Goal: Information Seeking & Learning: Compare options

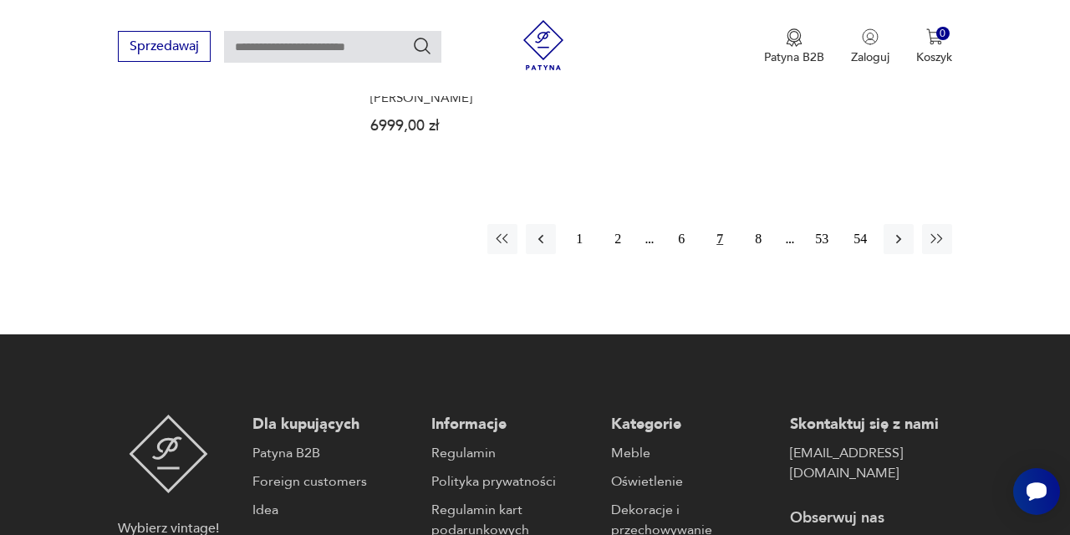
scroll to position [2613, 0]
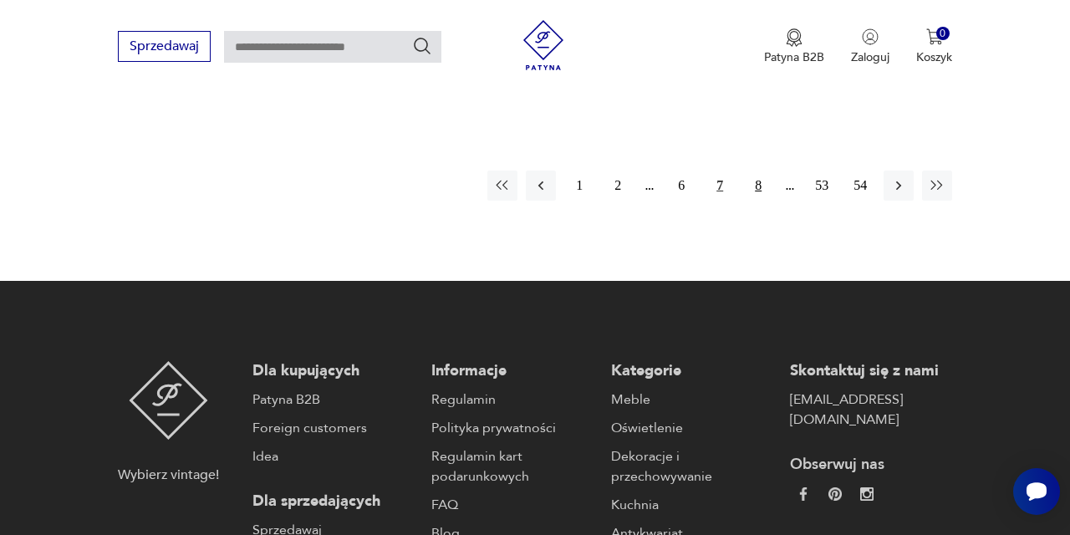
click at [757, 201] on button "8" at bounding box center [758, 186] width 30 height 30
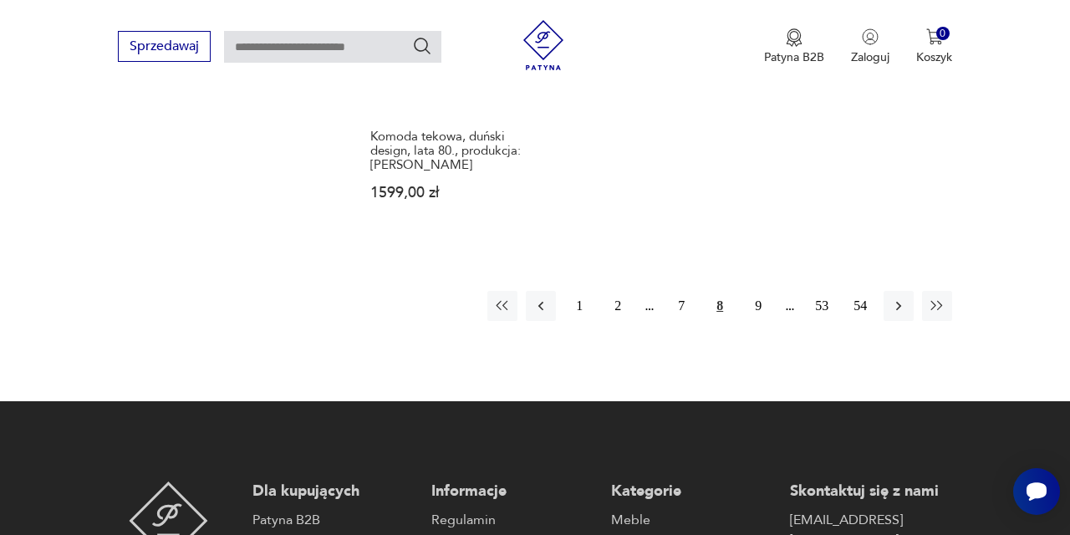
scroll to position [2550, 0]
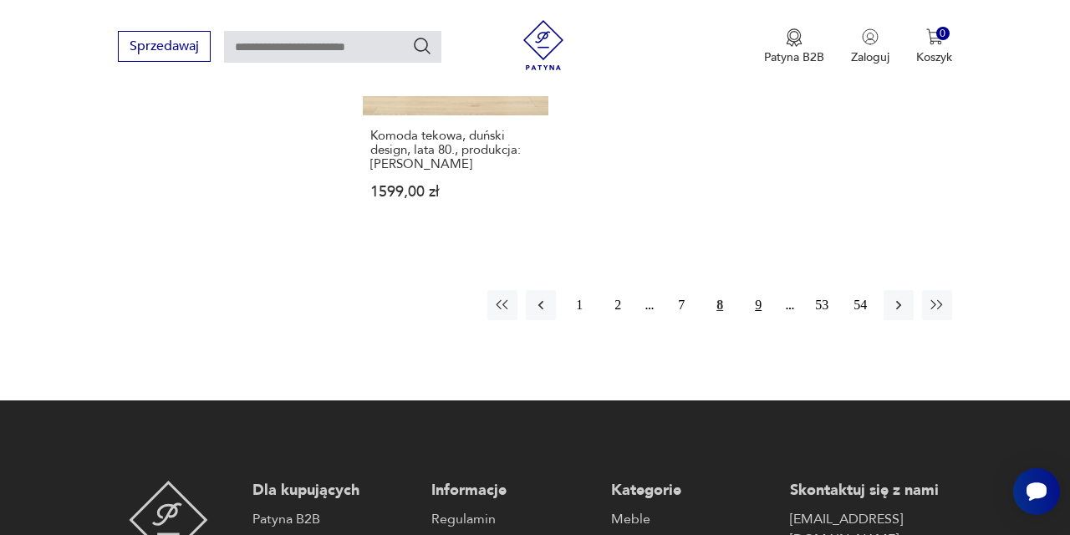
click at [755, 320] on button "9" at bounding box center [758, 305] width 30 height 30
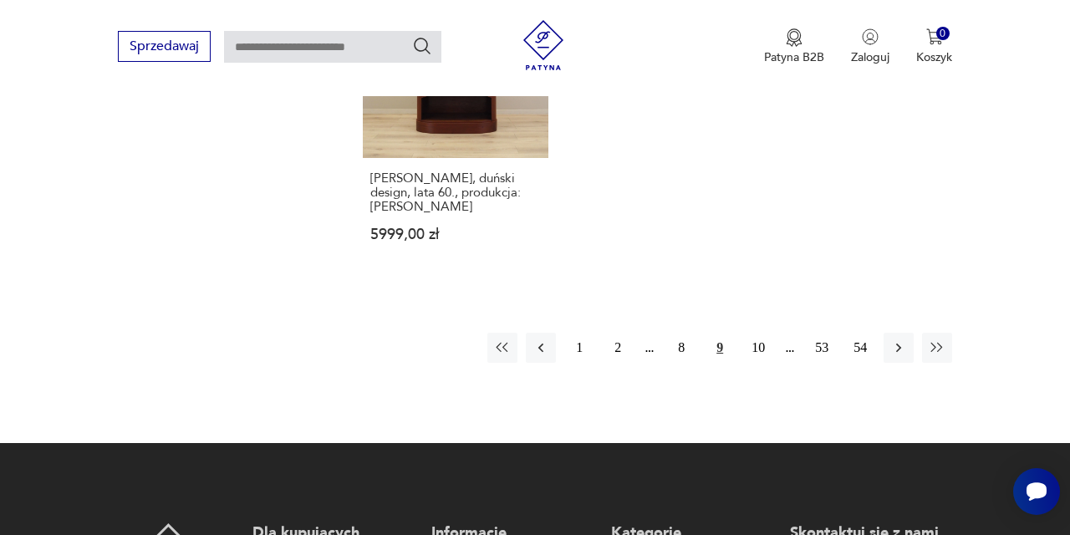
scroll to position [2554, 0]
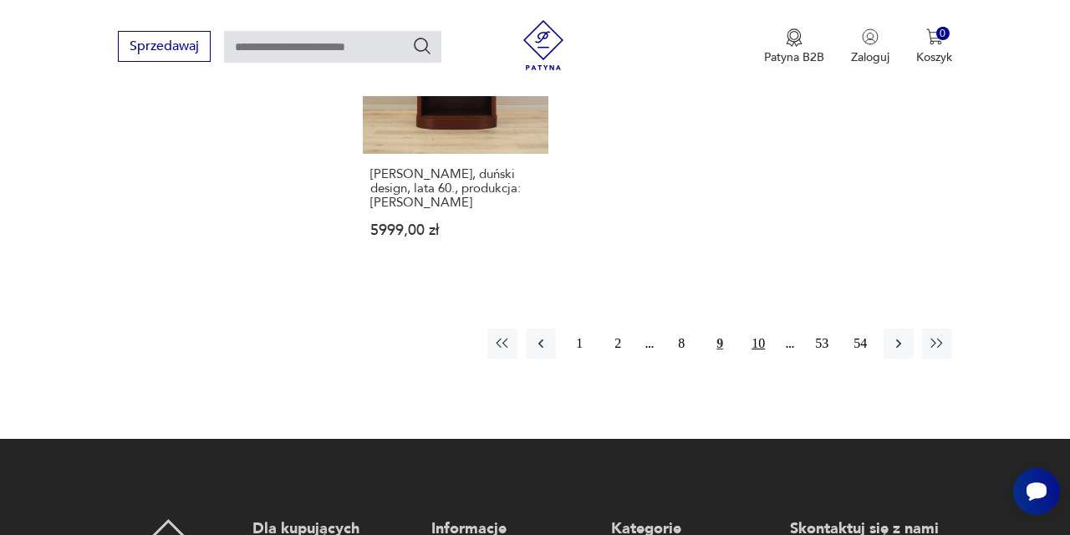
click at [765, 359] on button "10" at bounding box center [758, 344] width 30 height 30
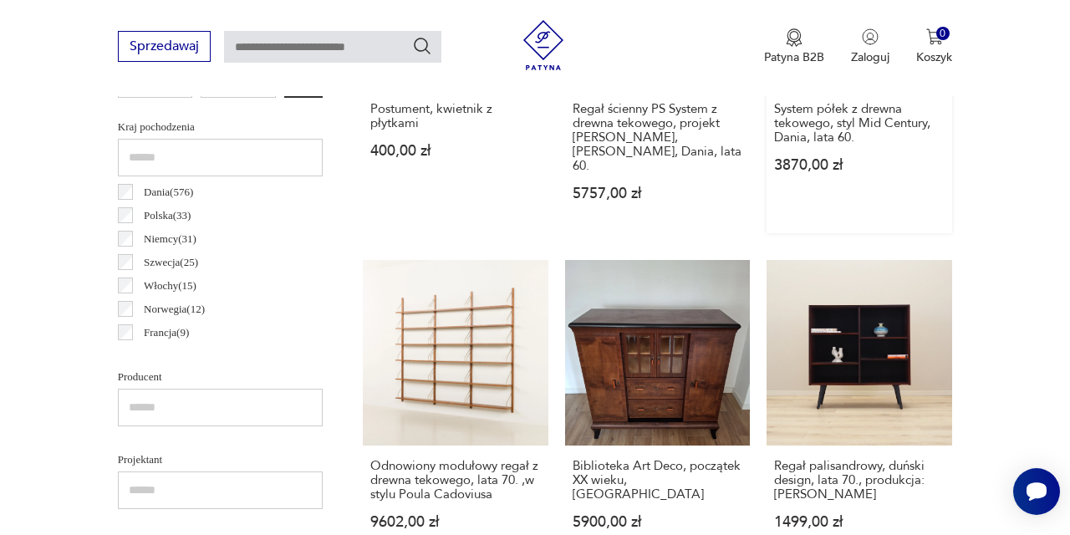
scroll to position [916, 0]
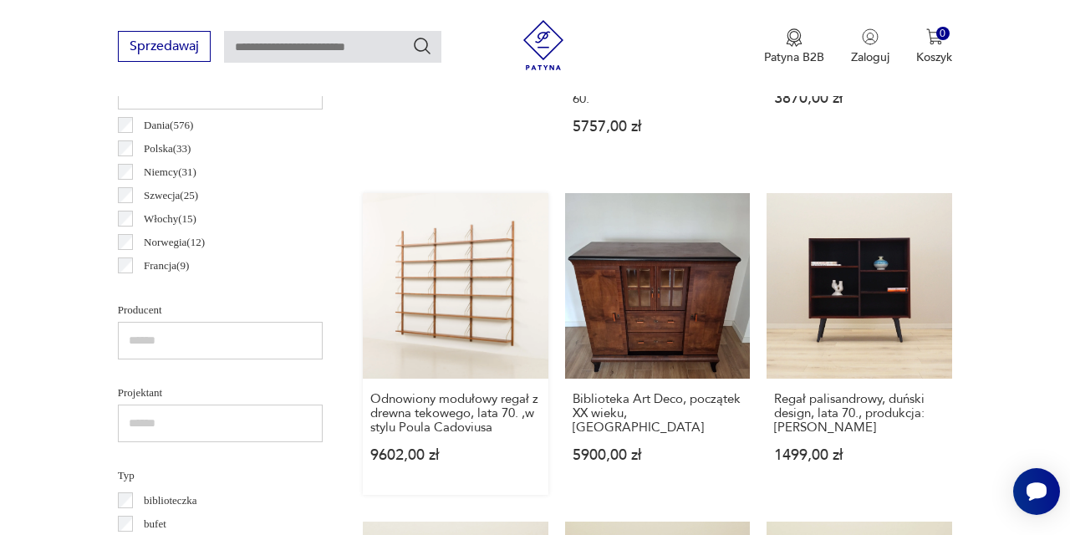
click at [402, 329] on link "Odnowiony modułowy regał z drewna tekowego, lata 70. ,w stylu Poula Cadoviusa 9…" at bounding box center [456, 344] width 186 height 302
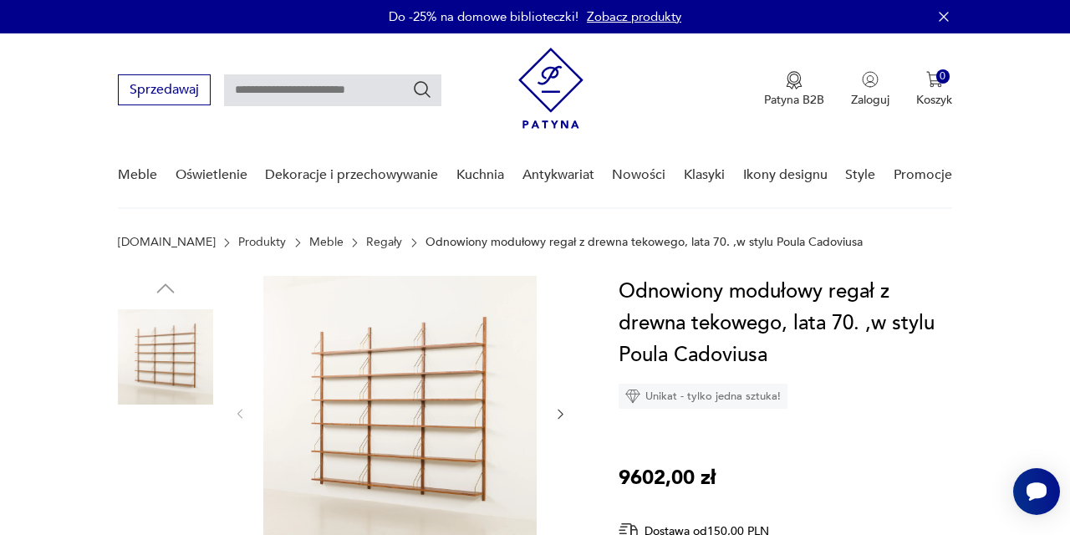
click at [466, 392] on img at bounding box center [399, 412] width 273 height 273
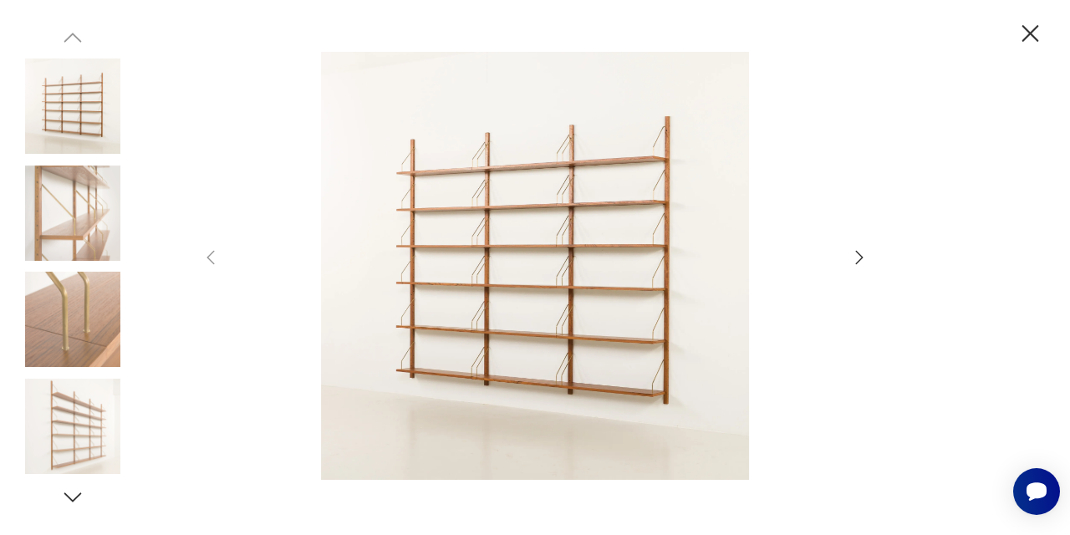
click at [849, 257] on icon "button" at bounding box center [859, 257] width 20 height 20
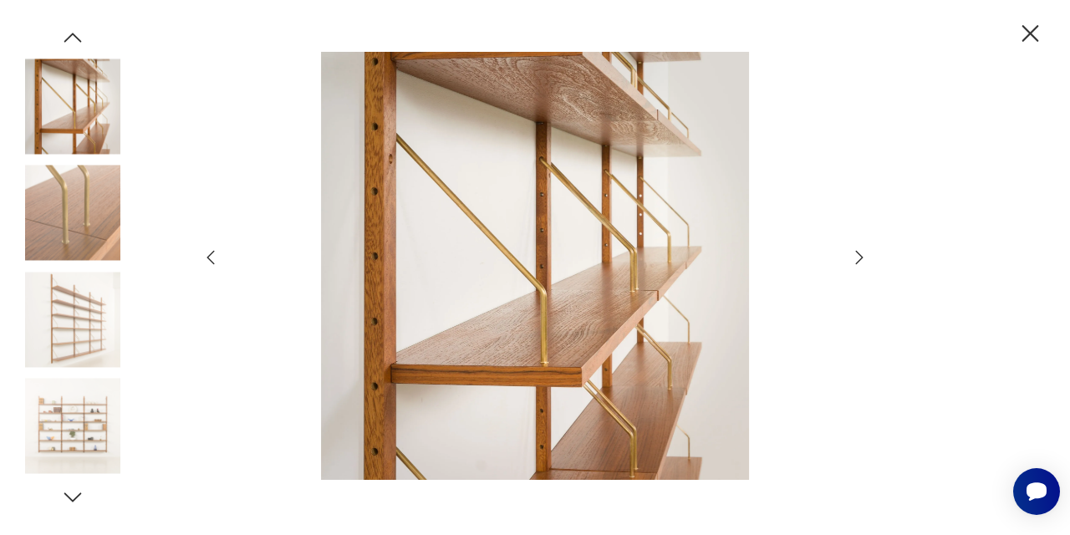
click at [858, 255] on icon "button" at bounding box center [859, 257] width 20 height 20
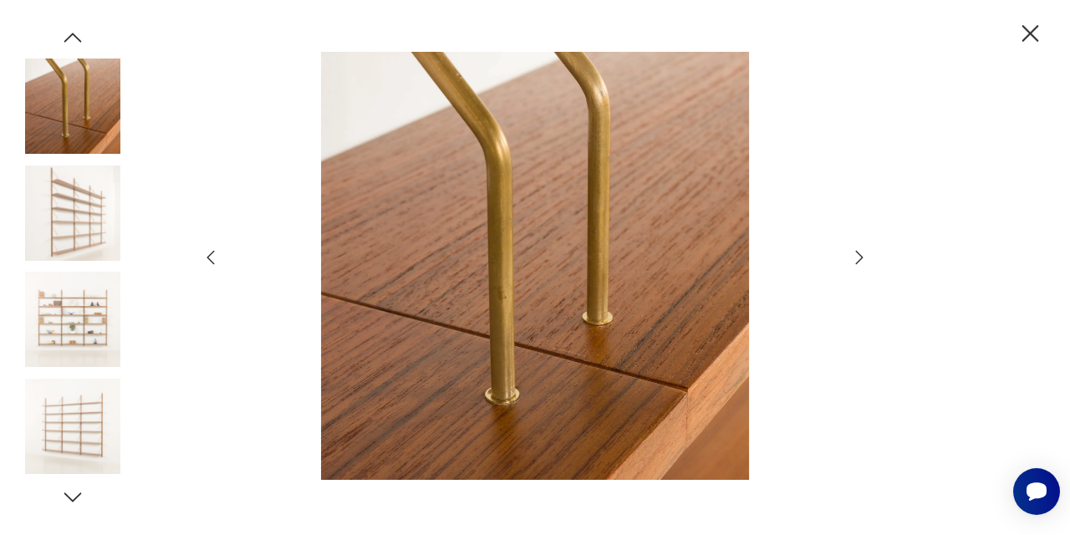
click at [859, 261] on icon "button" at bounding box center [860, 257] width 8 height 13
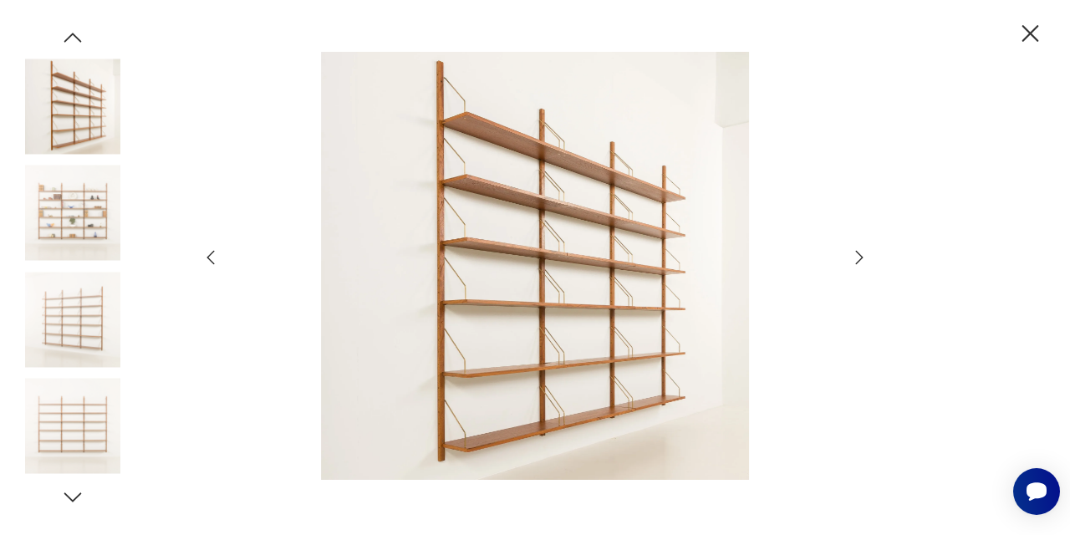
click at [859, 261] on icon "button" at bounding box center [860, 257] width 8 height 13
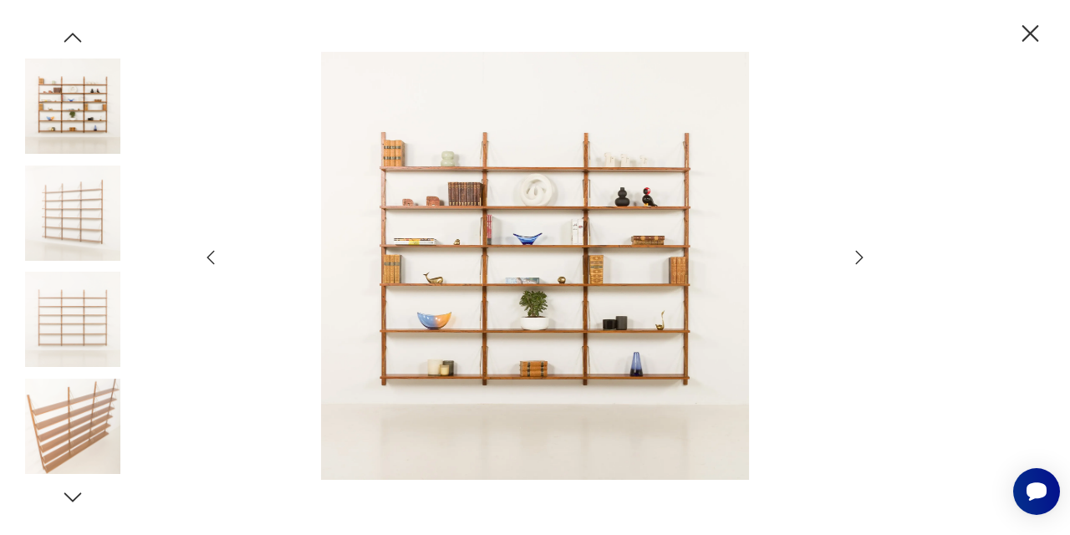
click at [859, 261] on icon "button" at bounding box center [860, 257] width 8 height 13
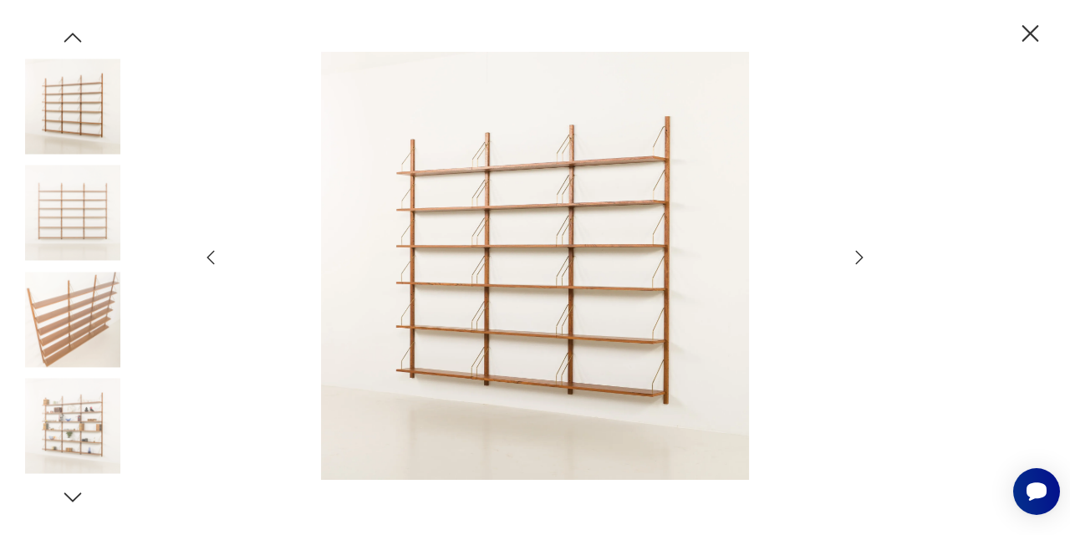
click at [859, 261] on icon "button" at bounding box center [860, 257] width 8 height 13
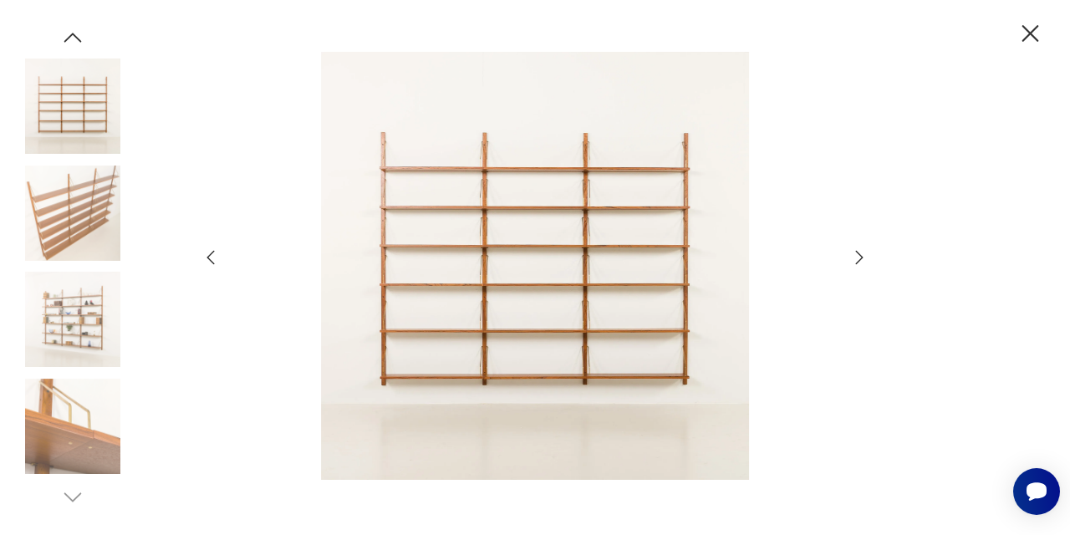
click at [859, 261] on icon "button" at bounding box center [860, 257] width 8 height 13
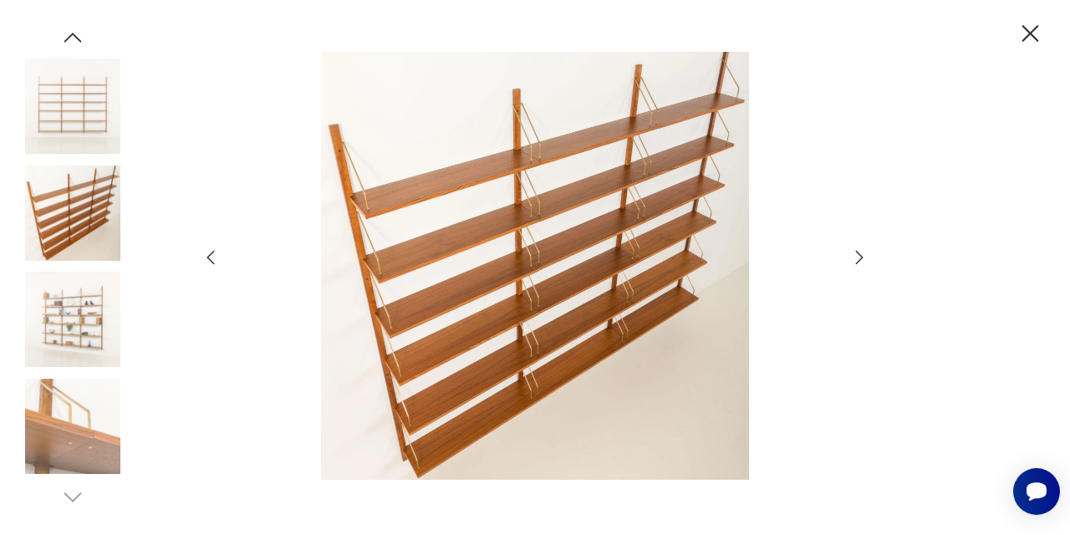
click at [859, 261] on icon "button" at bounding box center [860, 257] width 8 height 13
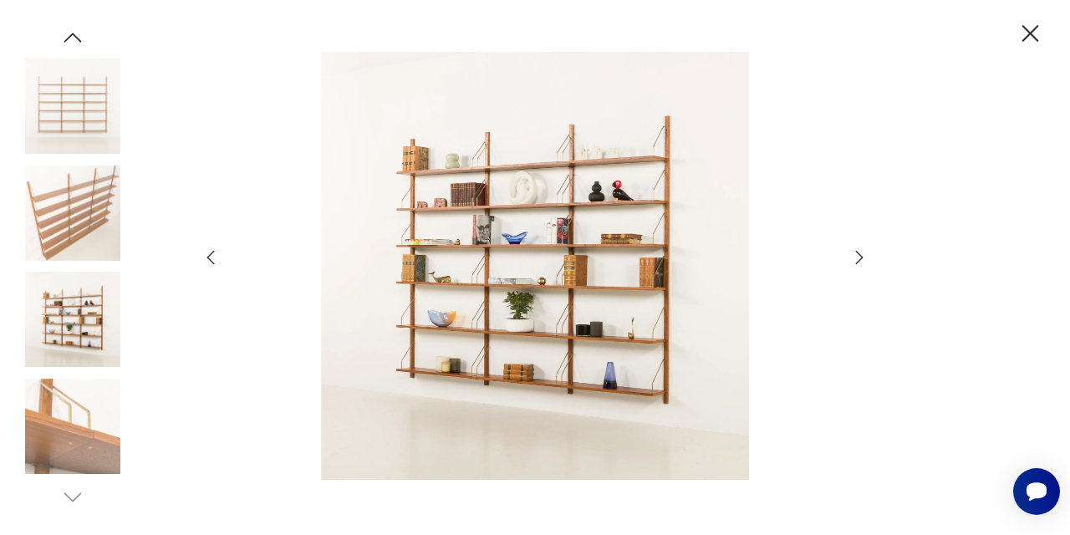
click at [859, 261] on icon "button" at bounding box center [860, 257] width 8 height 13
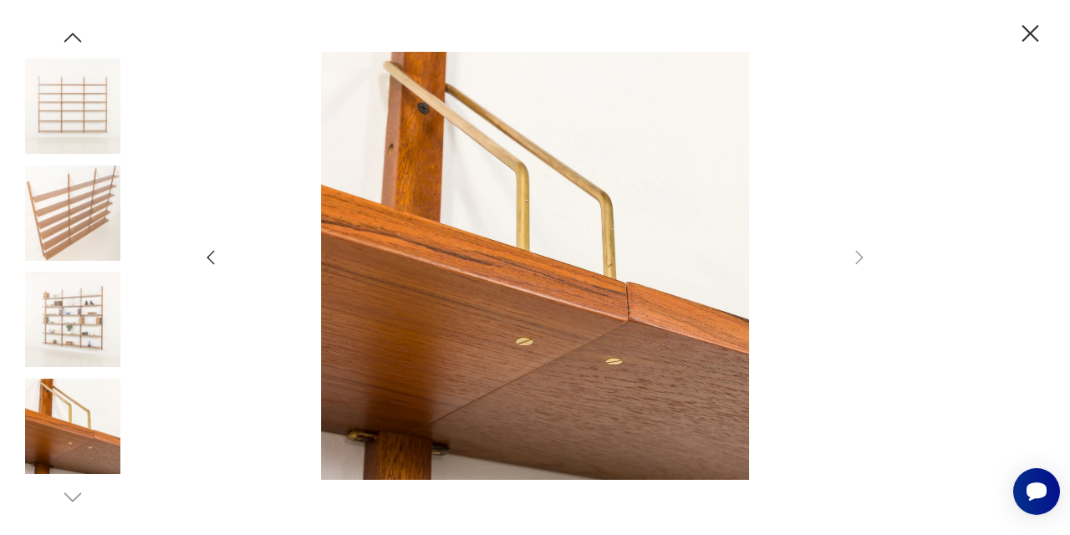
click at [194, 256] on div at bounding box center [535, 267] width 1070 height 535
click at [210, 257] on icon "button" at bounding box center [211, 257] width 20 height 20
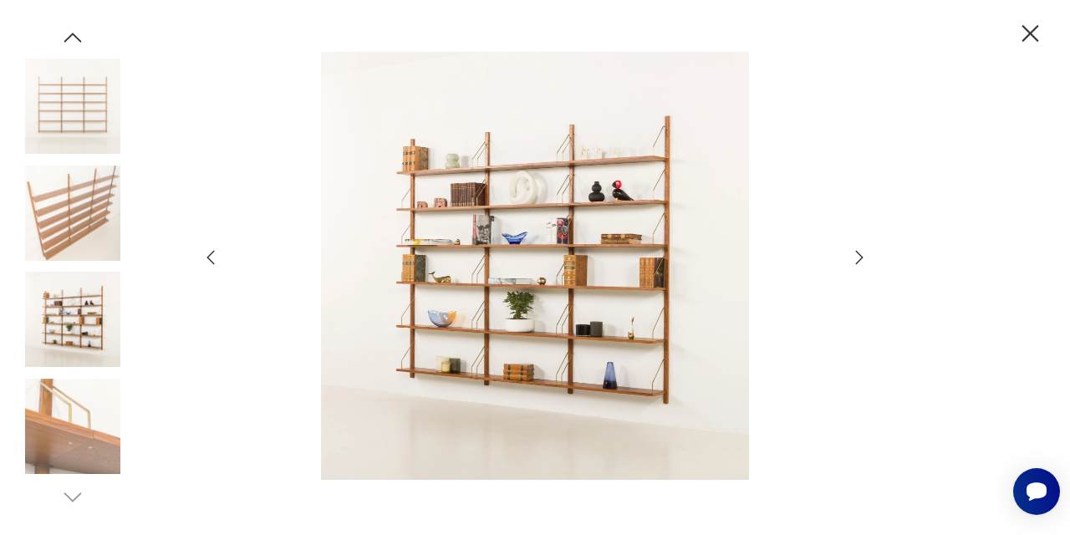
click at [210, 257] on icon "button" at bounding box center [211, 257] width 20 height 20
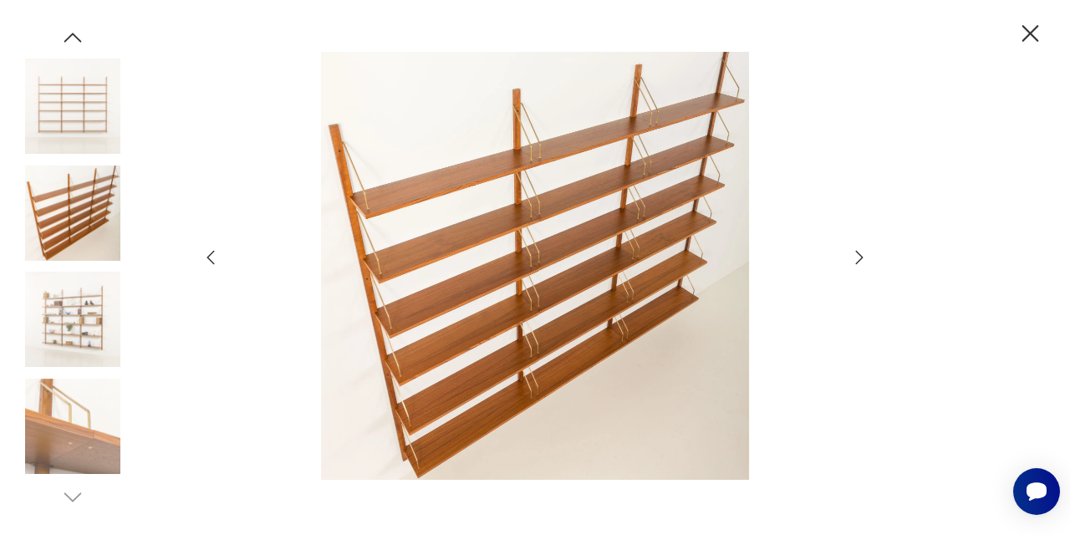
click at [217, 258] on icon "button" at bounding box center [211, 257] width 20 height 20
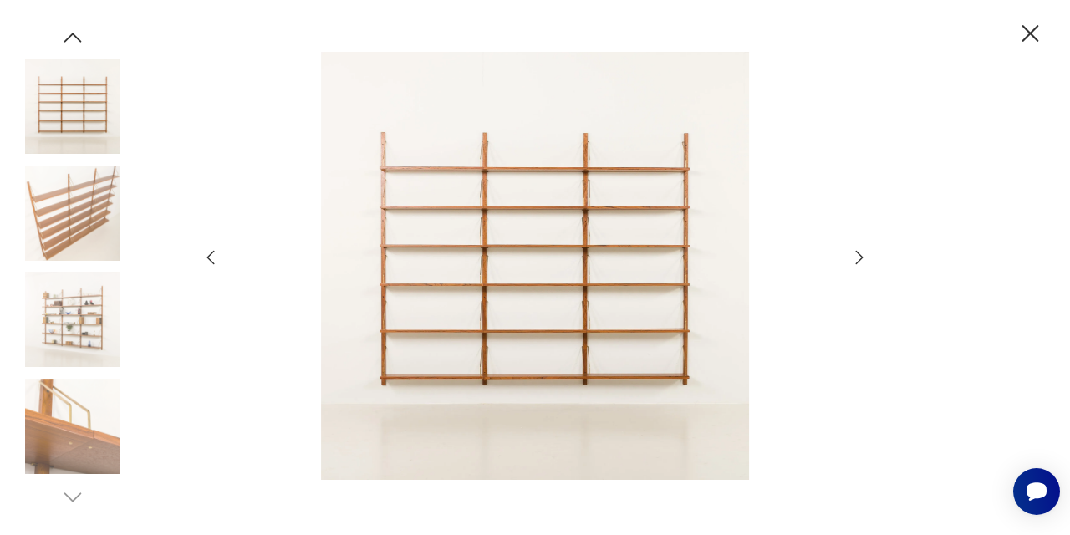
click at [227, 258] on div at bounding box center [535, 267] width 669 height 431
click at [203, 256] on icon "button" at bounding box center [211, 257] width 20 height 20
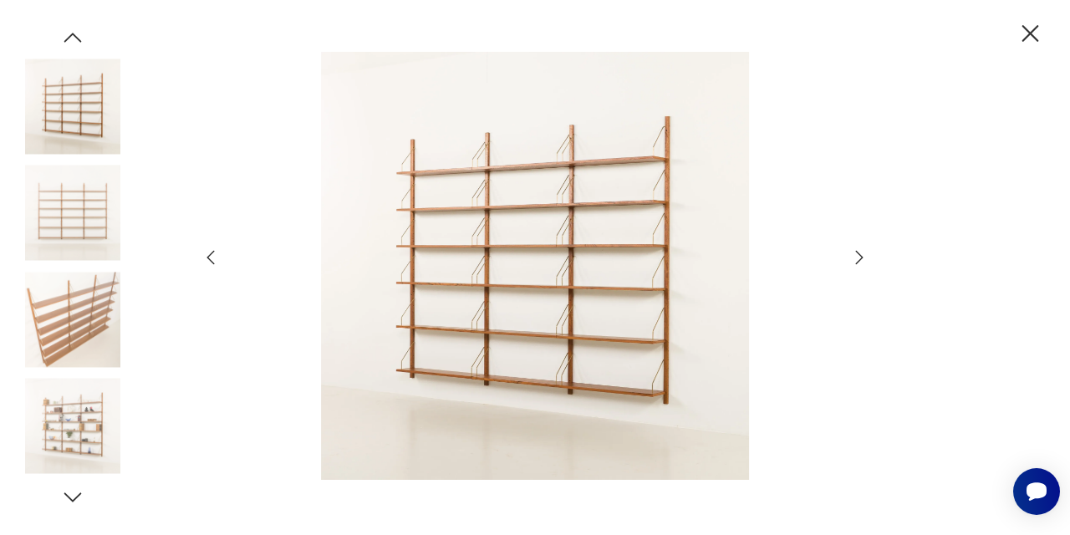
click at [203, 256] on icon "button" at bounding box center [211, 257] width 20 height 20
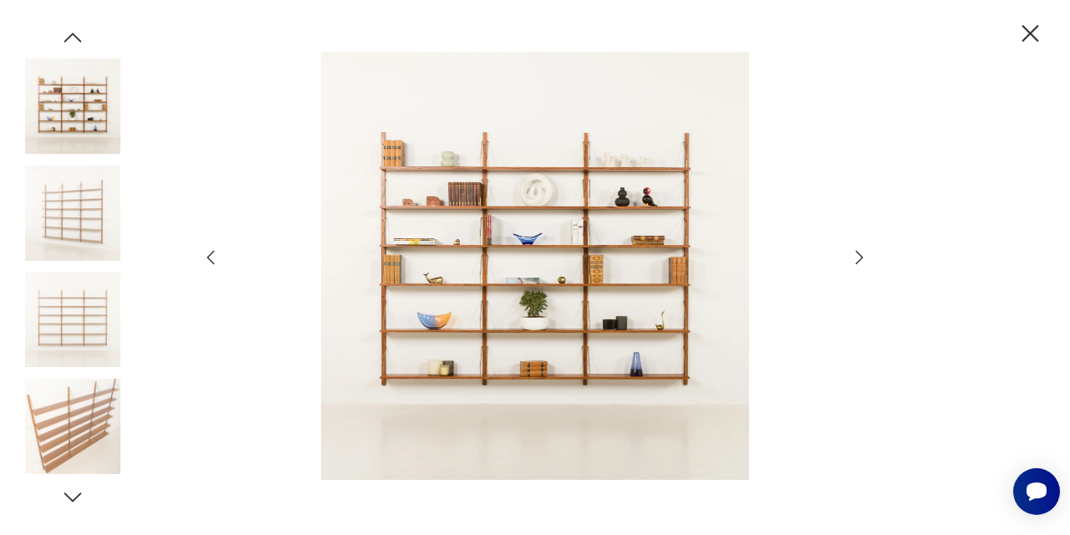
click at [1029, 37] on icon "button" at bounding box center [1030, 33] width 29 height 29
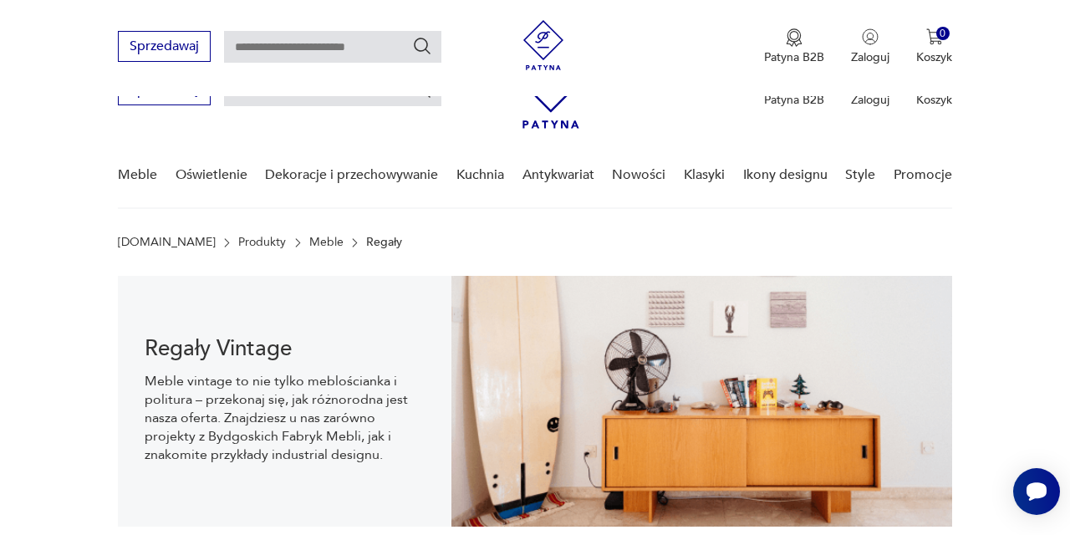
scroll to position [916, 0]
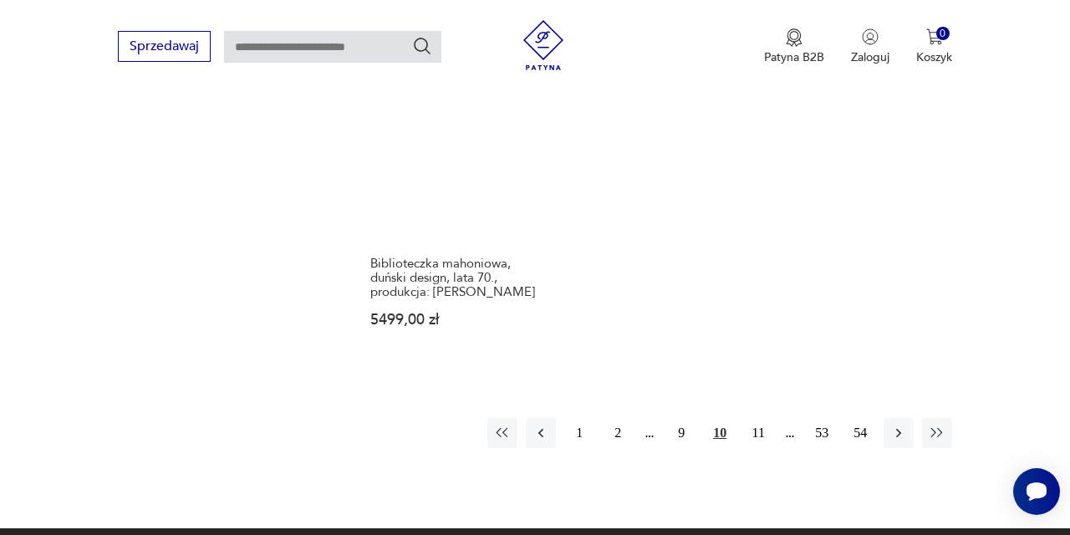
scroll to position [2503, 0]
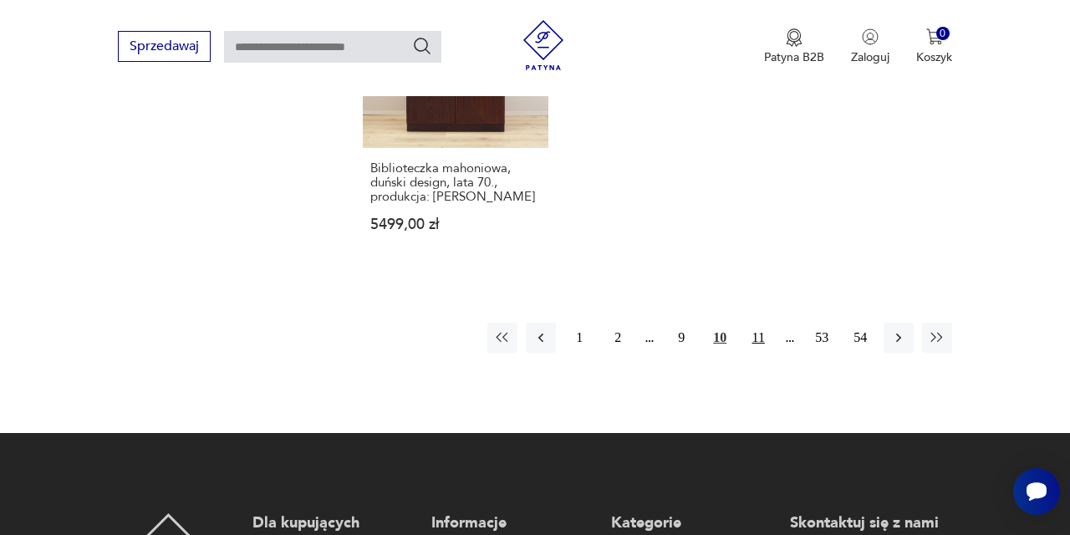
click at [756, 353] on button "11" at bounding box center [758, 338] width 30 height 30
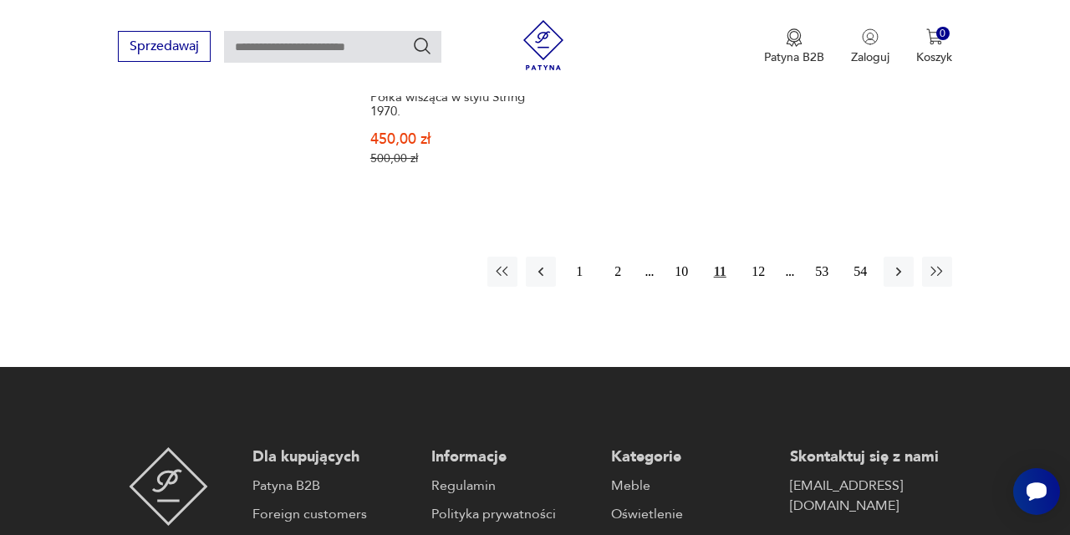
scroll to position [2580, 0]
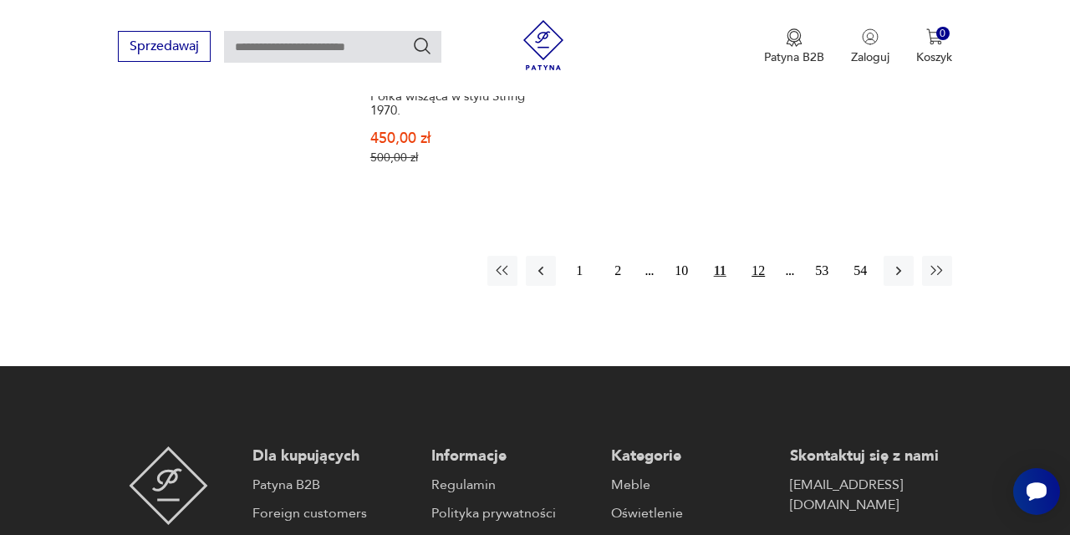
click at [762, 286] on button "12" at bounding box center [758, 271] width 30 height 30
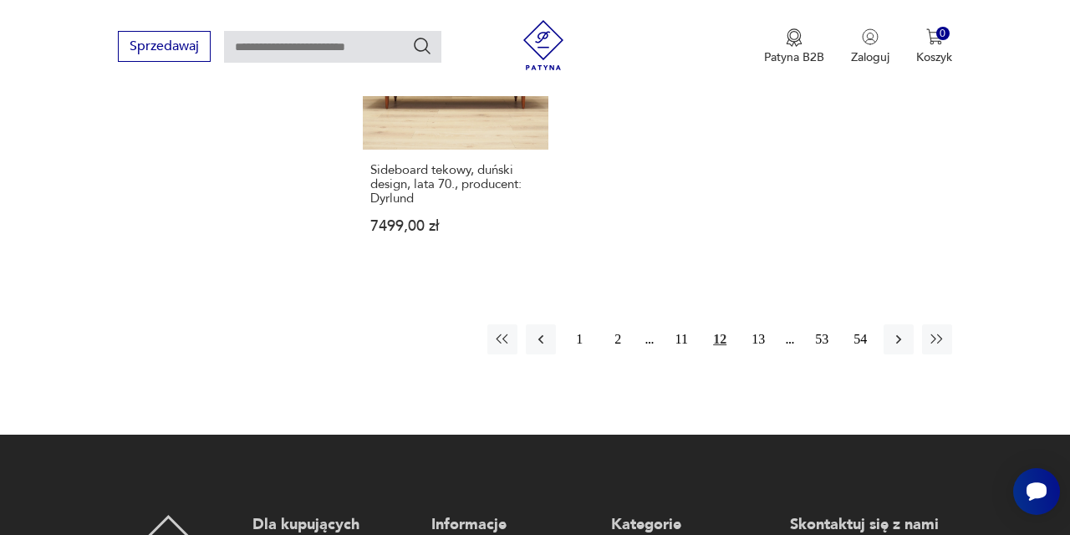
scroll to position [2563, 0]
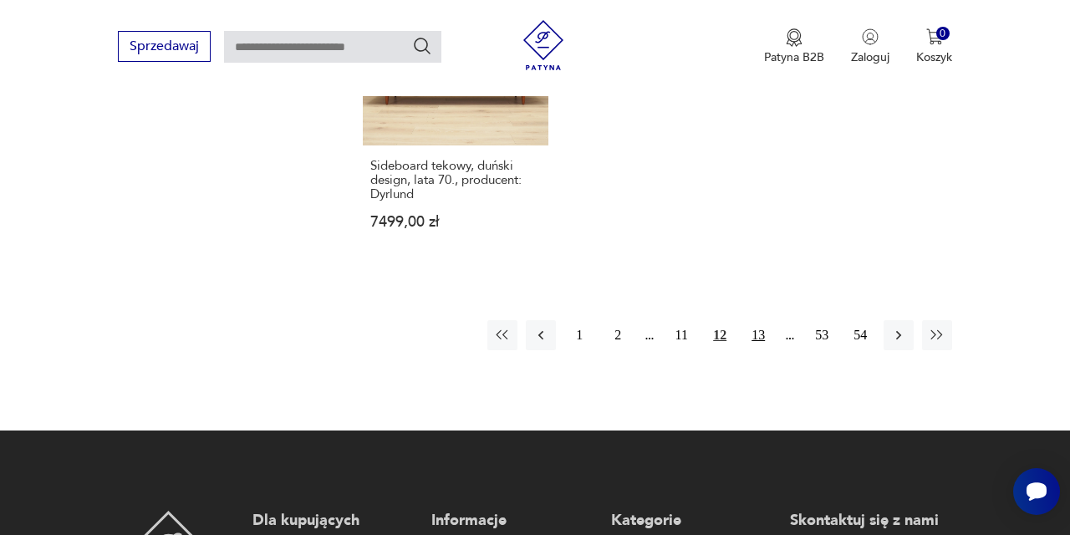
click at [760, 350] on button "13" at bounding box center [758, 335] width 30 height 30
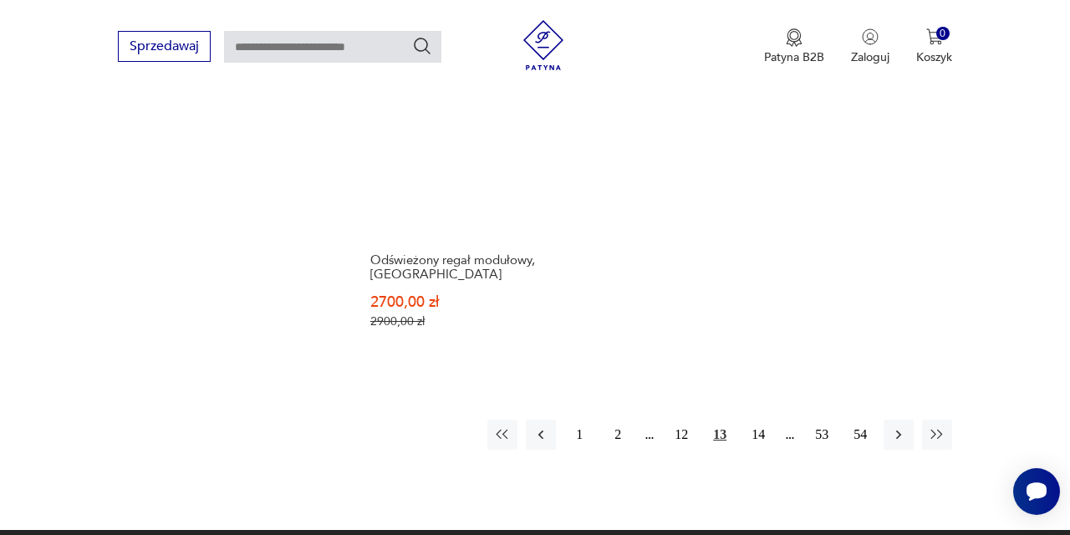
scroll to position [2404, 0]
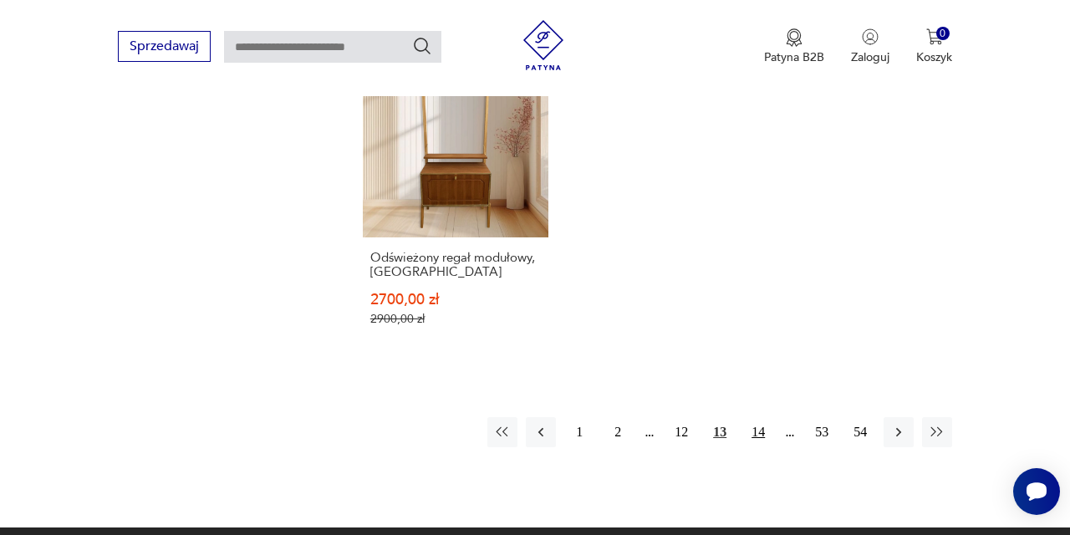
click at [757, 447] on button "14" at bounding box center [758, 432] width 30 height 30
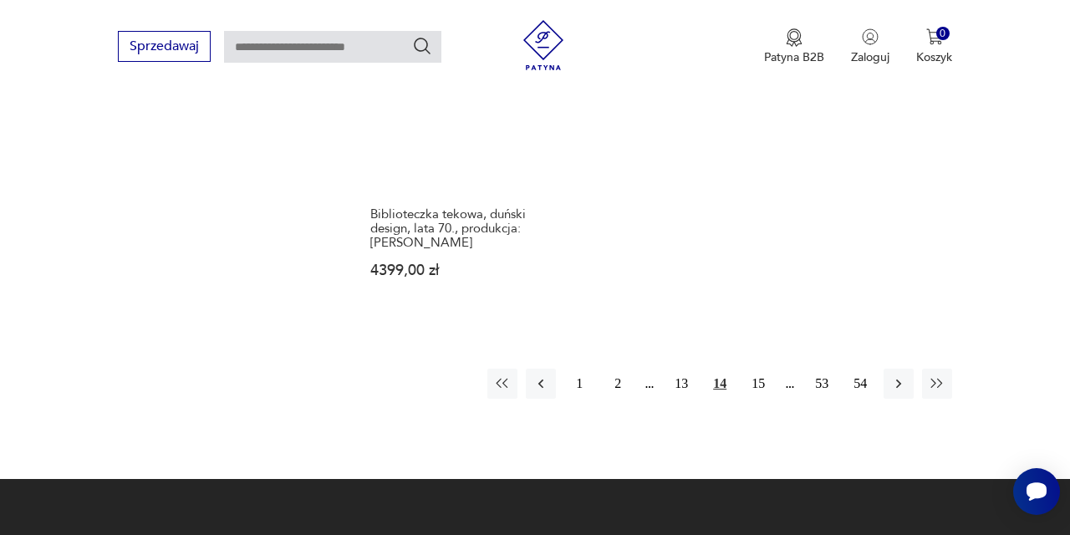
scroll to position [2445, 0]
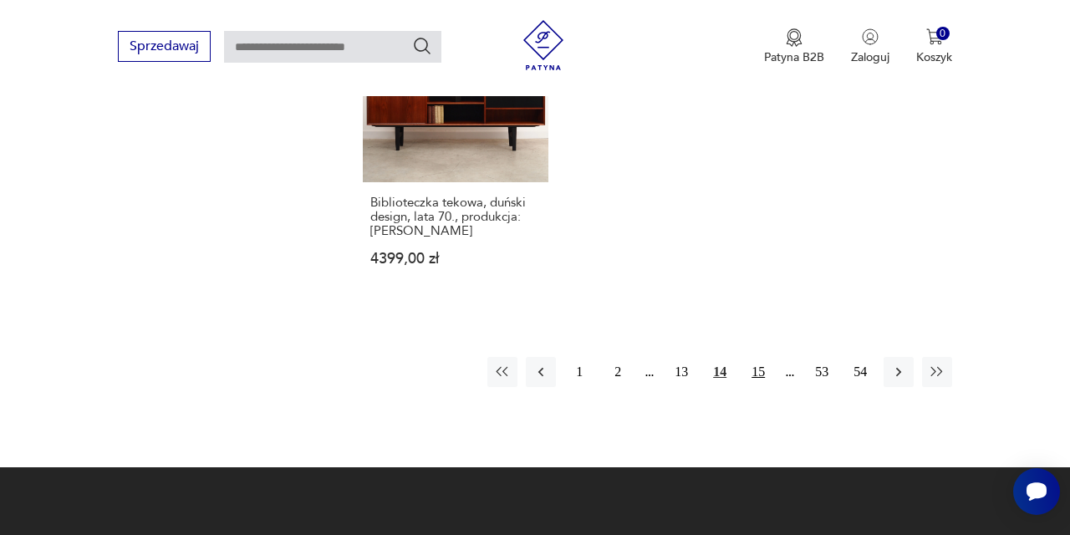
click at [762, 387] on button "15" at bounding box center [758, 372] width 30 height 30
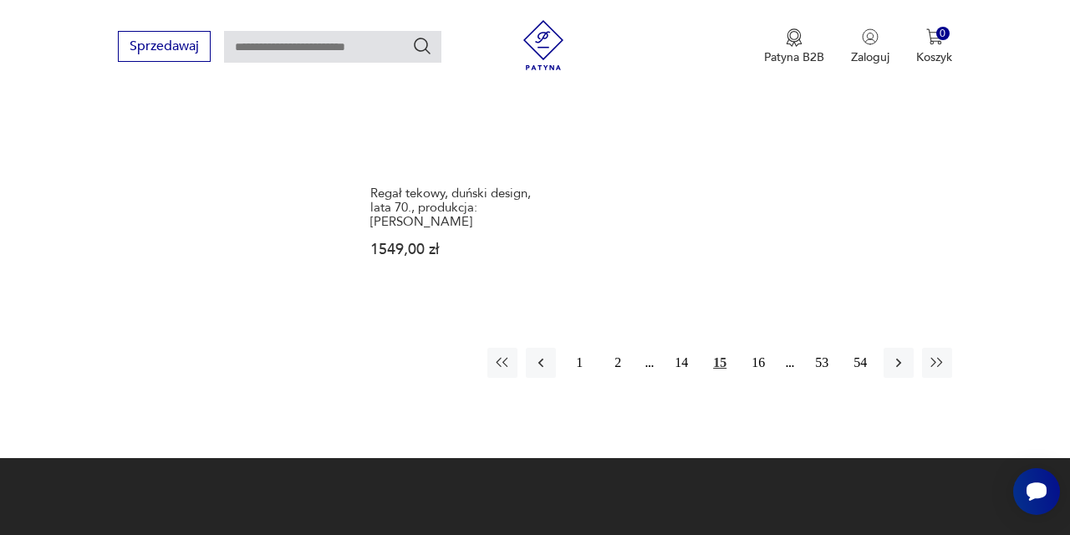
scroll to position [2445, 0]
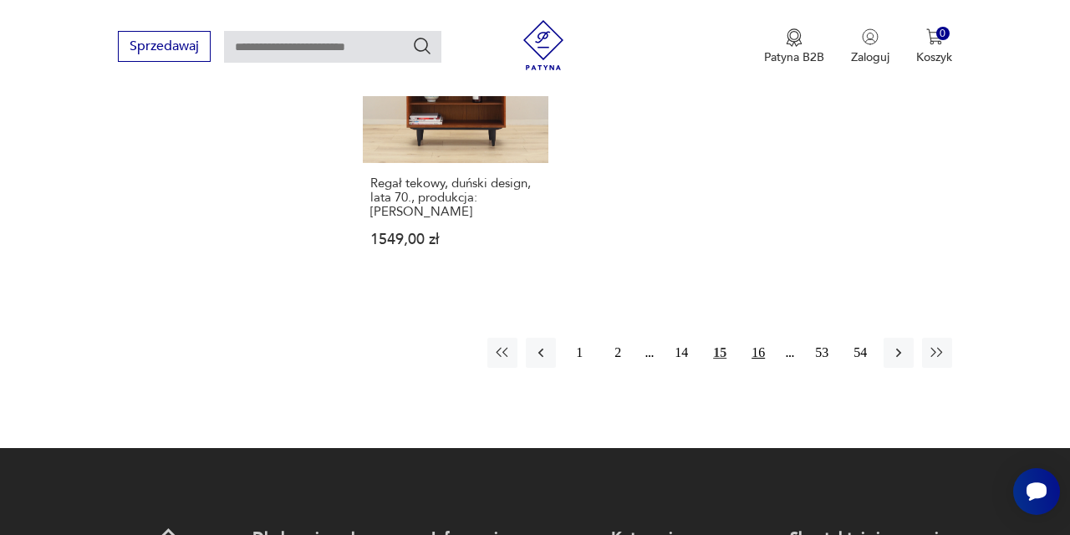
click at [757, 368] on button "16" at bounding box center [758, 353] width 30 height 30
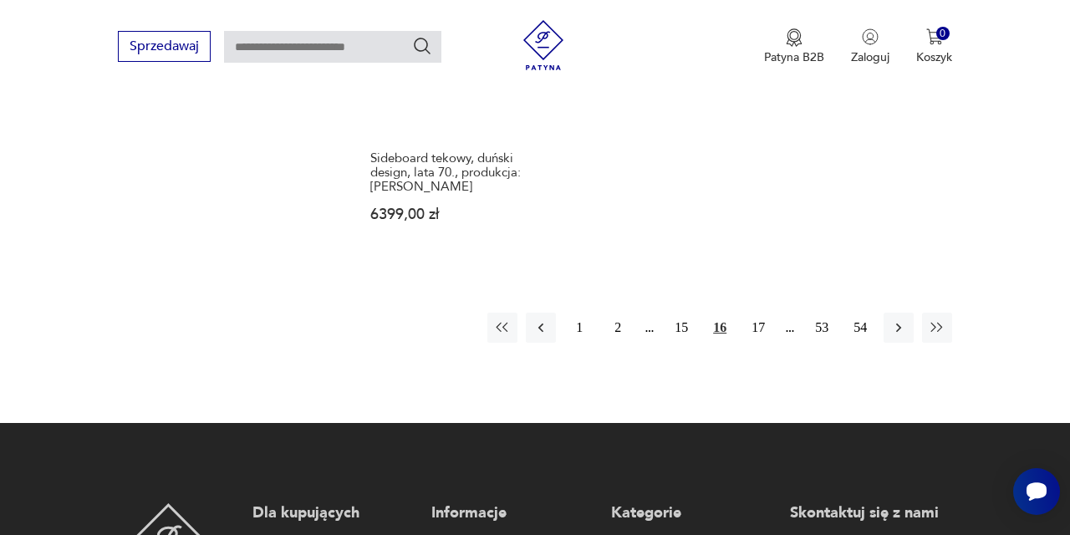
scroll to position [2496, 0]
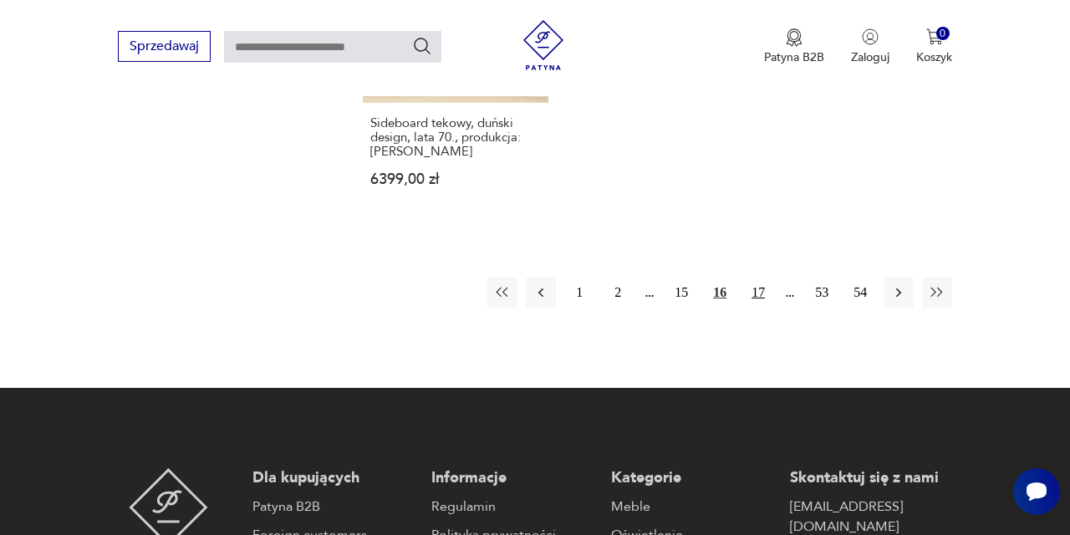
click at [760, 308] on button "17" at bounding box center [758, 293] width 30 height 30
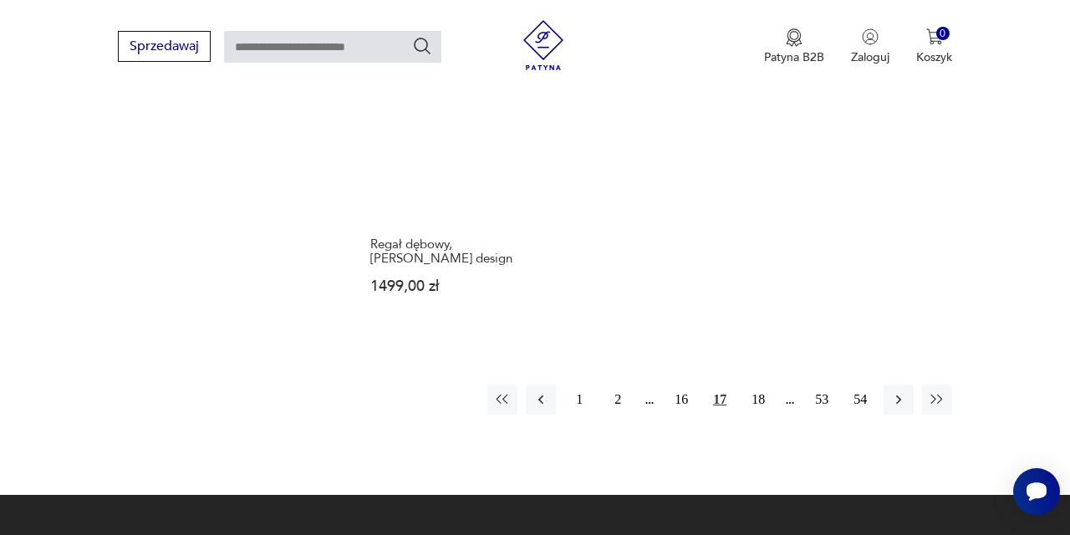
scroll to position [2428, 0]
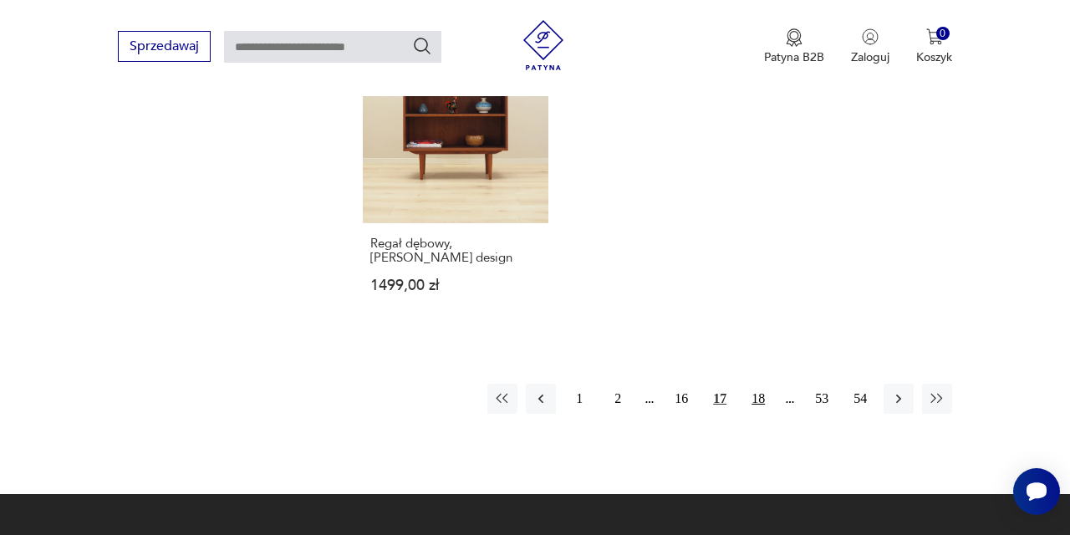
click at [759, 414] on button "18" at bounding box center [758, 399] width 30 height 30
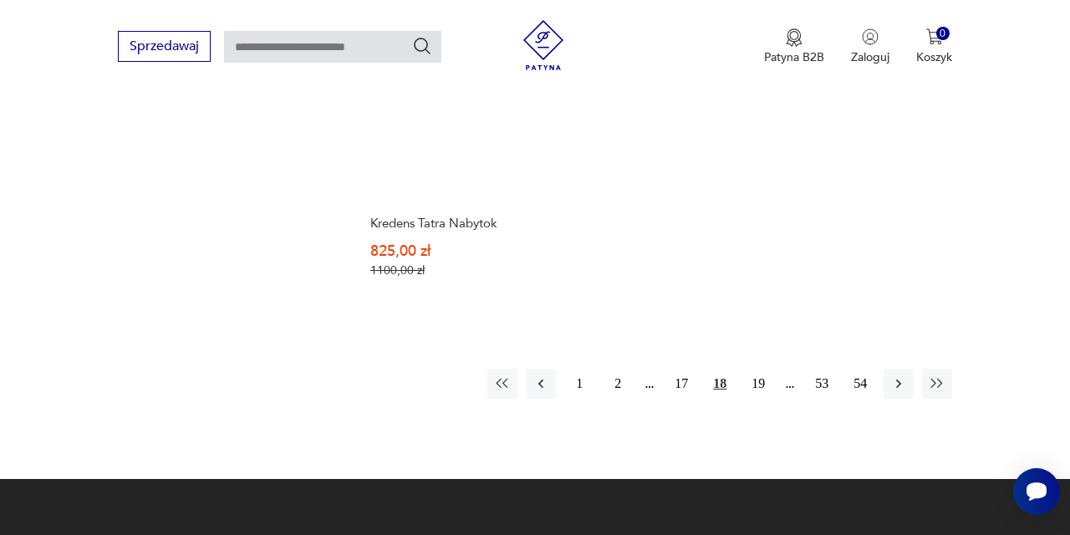
scroll to position [2390, 0]
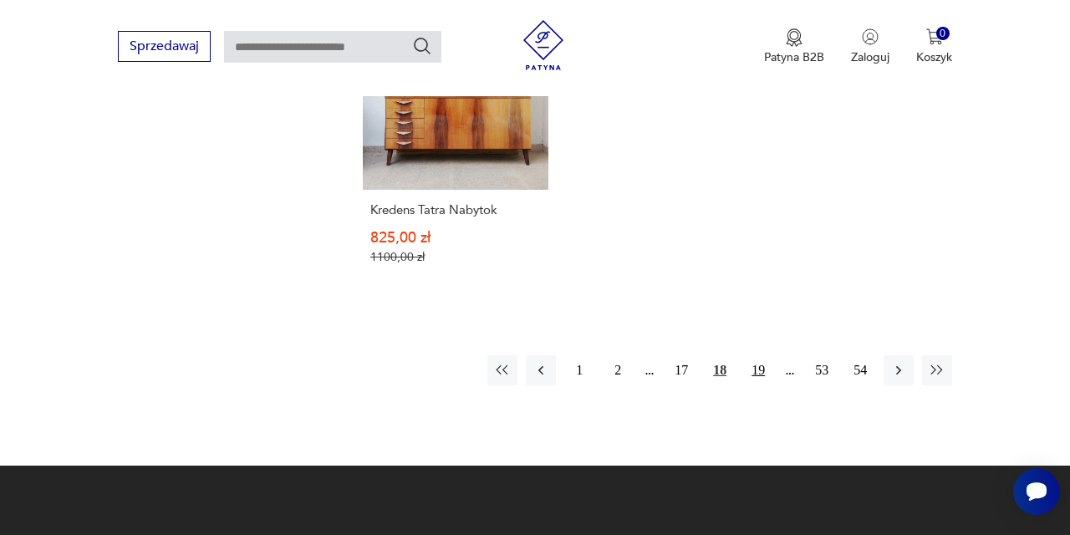
click at [759, 385] on button "19" at bounding box center [758, 370] width 30 height 30
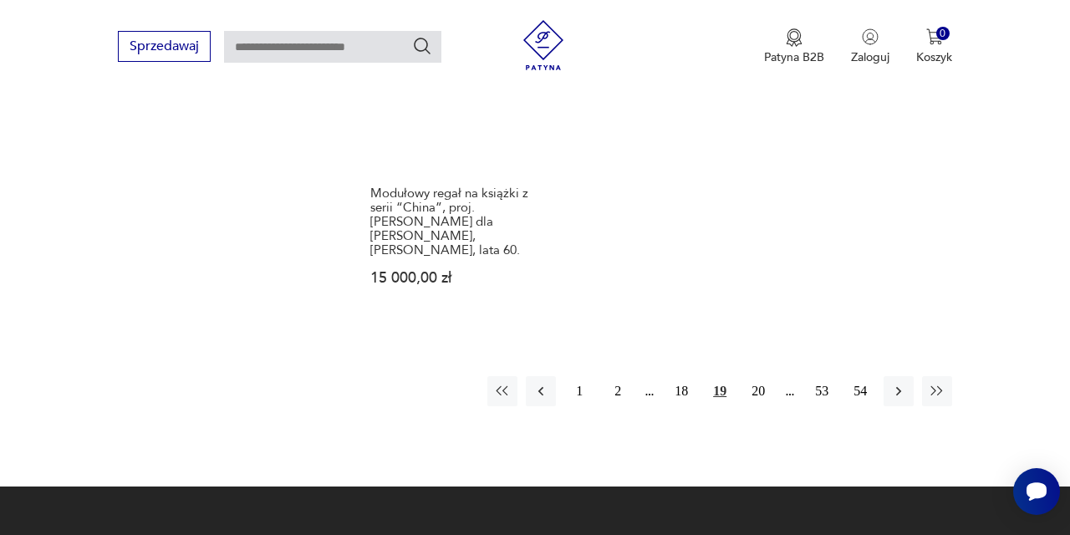
scroll to position [2426, 0]
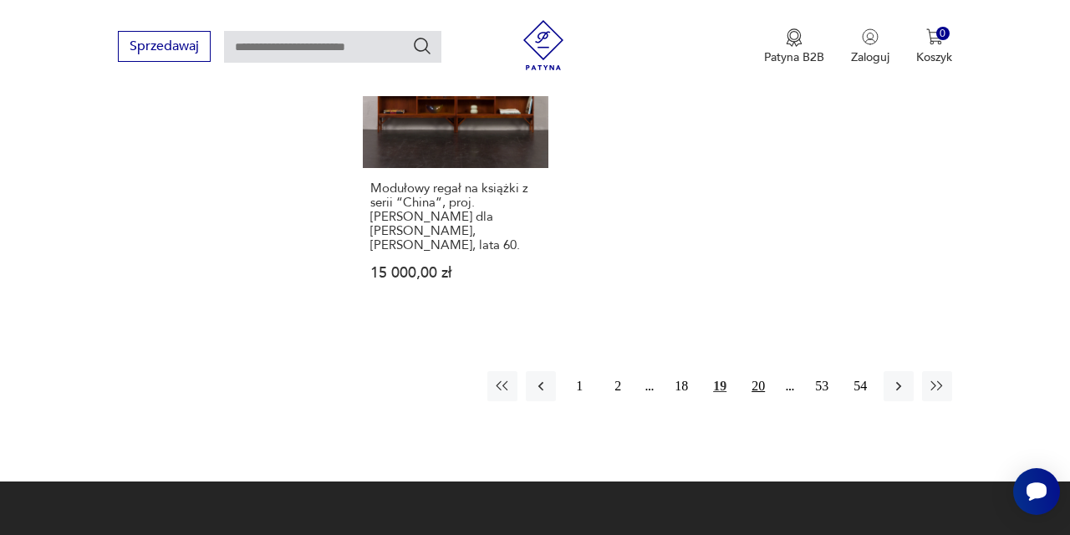
click at [756, 401] on button "20" at bounding box center [758, 386] width 30 height 30
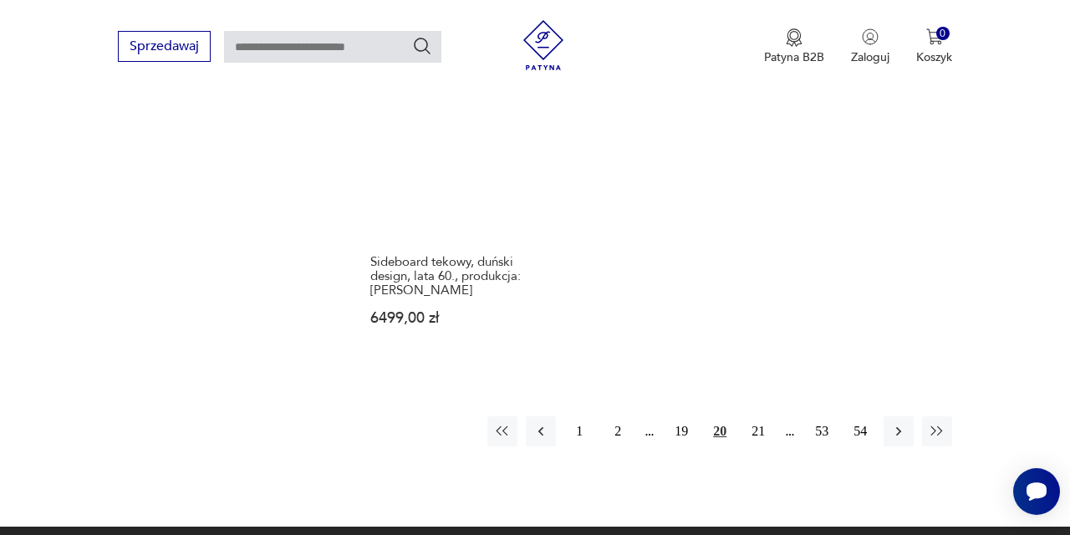
scroll to position [2466, 0]
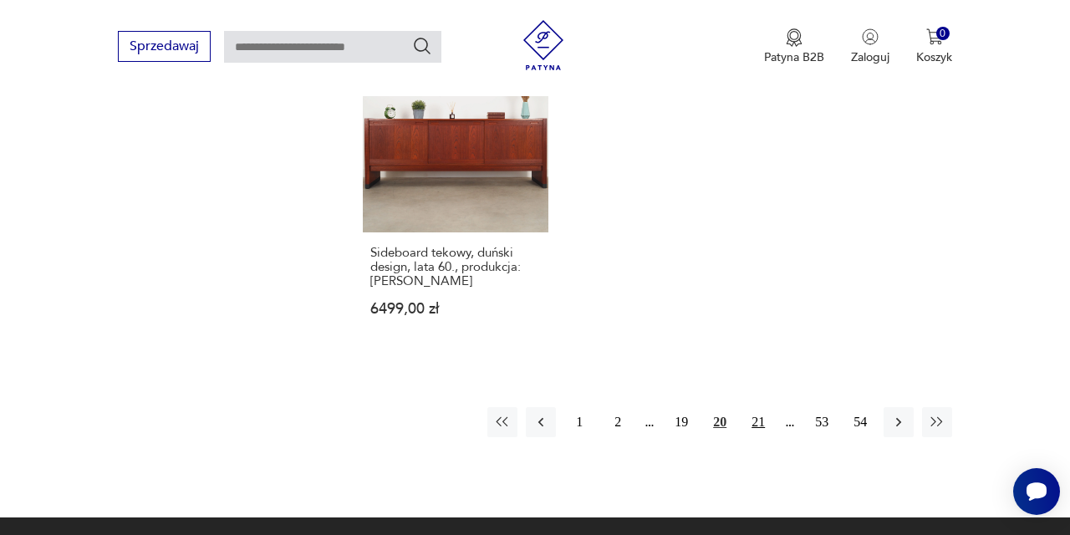
click at [757, 420] on button "21" at bounding box center [758, 422] width 30 height 30
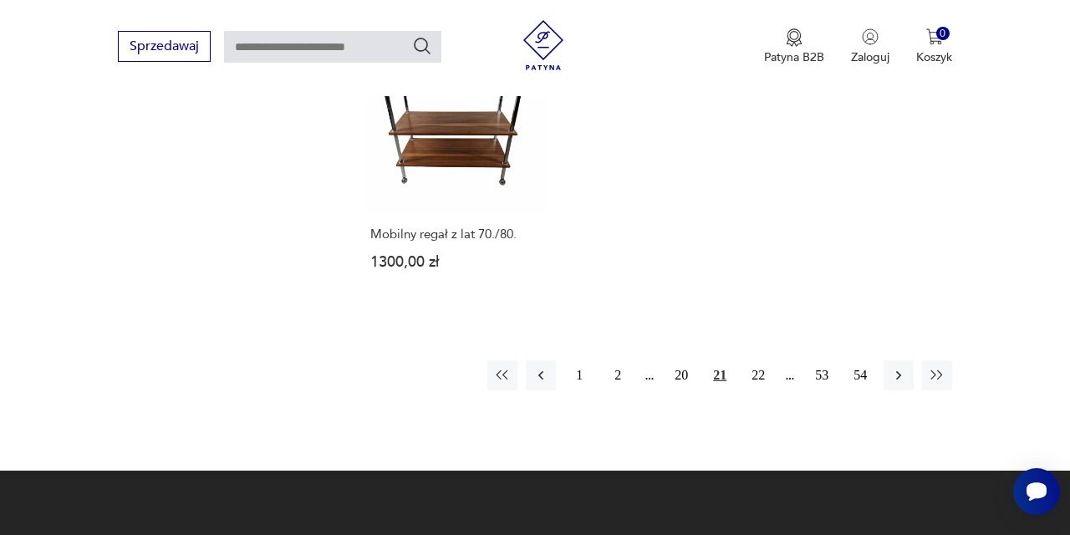
scroll to position [2429, 0]
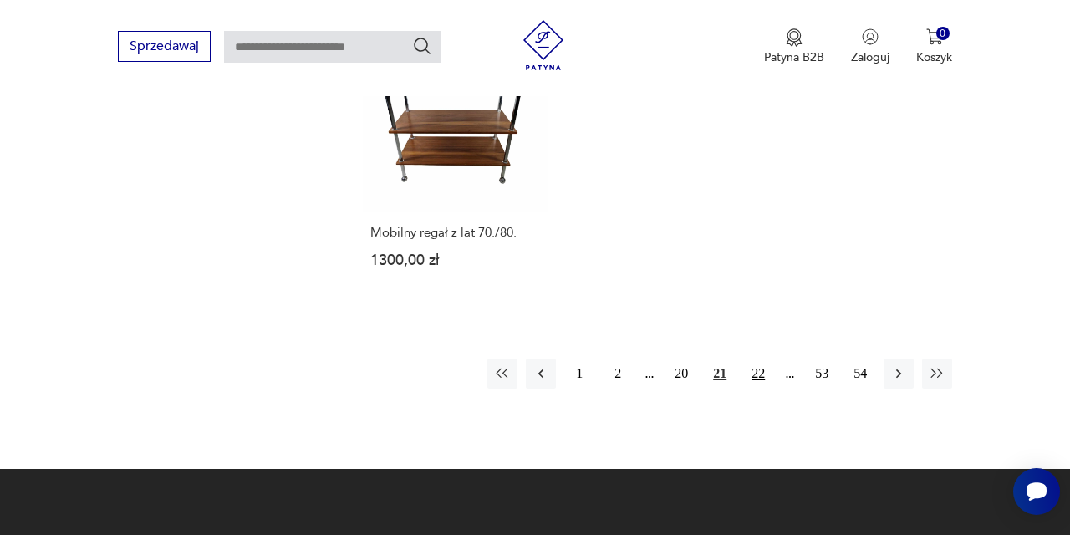
click at [761, 389] on button "22" at bounding box center [758, 374] width 30 height 30
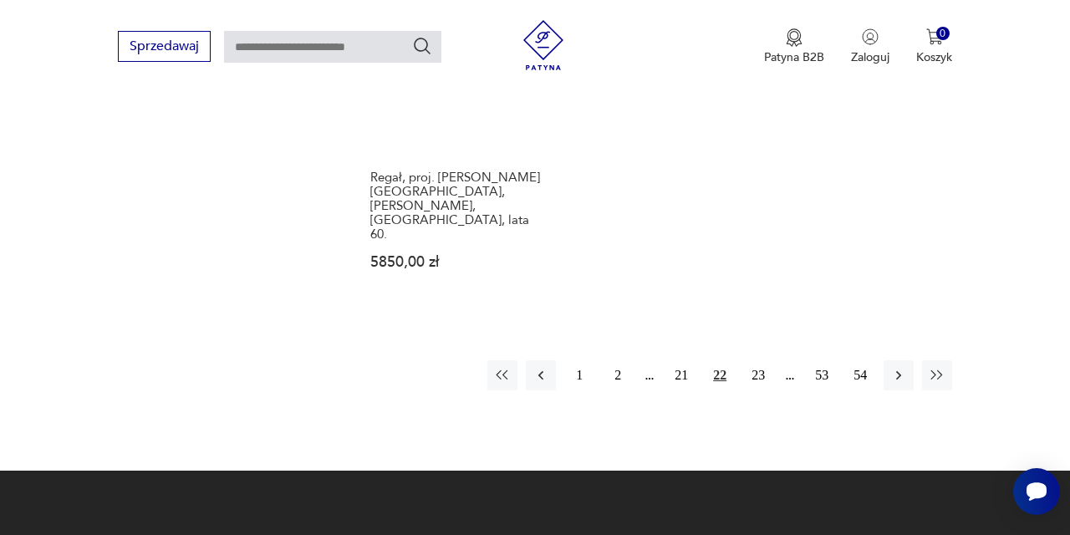
scroll to position [2454, 0]
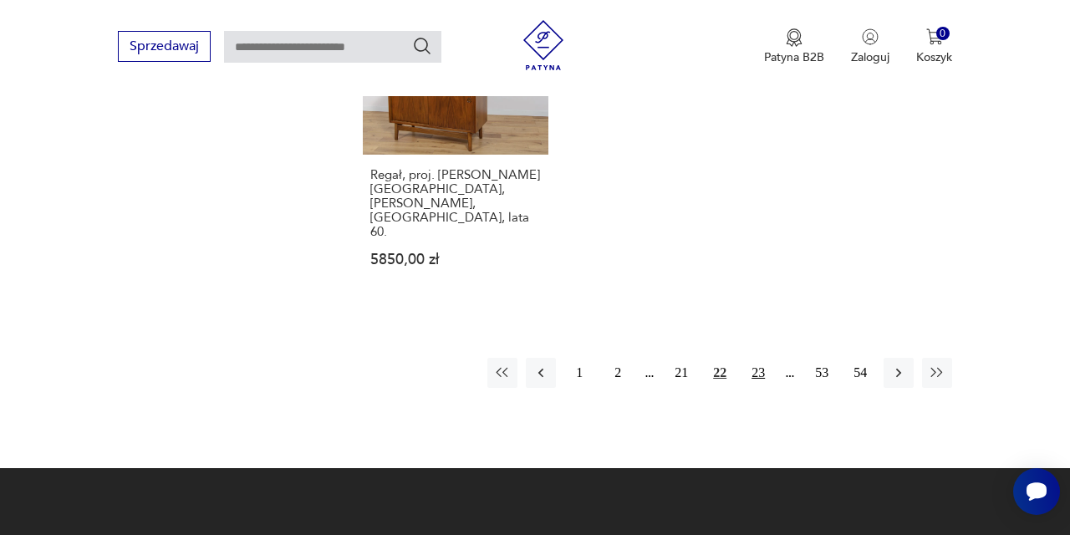
click at [756, 388] on button "23" at bounding box center [758, 373] width 30 height 30
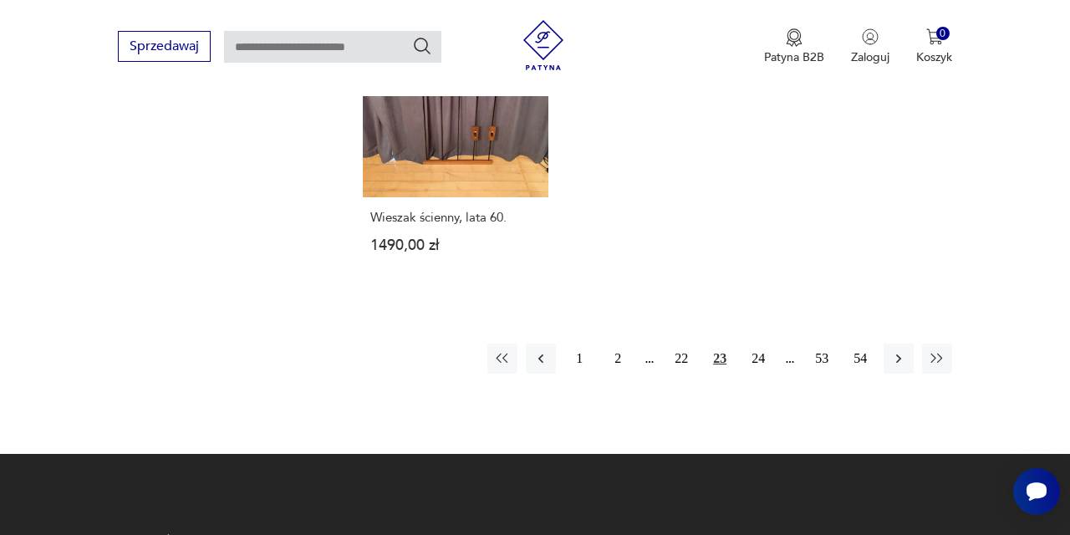
scroll to position [2399, 0]
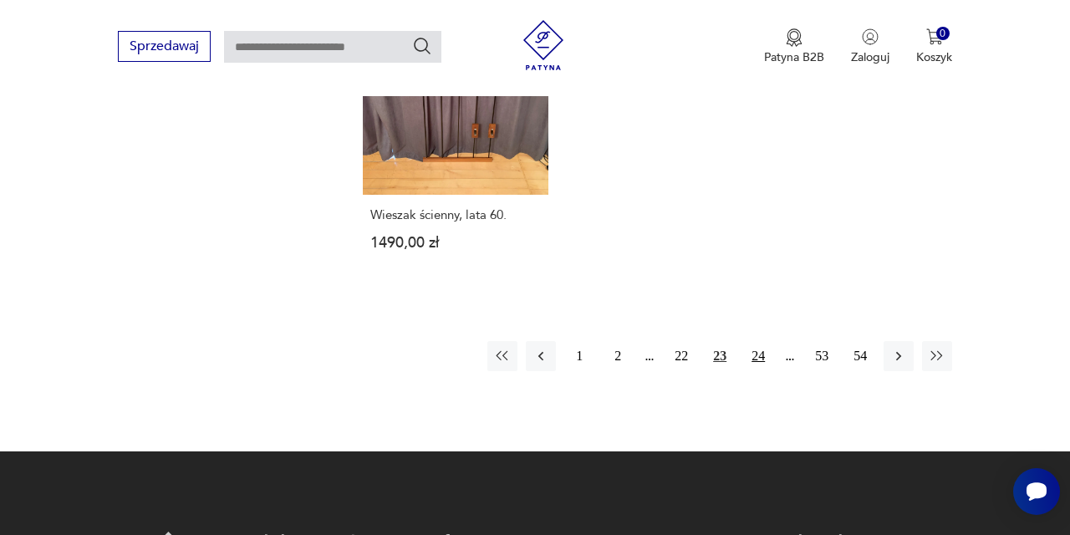
click at [761, 371] on button "24" at bounding box center [758, 356] width 30 height 30
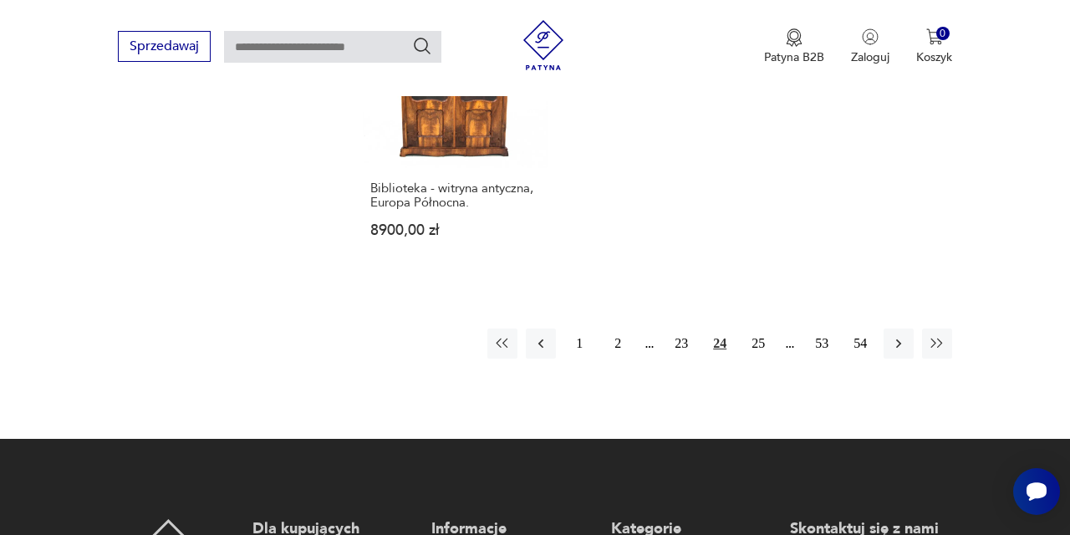
scroll to position [2432, 0]
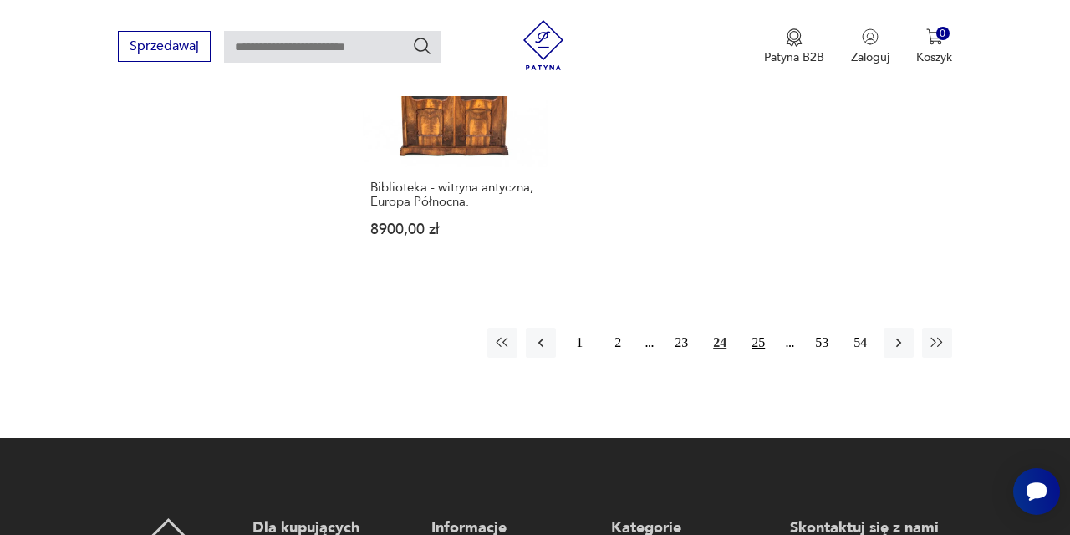
click at [761, 358] on button "25" at bounding box center [758, 343] width 30 height 30
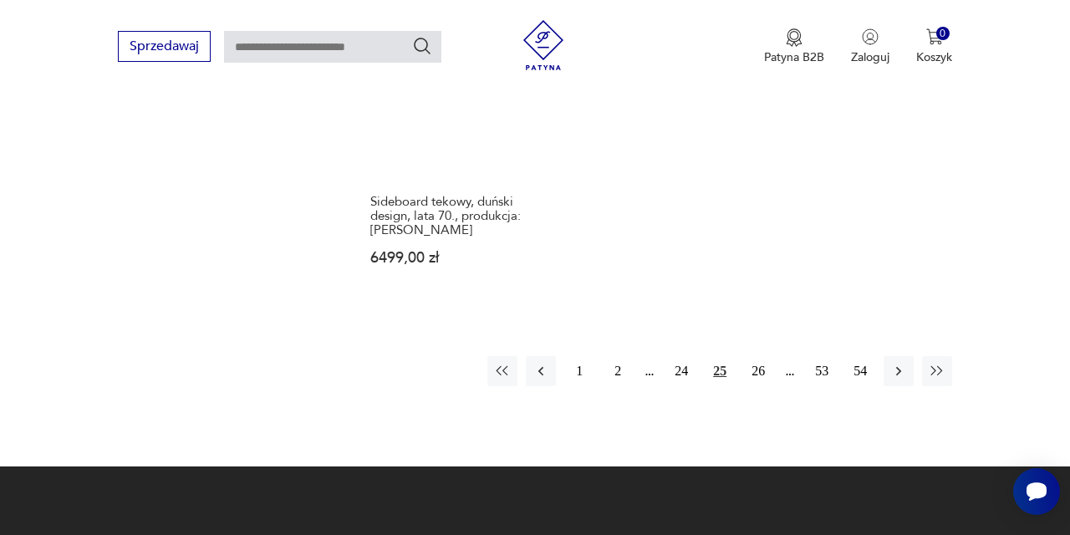
scroll to position [2433, 0]
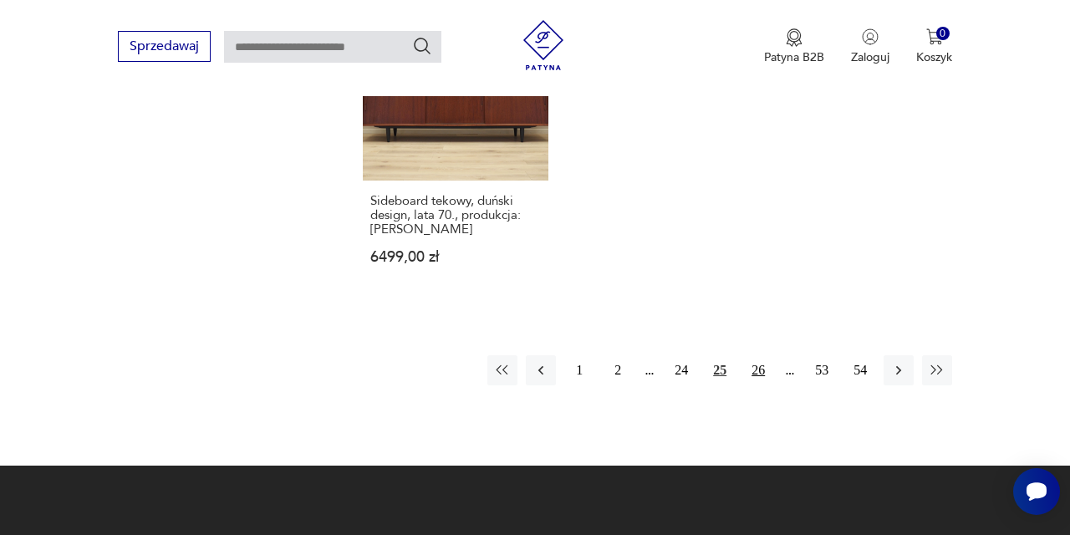
click at [757, 385] on button "26" at bounding box center [758, 370] width 30 height 30
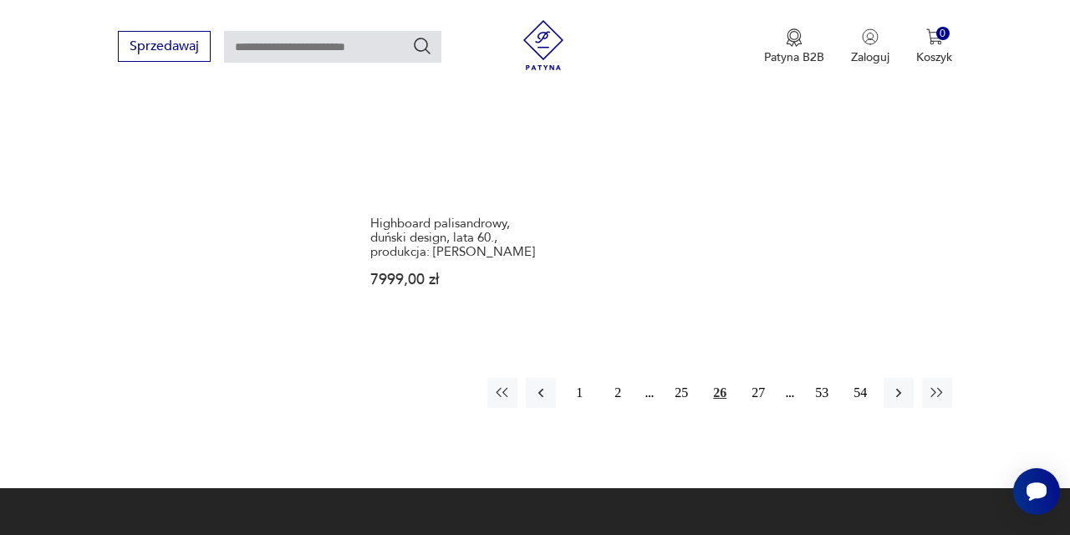
scroll to position [2414, 0]
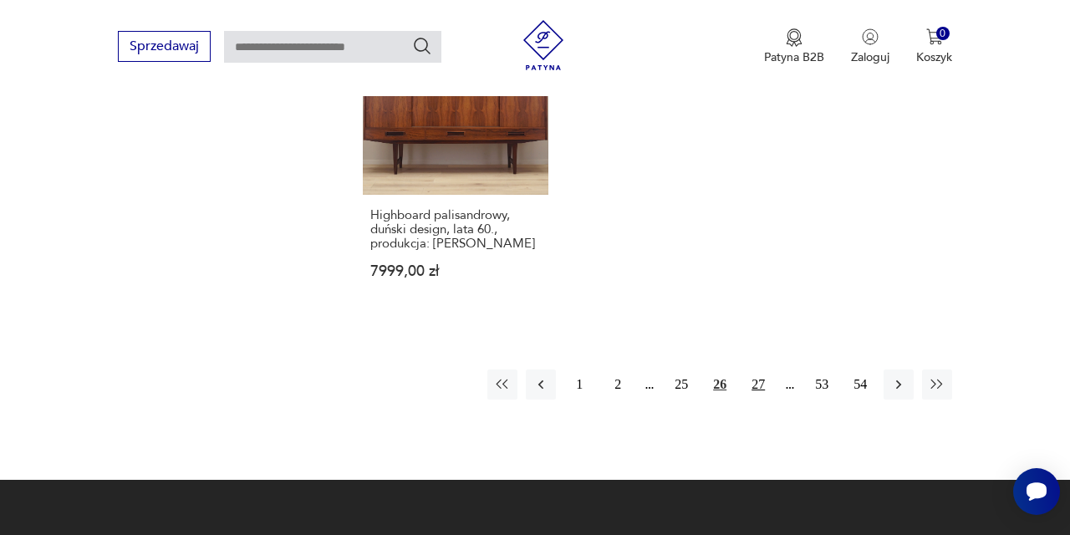
click at [760, 400] on button "27" at bounding box center [758, 385] width 30 height 30
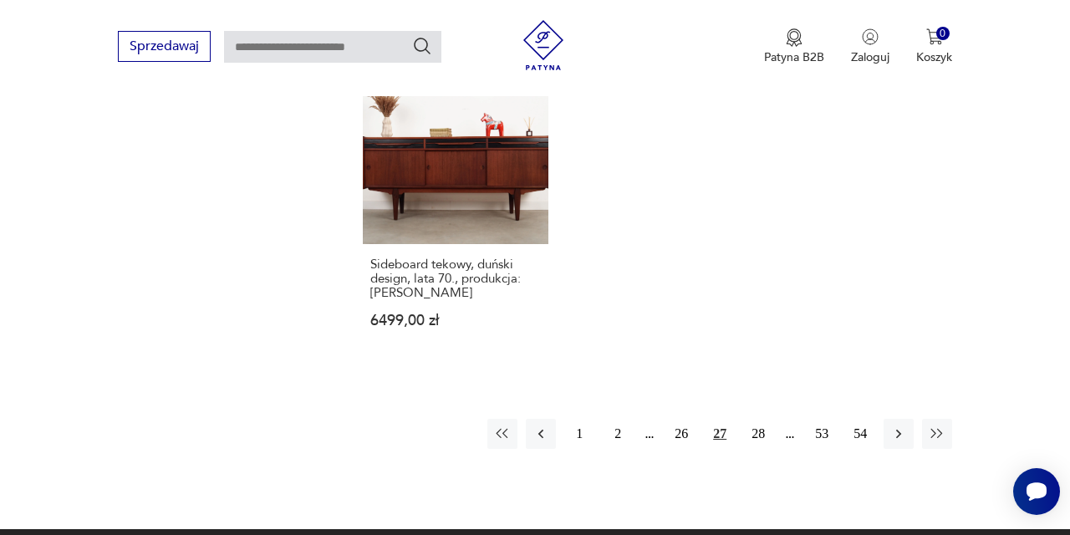
scroll to position [2366, 0]
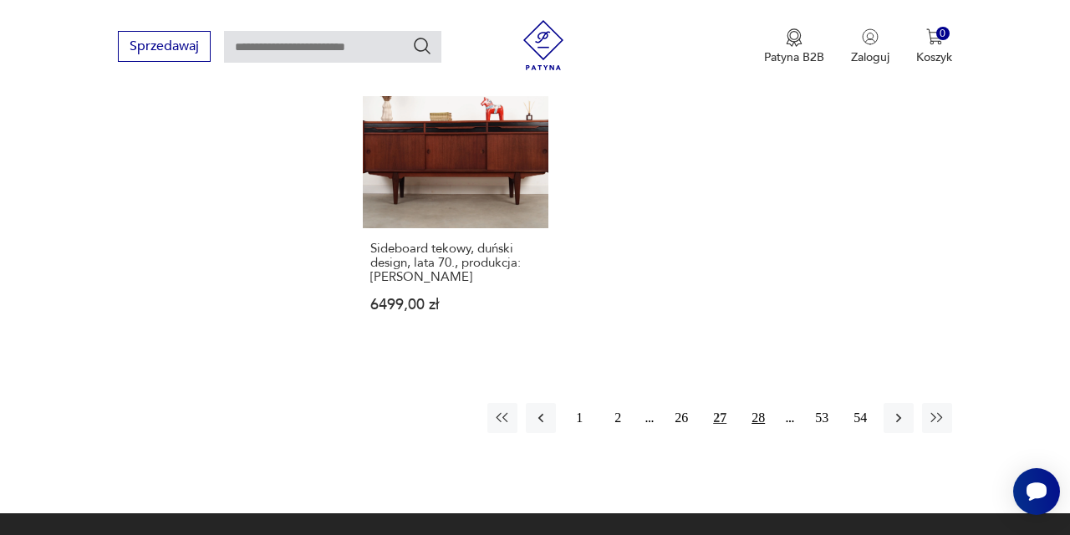
click at [761, 433] on button "28" at bounding box center [758, 418] width 30 height 30
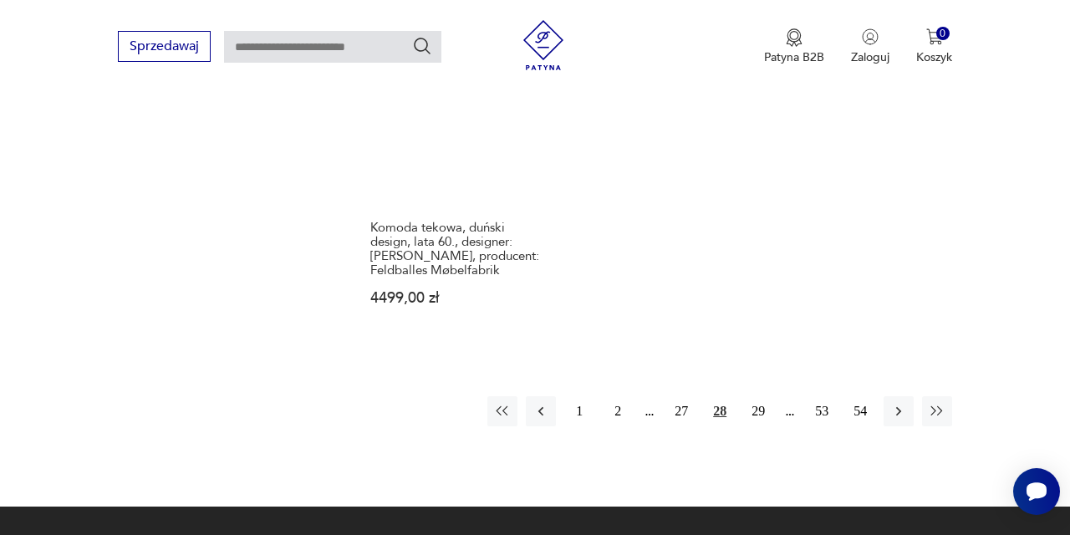
scroll to position [2393, 0]
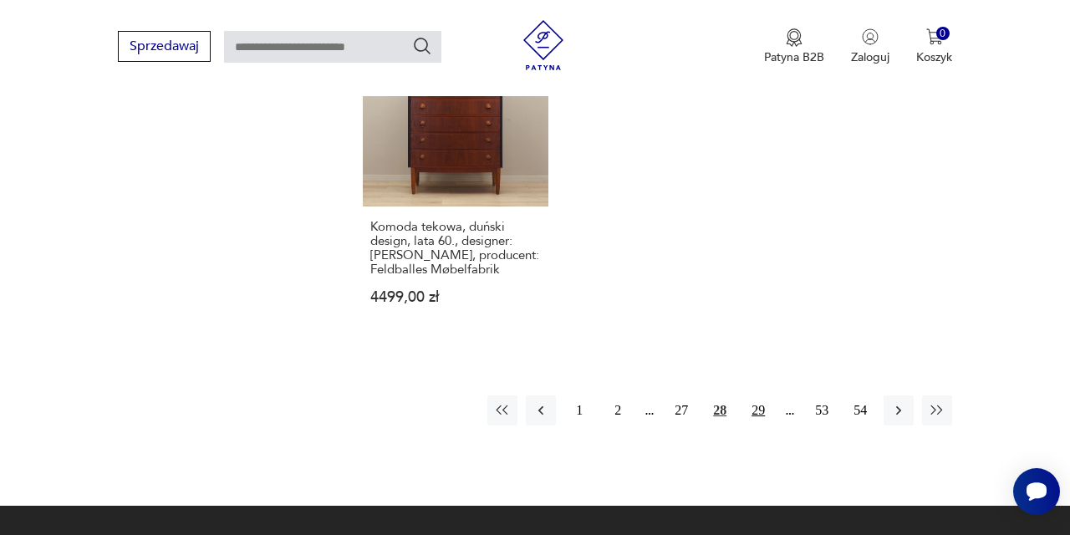
click at [760, 426] on button "29" at bounding box center [758, 410] width 30 height 30
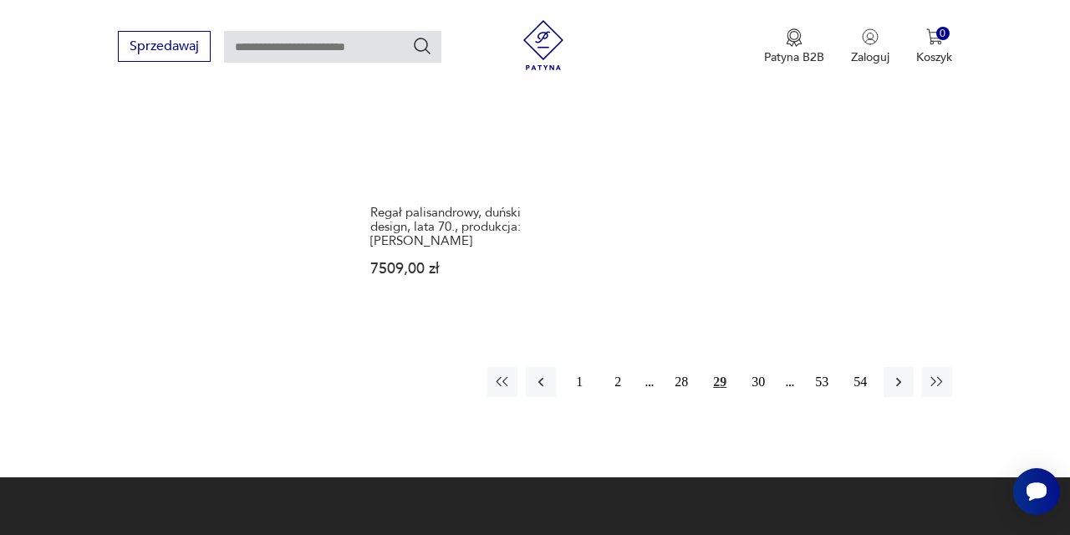
scroll to position [2403, 0]
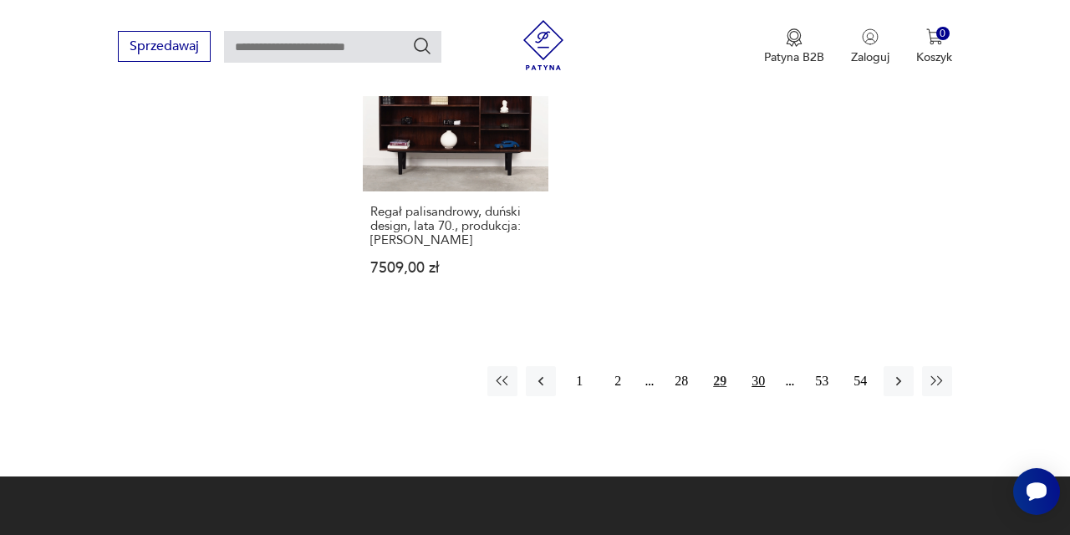
click at [762, 396] on button "30" at bounding box center [758, 381] width 30 height 30
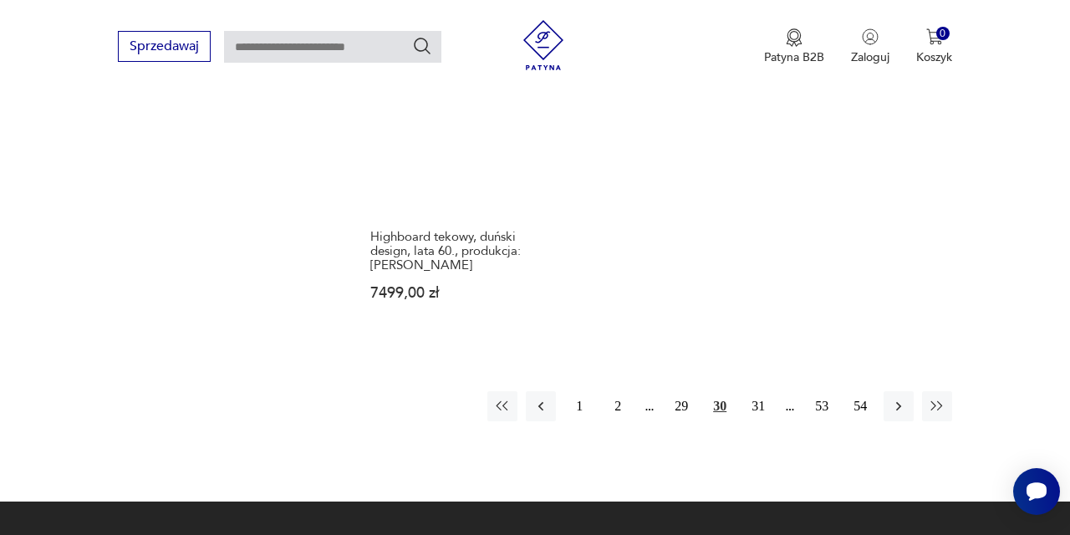
scroll to position [2432, 0]
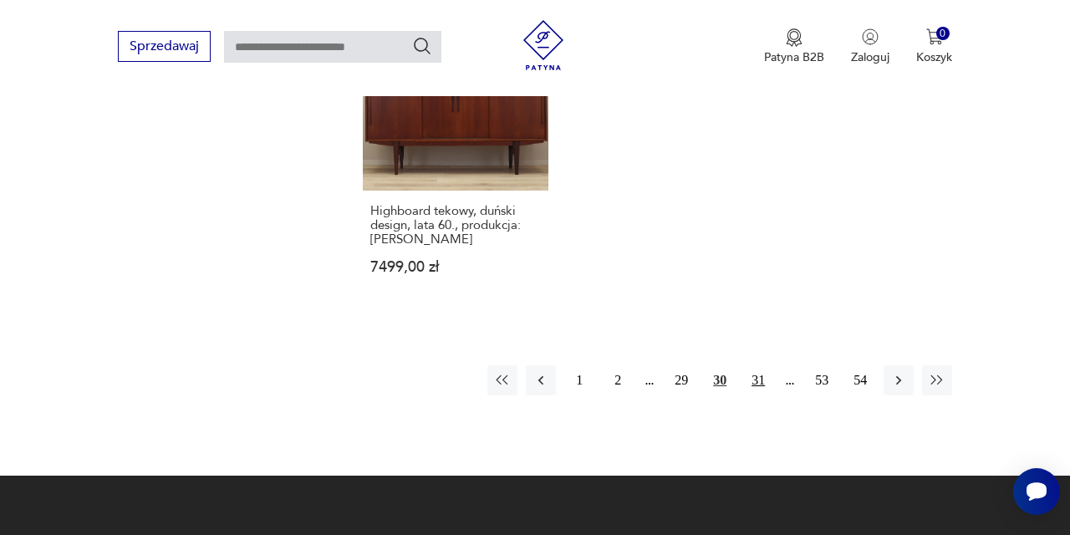
click at [757, 395] on button "31" at bounding box center [758, 380] width 30 height 30
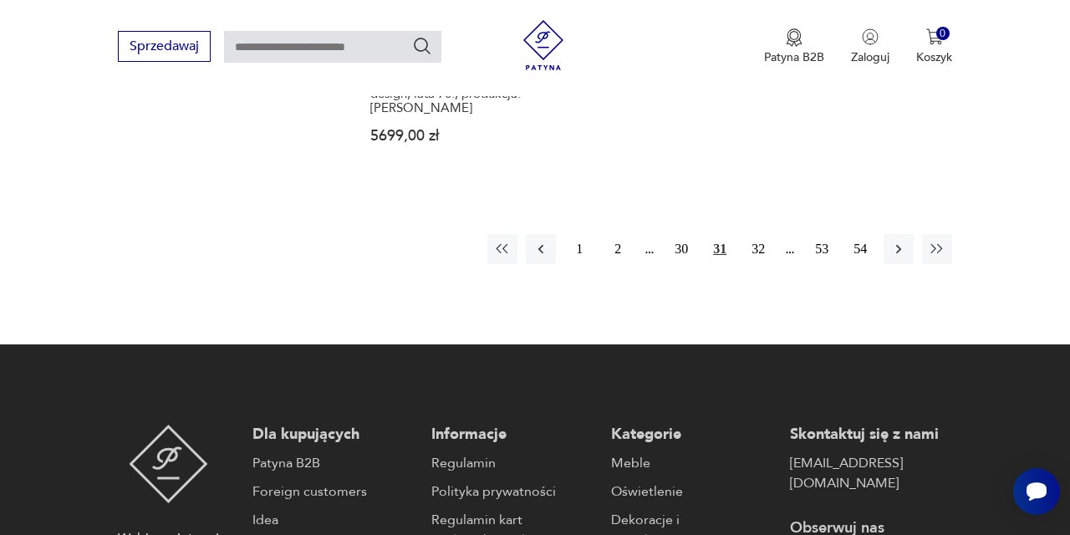
scroll to position [2541, 0]
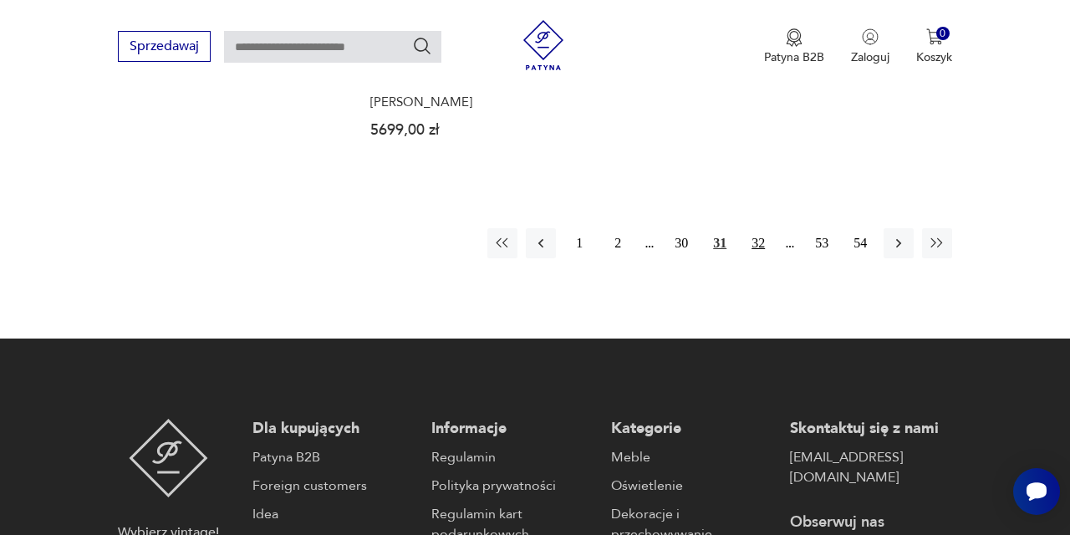
click at [761, 258] on button "32" at bounding box center [758, 243] width 30 height 30
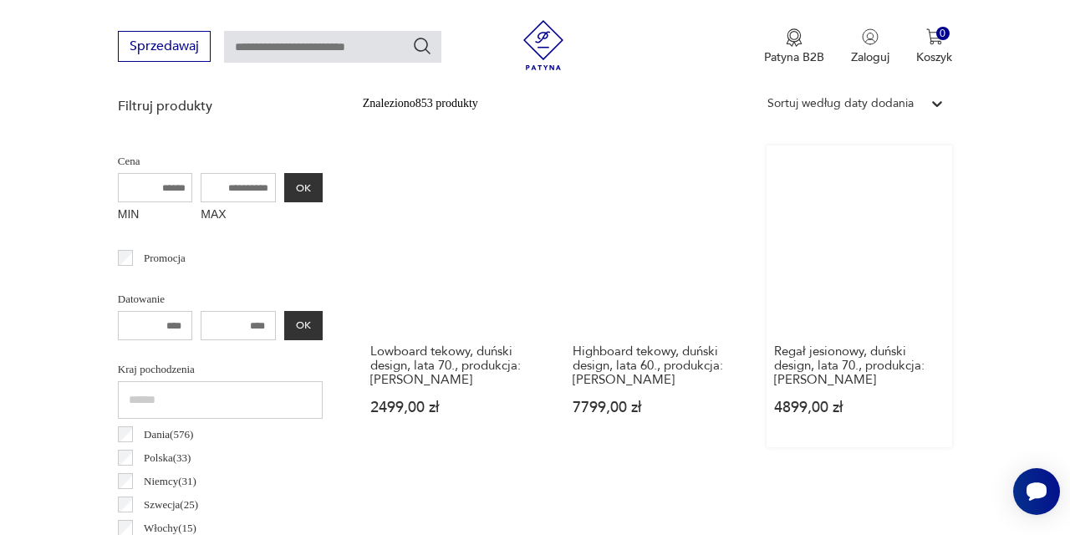
scroll to position [606, 0]
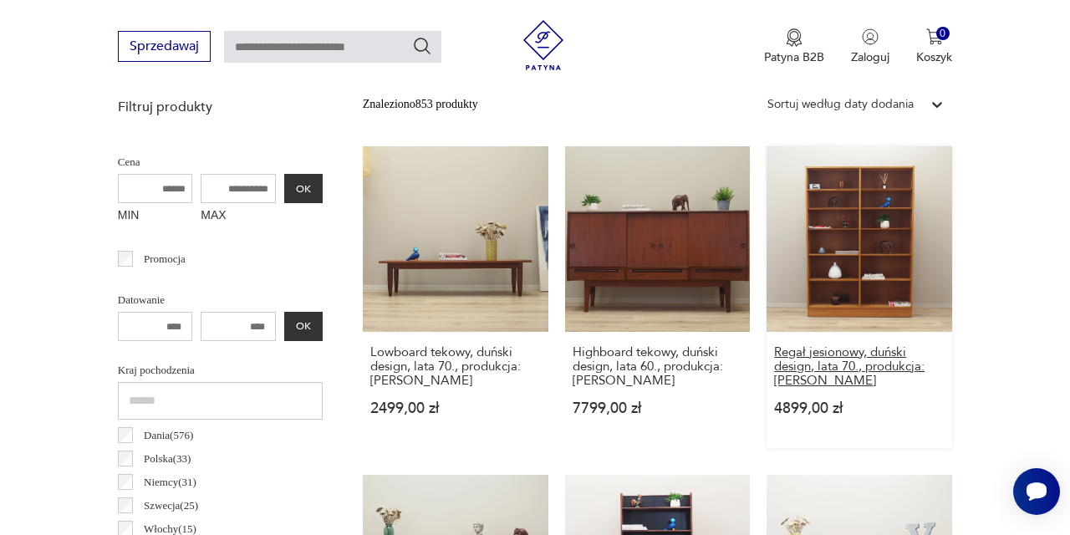
click at [852, 373] on h3 "Regał jesionowy, duński design, lata 70., produkcja: [PERSON_NAME]" at bounding box center [859, 366] width 171 height 43
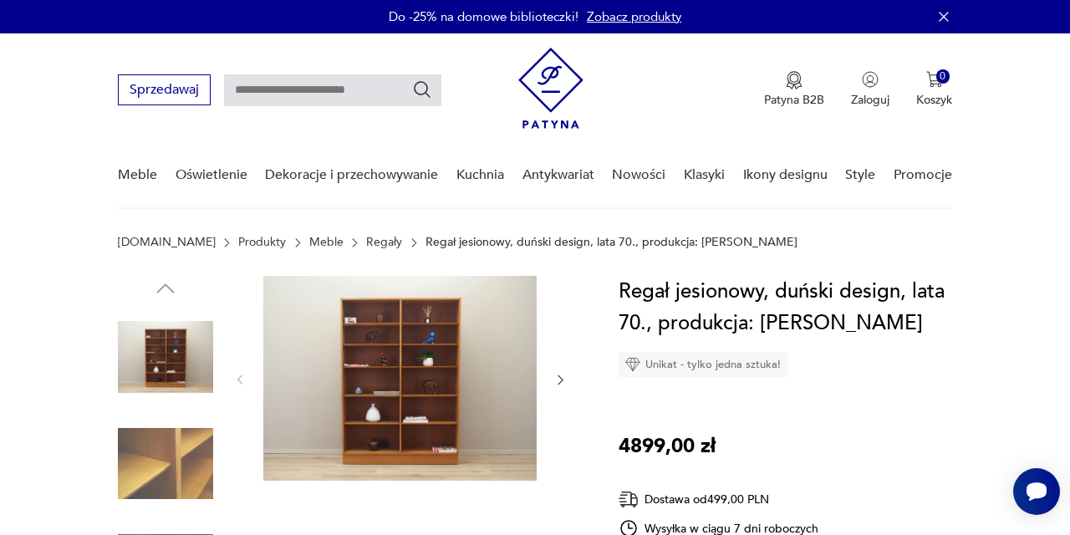
click at [468, 342] on img at bounding box center [399, 378] width 273 height 205
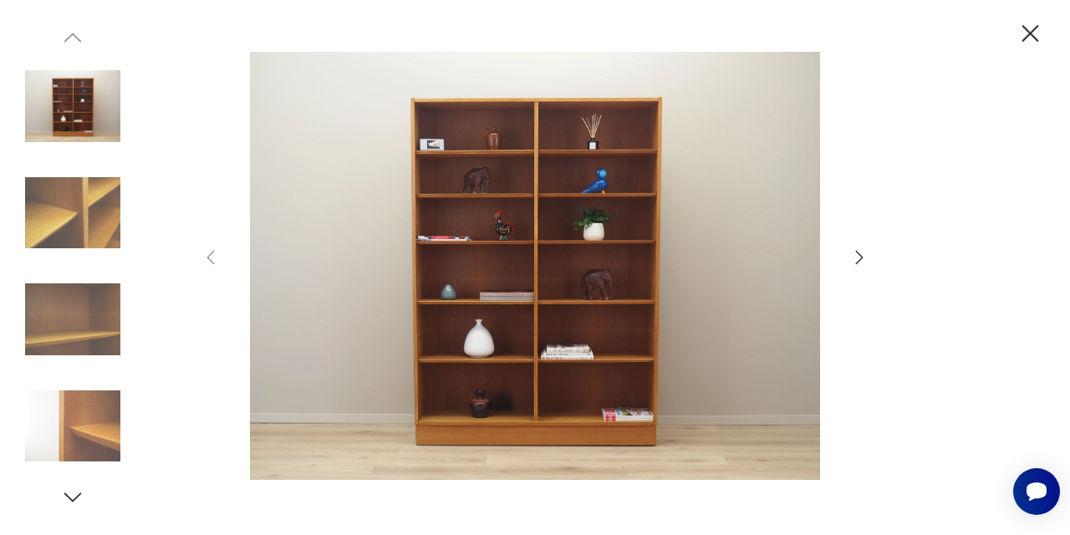
click at [856, 248] on icon "button" at bounding box center [859, 257] width 20 height 20
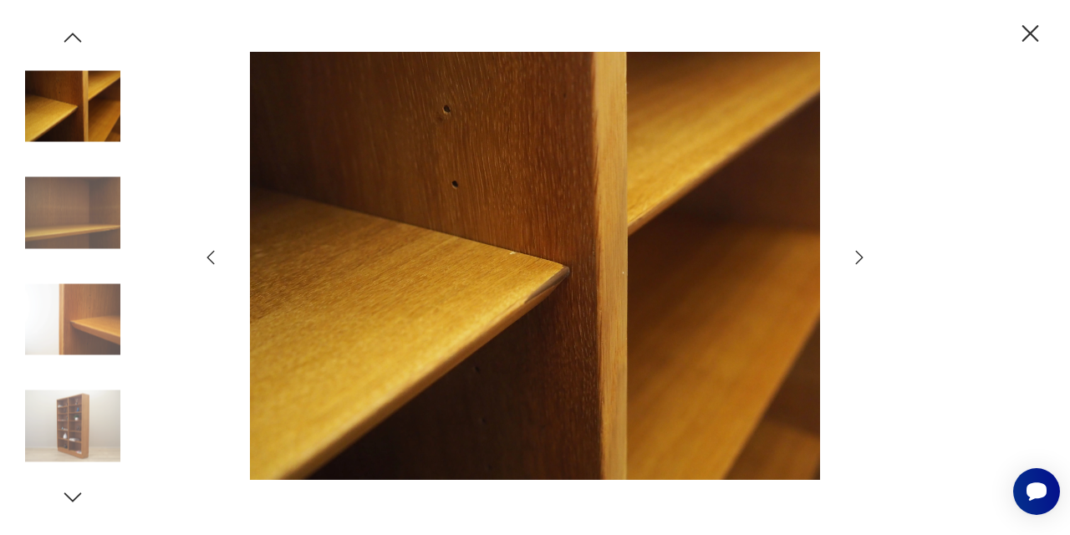
click at [856, 248] on icon "button" at bounding box center [859, 257] width 20 height 20
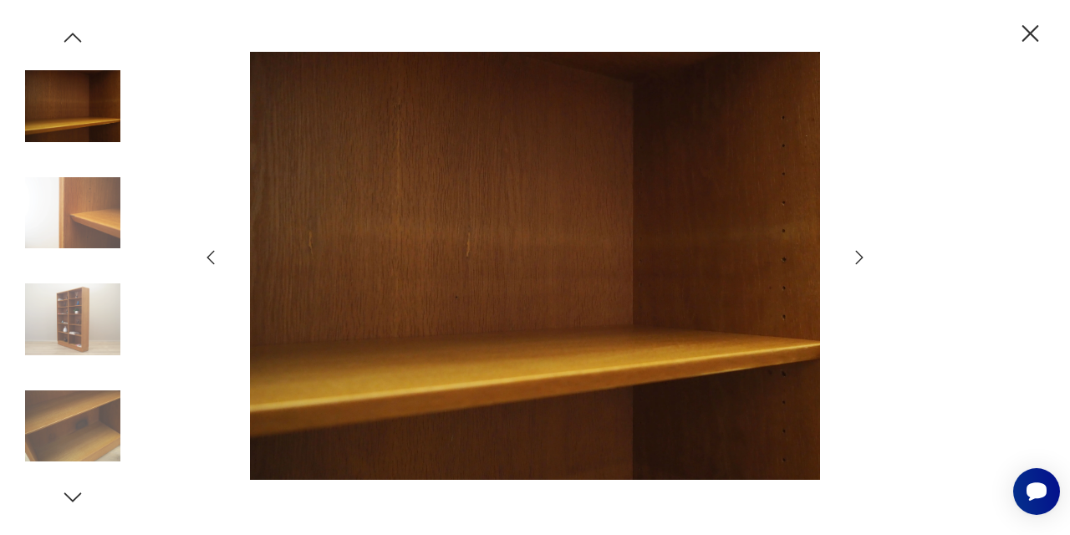
click at [858, 255] on icon "button" at bounding box center [859, 257] width 20 height 20
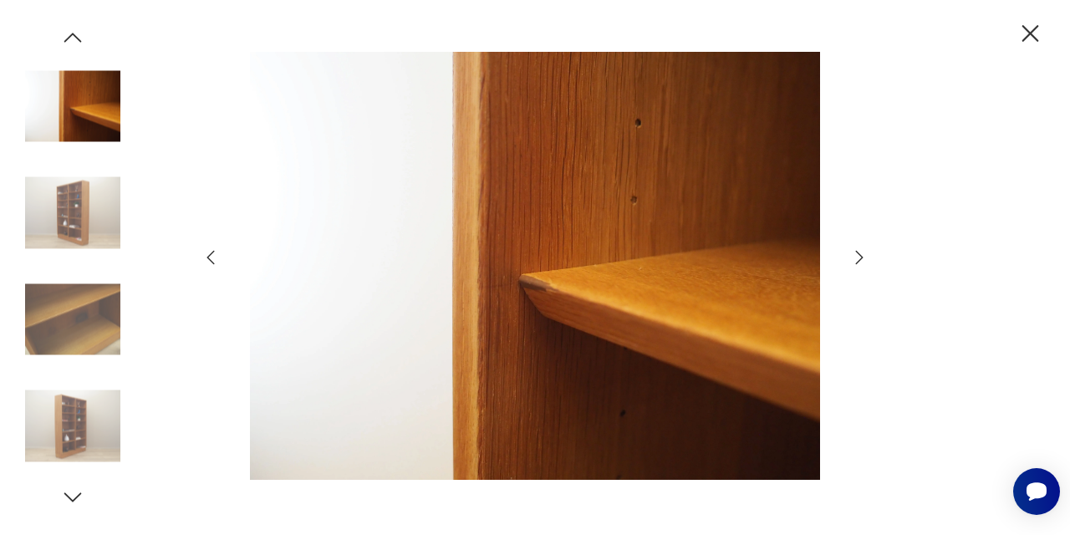
click at [858, 255] on icon "button" at bounding box center [859, 257] width 20 height 20
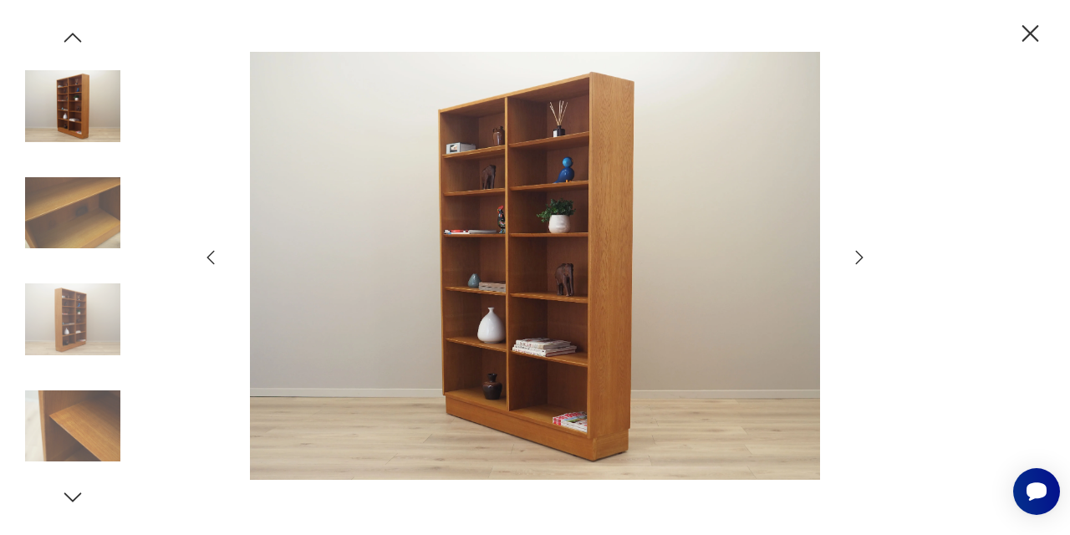
click at [858, 255] on icon "button" at bounding box center [859, 257] width 20 height 20
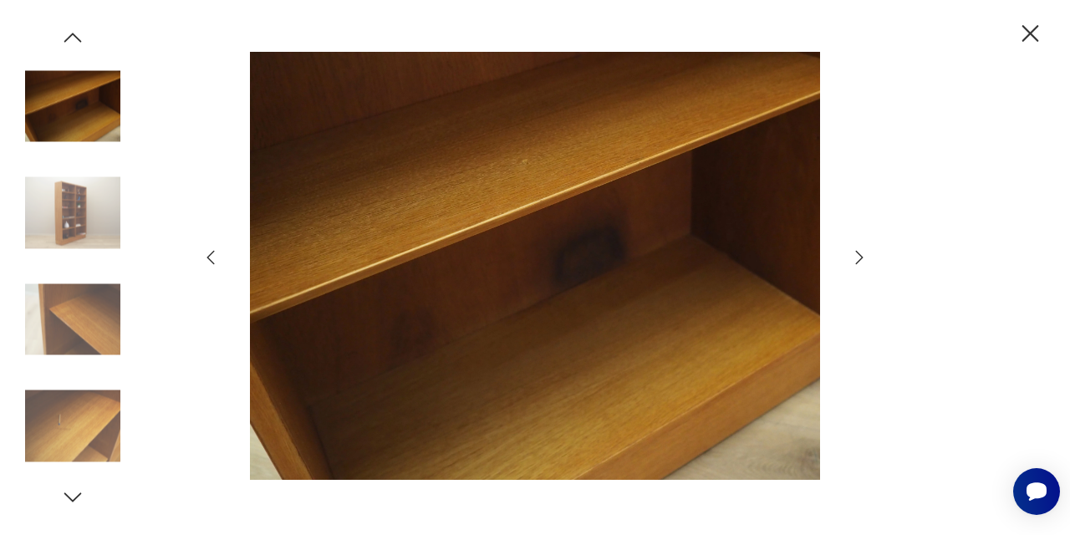
click at [854, 260] on icon "button" at bounding box center [859, 257] width 20 height 20
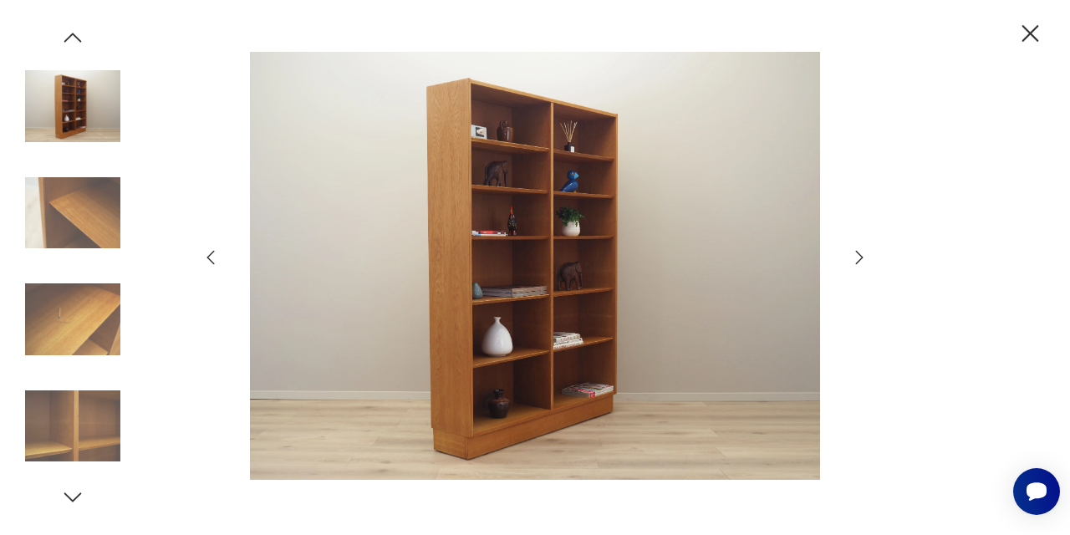
click at [854, 260] on icon "button" at bounding box center [859, 257] width 20 height 20
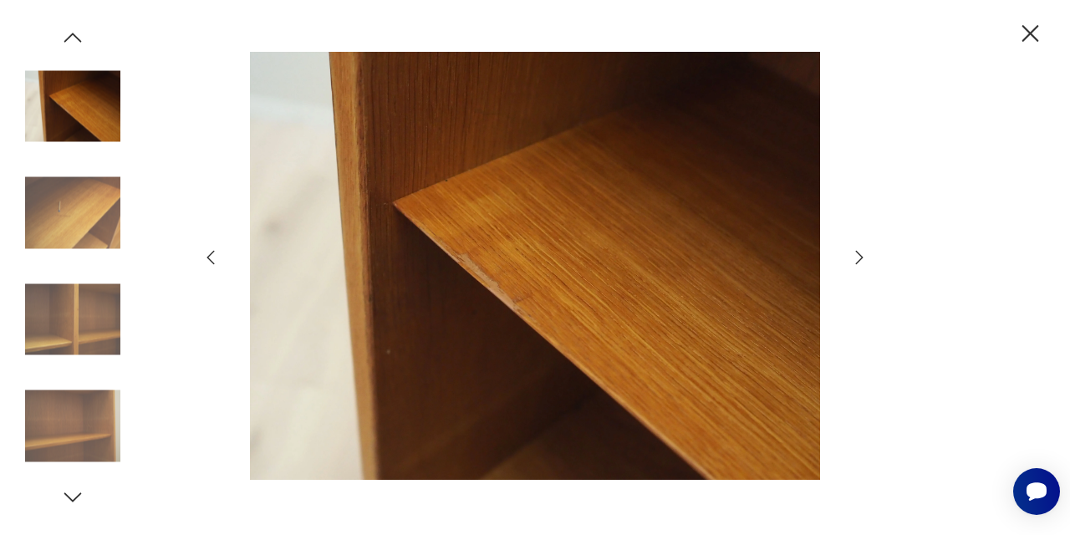
click at [854, 260] on icon "button" at bounding box center [859, 257] width 20 height 20
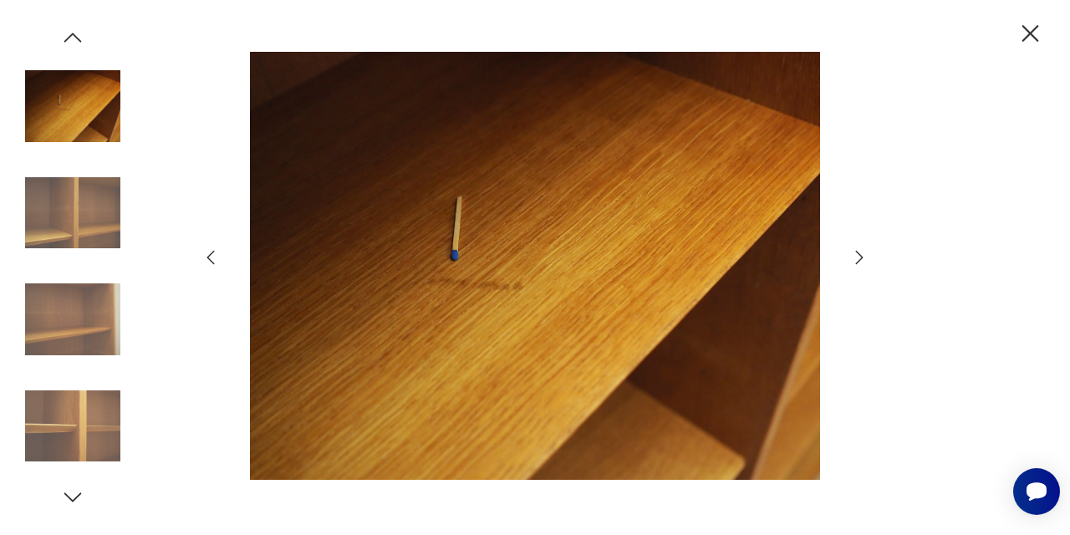
click at [854, 260] on icon "button" at bounding box center [859, 257] width 20 height 20
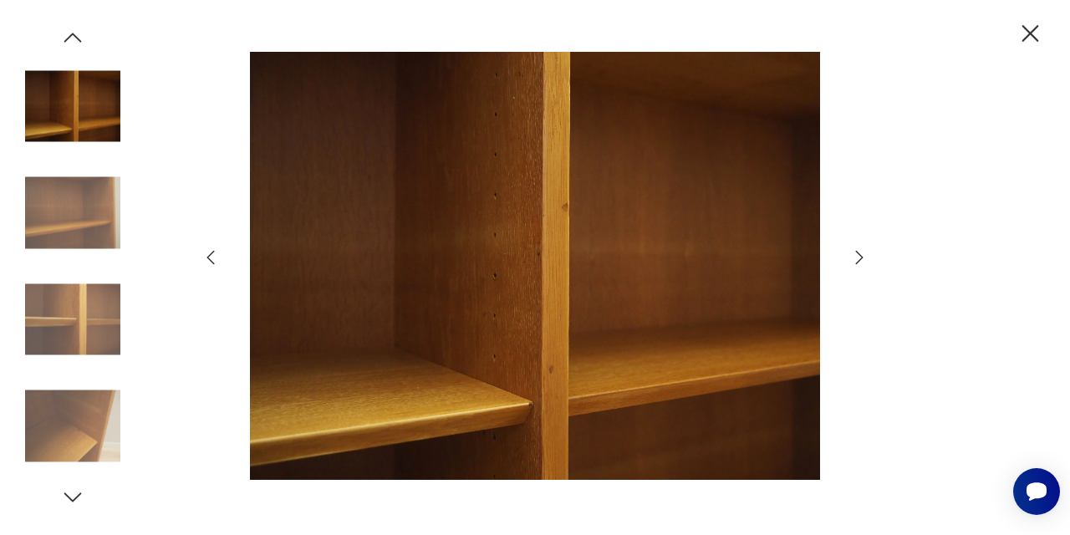
click at [854, 260] on icon "button" at bounding box center [859, 257] width 20 height 20
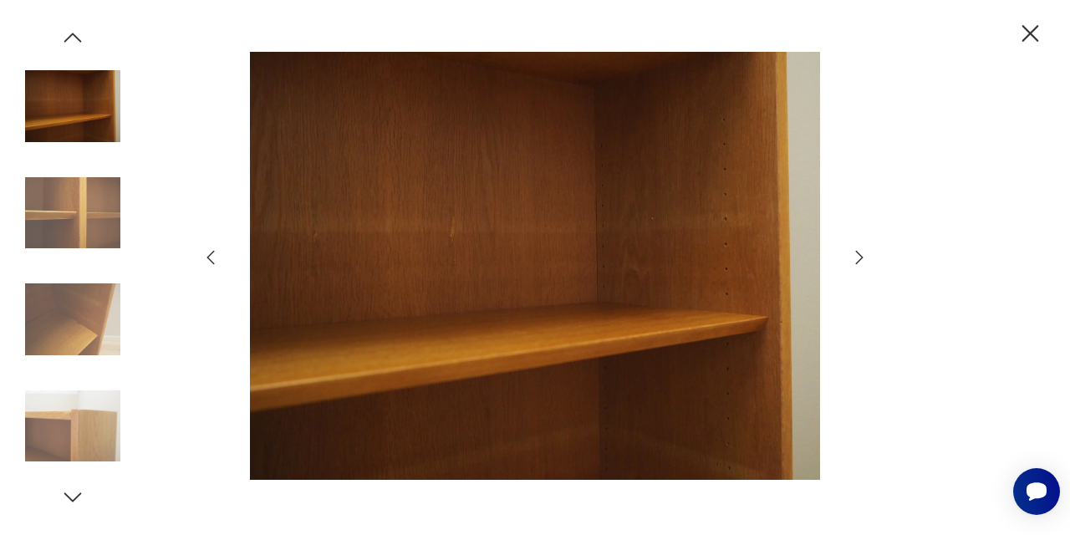
click at [854, 260] on icon "button" at bounding box center [859, 257] width 20 height 20
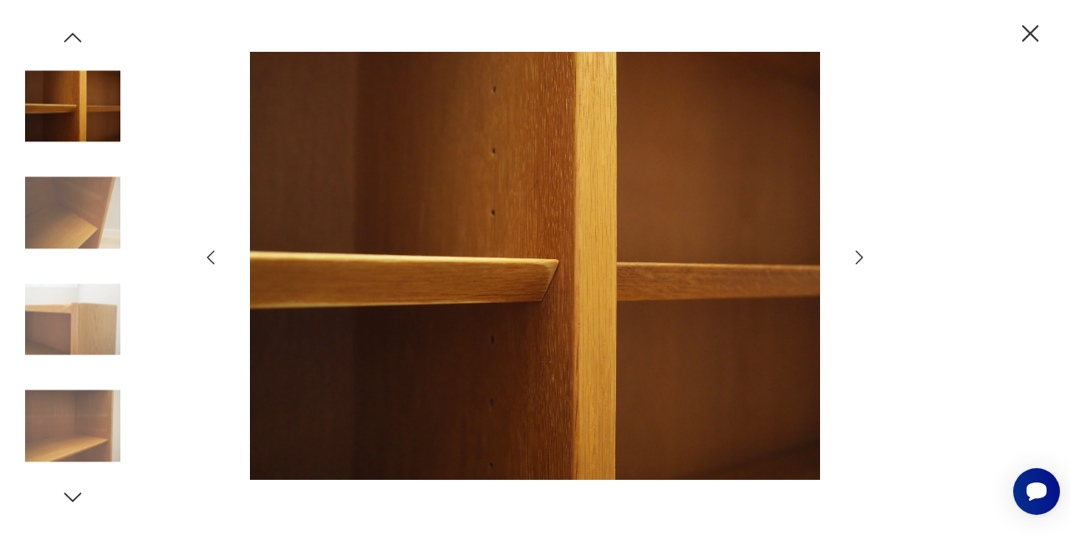
click at [854, 253] on icon "button" at bounding box center [859, 257] width 20 height 20
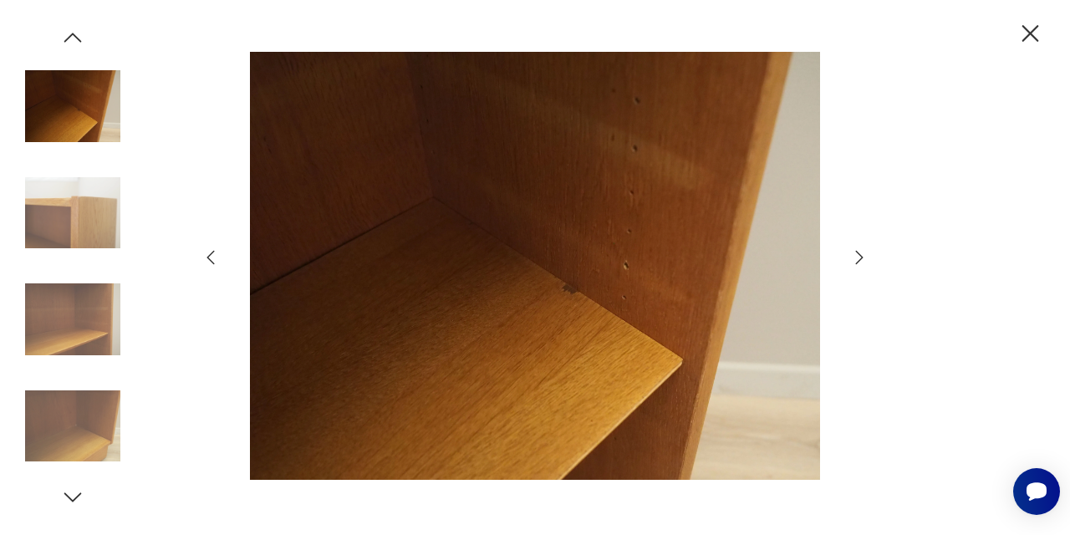
click at [1030, 31] on icon "button" at bounding box center [1030, 33] width 29 height 29
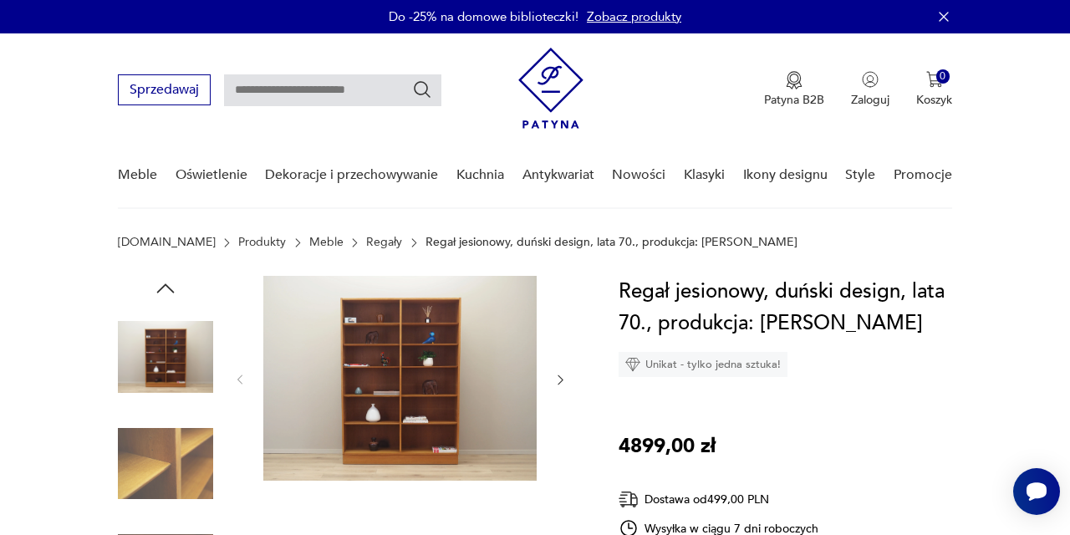
click at [1027, 251] on section "[DOMAIN_NAME] Produkty Meble Regały Regał jesionowy, duński design, lata 70., p…" at bounding box center [535, 256] width 1070 height 40
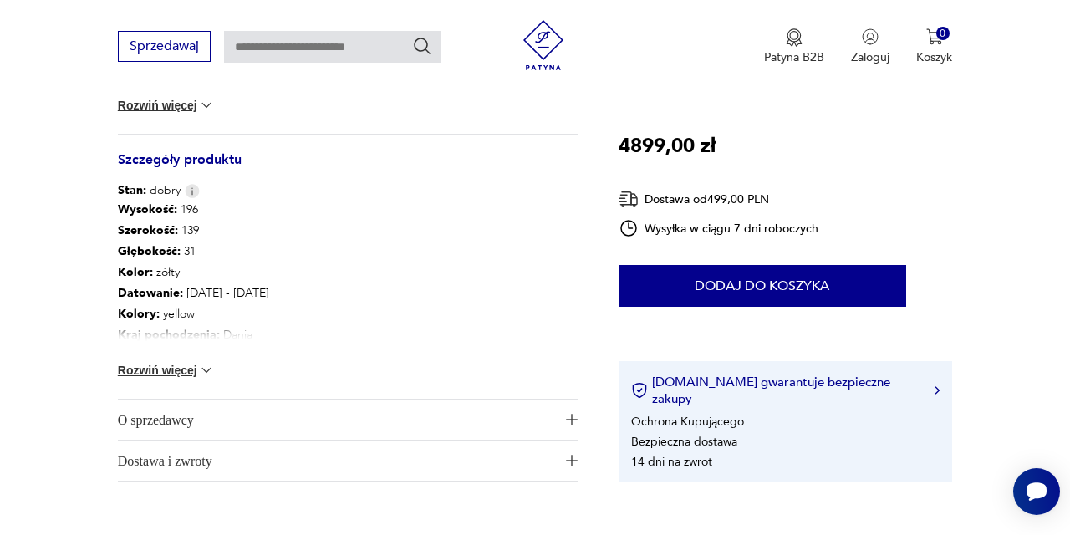
scroll to position [865, 0]
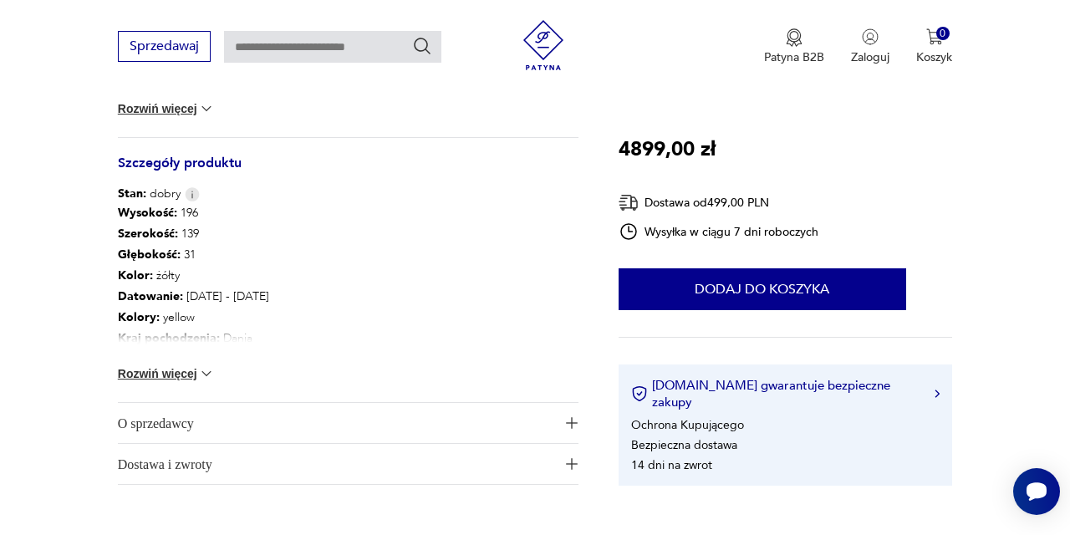
click at [197, 375] on button "Rozwiń więcej" at bounding box center [166, 373] width 97 height 17
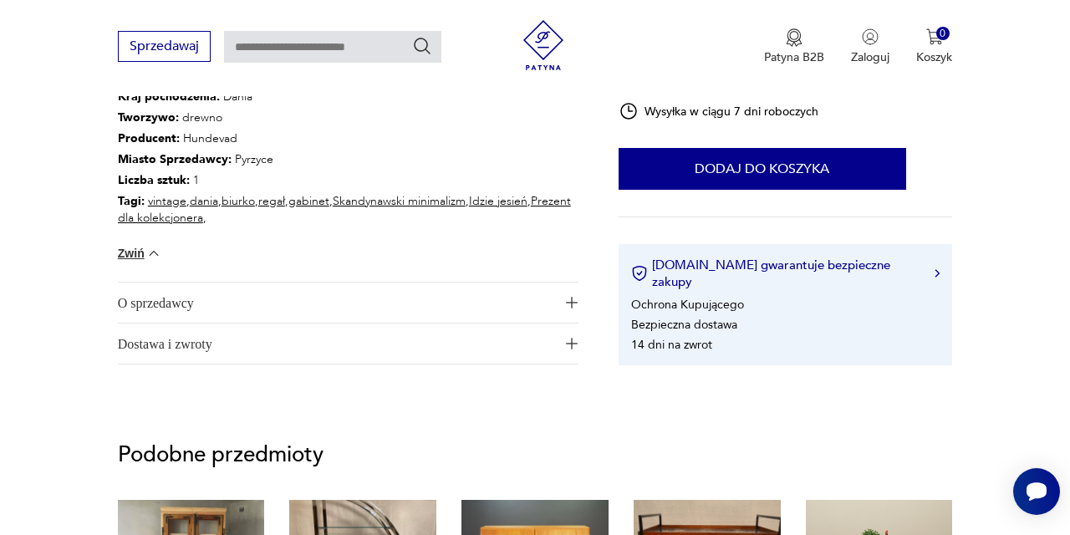
scroll to position [1078, 0]
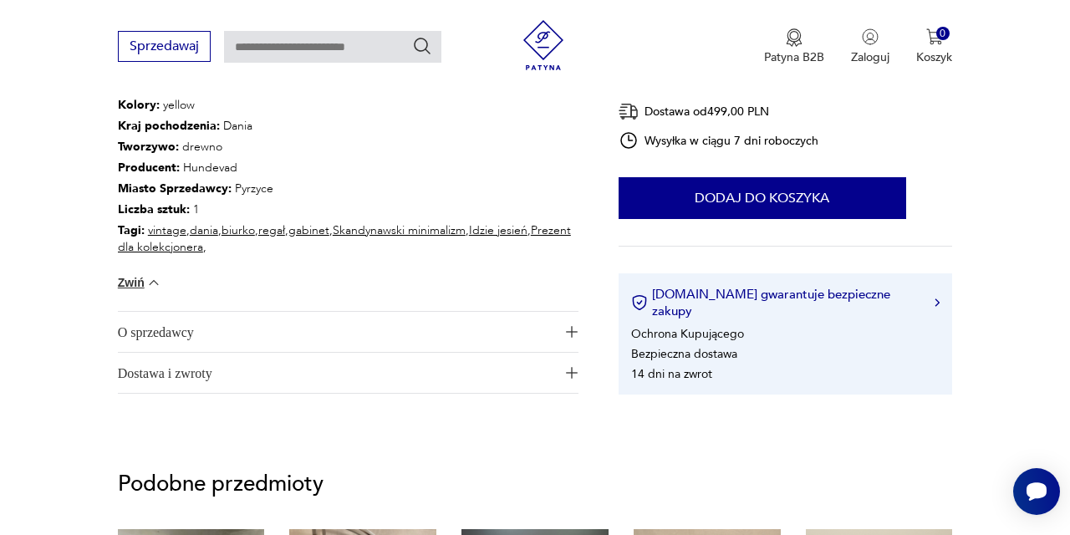
click at [282, 334] on span "O sprzedawcy" at bounding box center [337, 332] width 438 height 40
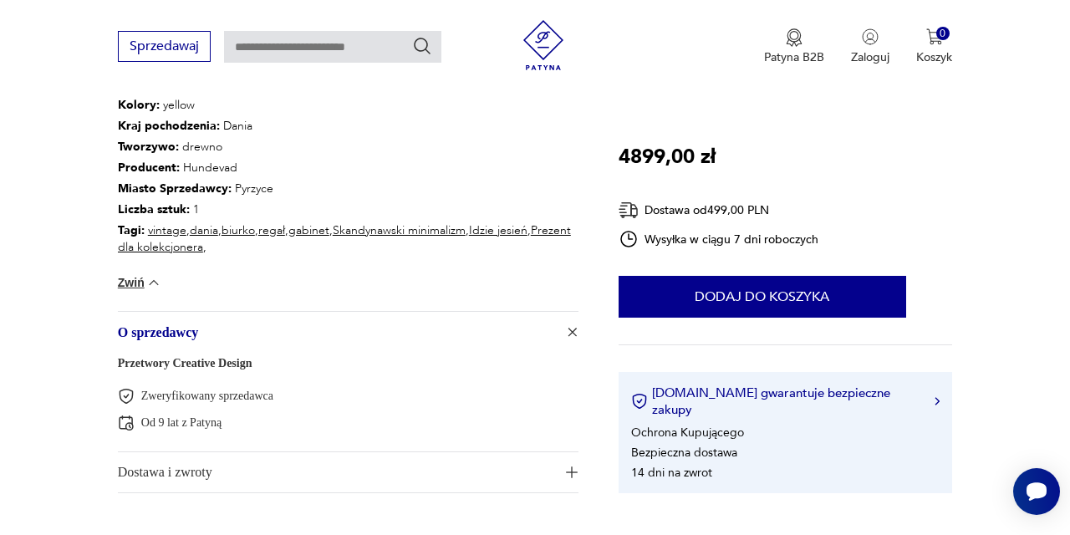
click at [282, 334] on span "O sprzedawcy" at bounding box center [337, 332] width 438 height 40
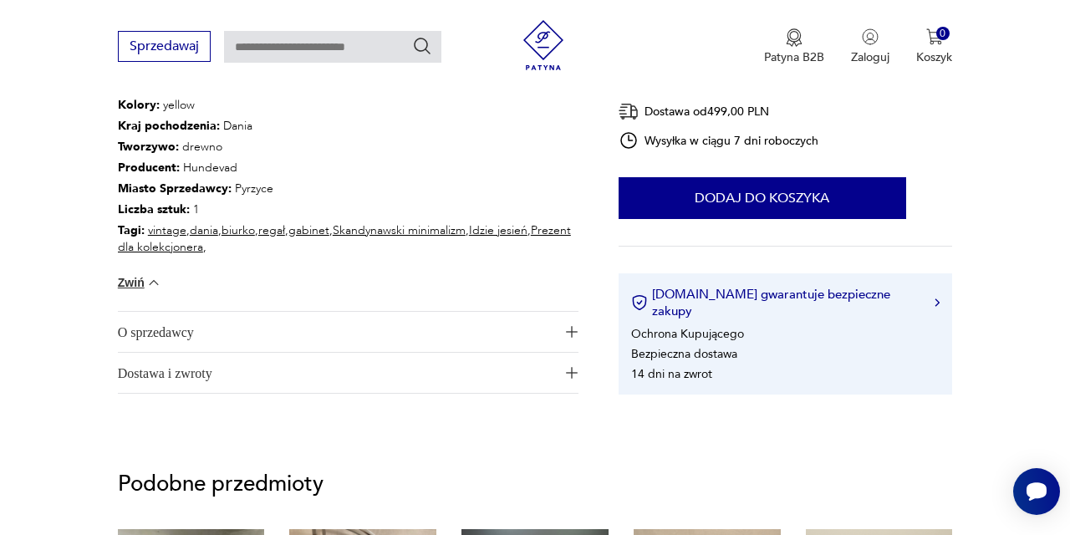
click at [429, 378] on span "Dostawa i zwroty" at bounding box center [337, 373] width 438 height 40
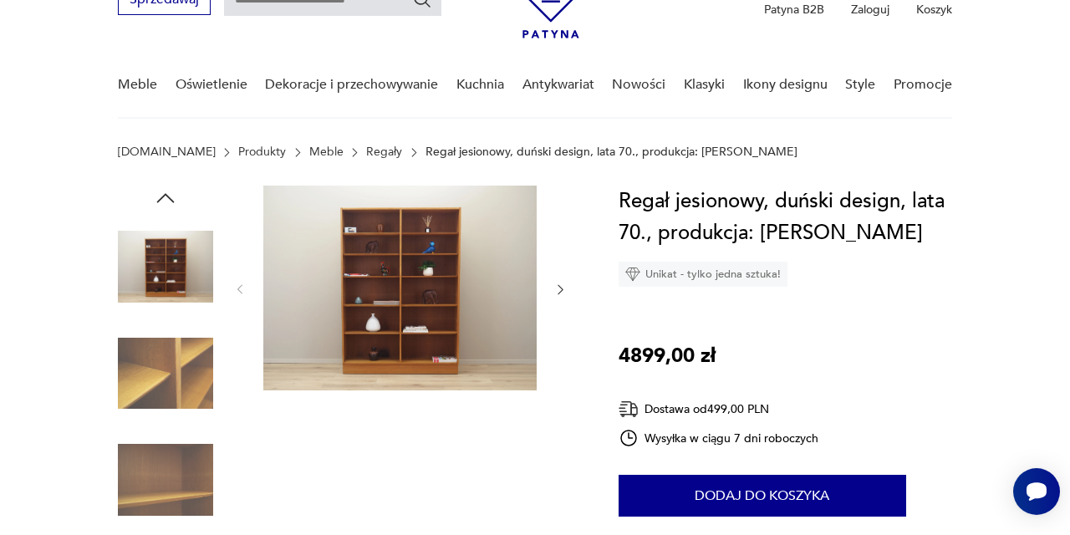
scroll to position [76, 0]
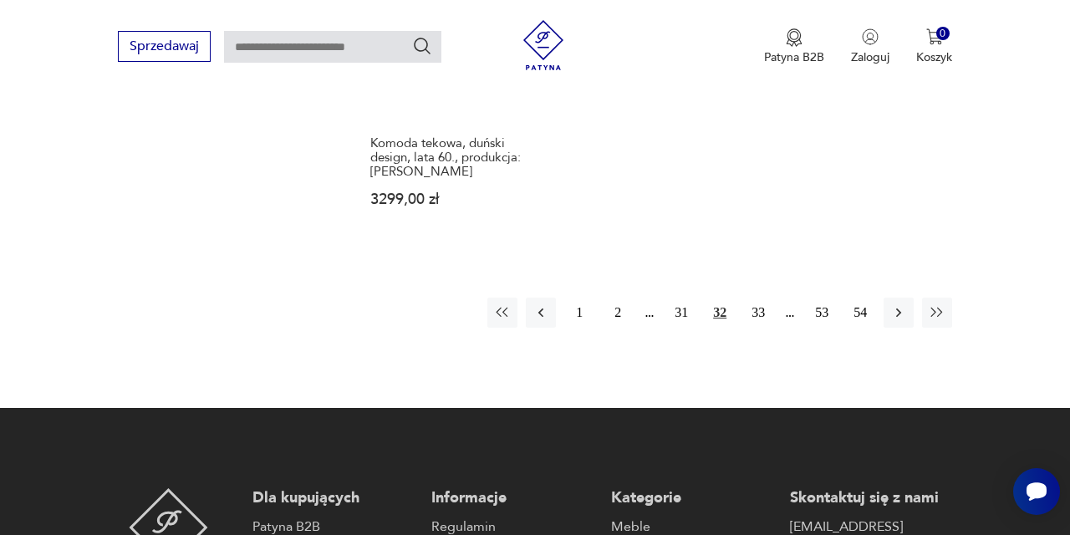
scroll to position [2505, 0]
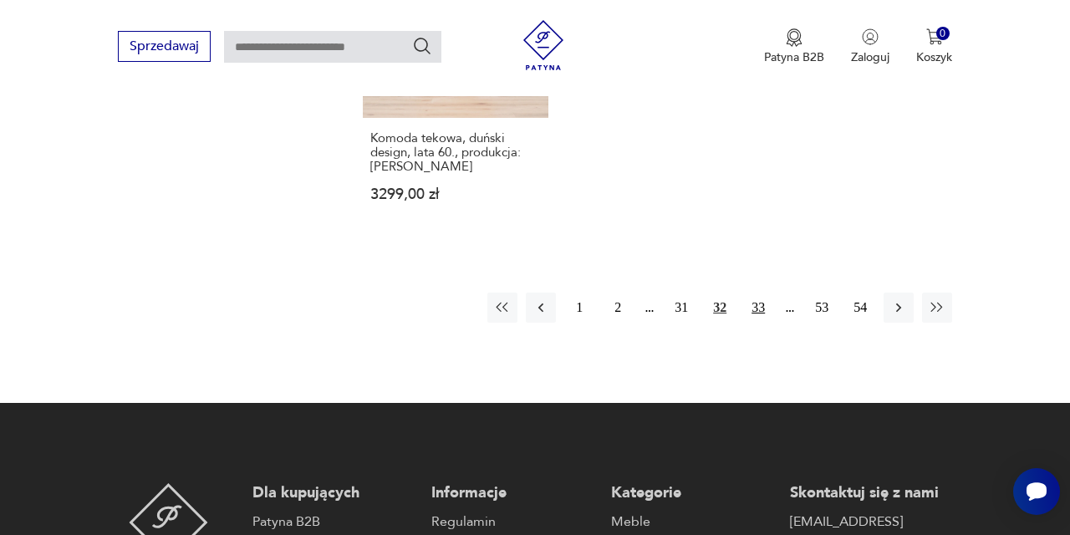
click at [758, 323] on button "33" at bounding box center [758, 308] width 30 height 30
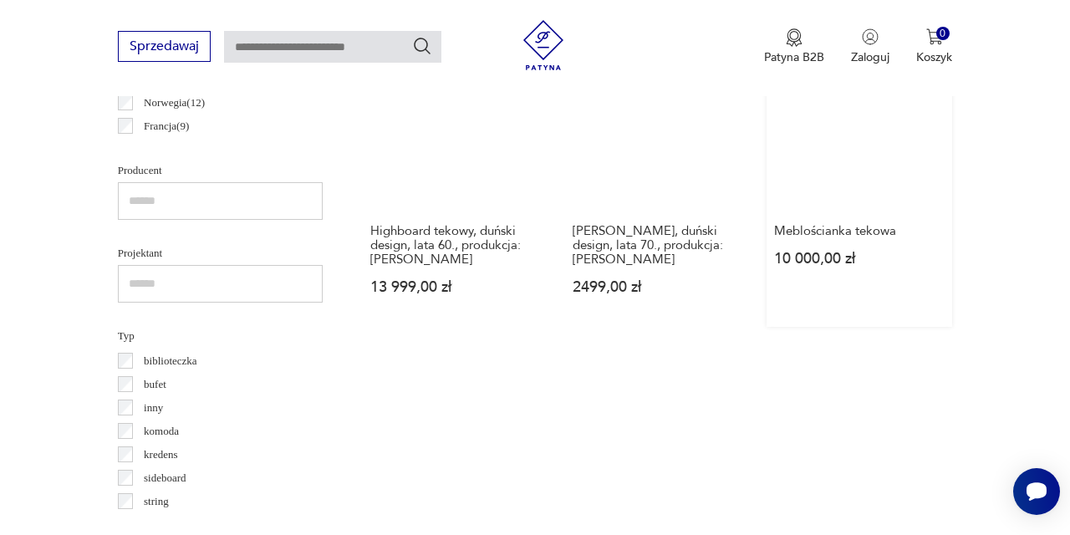
scroll to position [1065, 0]
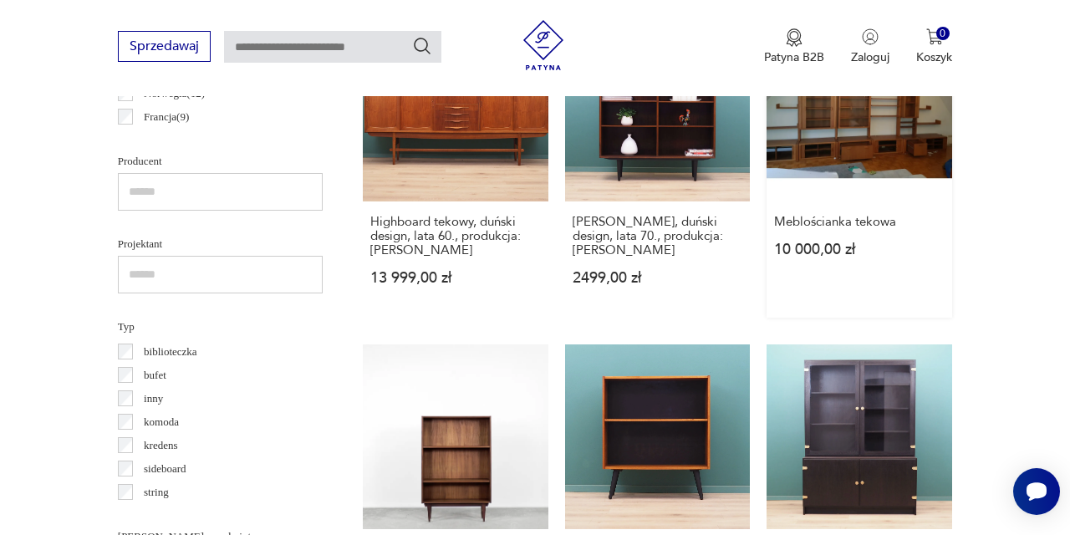
click at [870, 167] on link "Meblościanka tekowa 10 000,00 zł" at bounding box center [860, 167] width 186 height 302
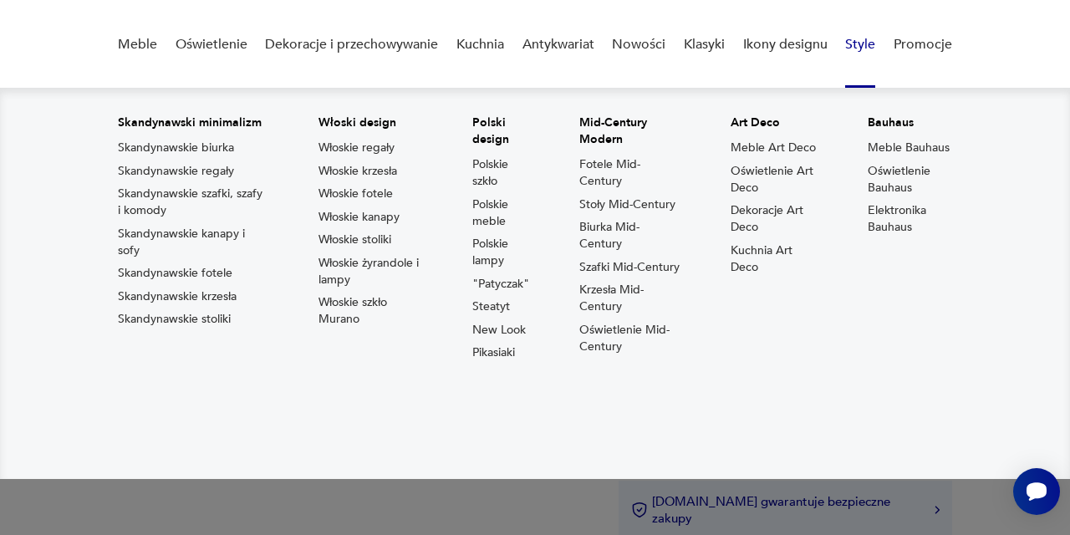
scroll to position [135, 0]
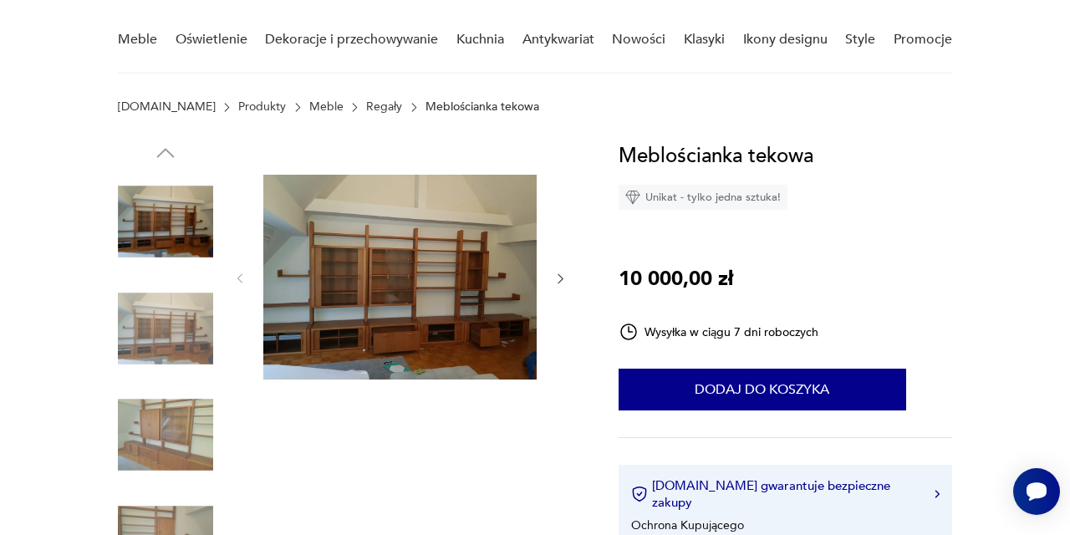
click at [423, 238] on img at bounding box center [399, 276] width 273 height 273
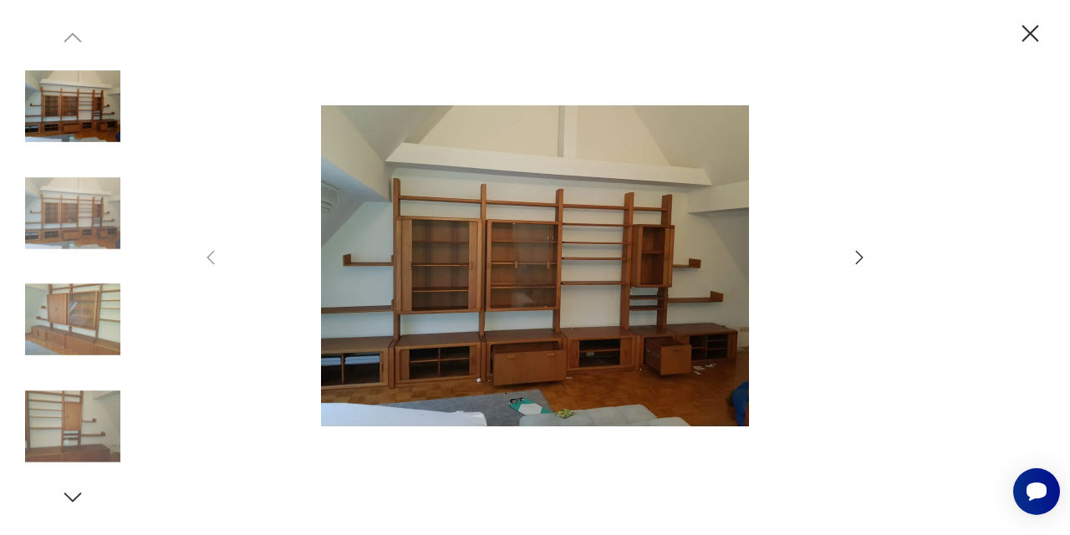
click at [859, 257] on icon "button" at bounding box center [859, 257] width 20 height 20
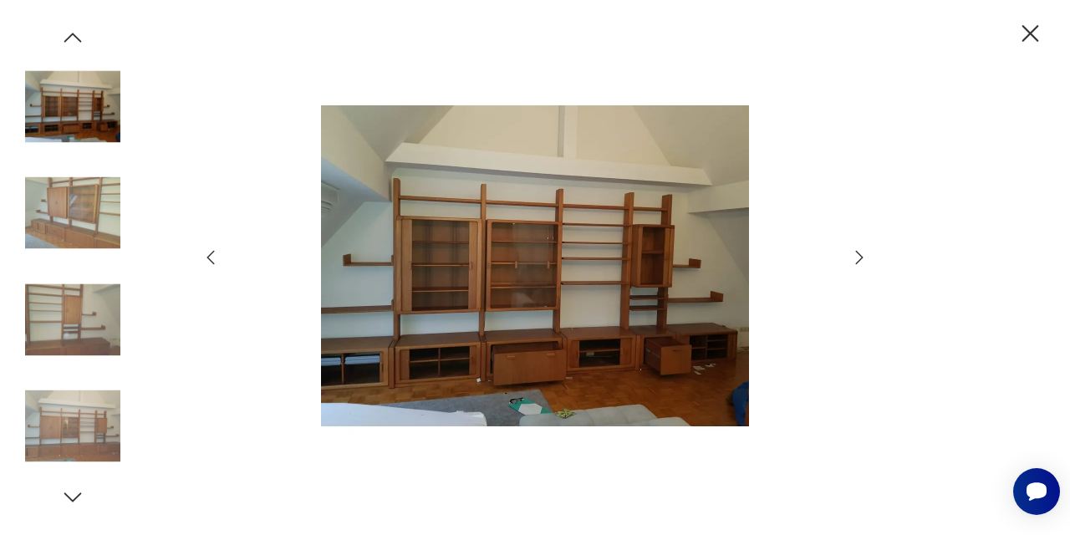
click at [856, 259] on icon "button" at bounding box center [859, 257] width 20 height 20
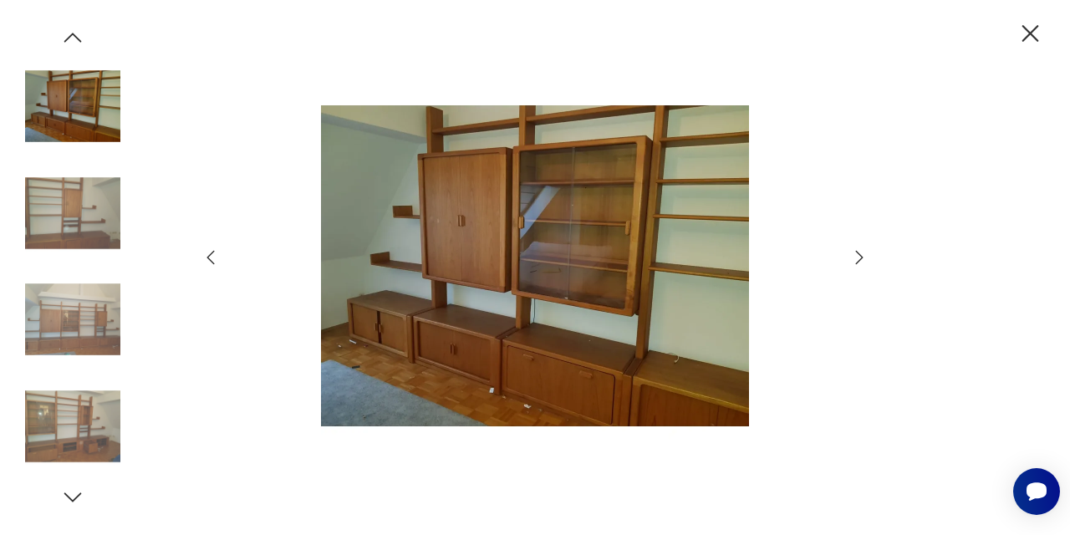
click at [856, 259] on icon "button" at bounding box center [859, 257] width 20 height 20
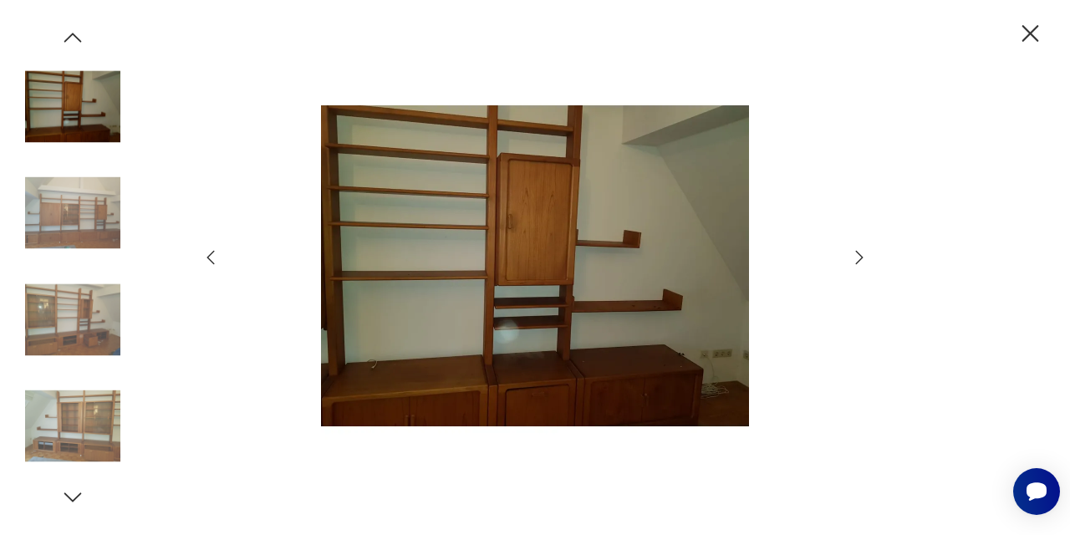
click at [856, 259] on icon "button" at bounding box center [859, 257] width 20 height 20
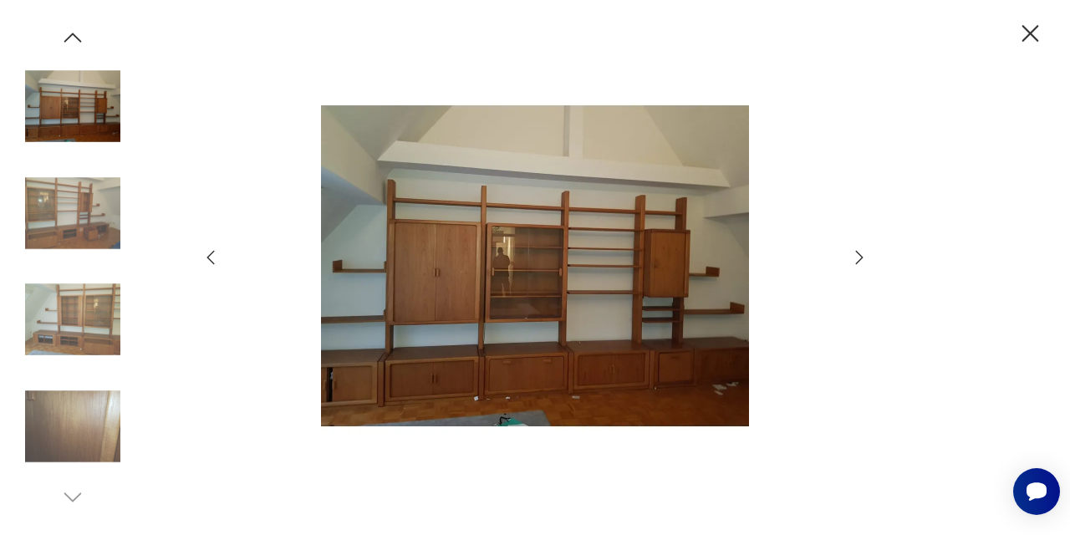
click at [856, 259] on icon "button" at bounding box center [859, 257] width 20 height 20
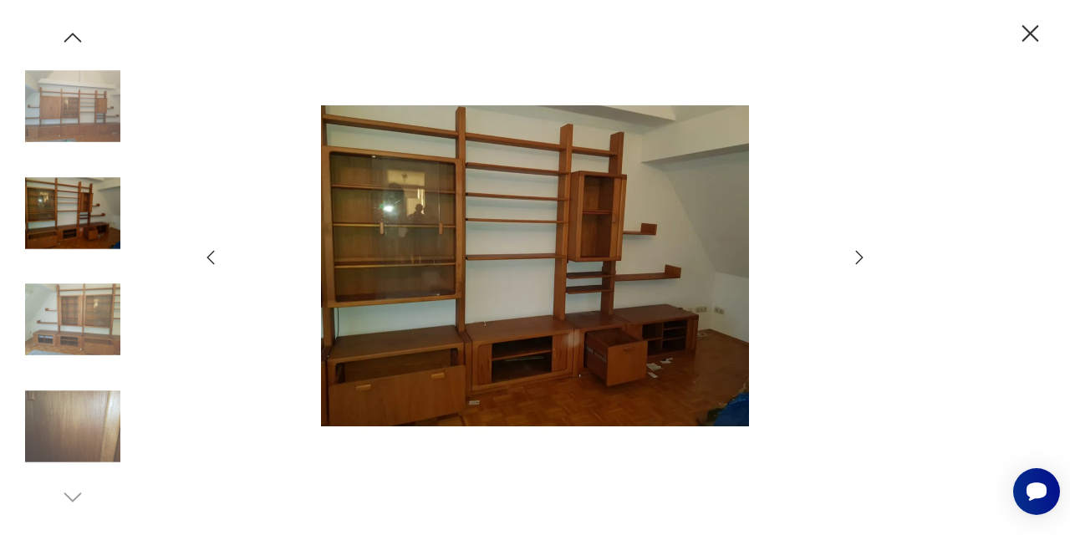
click at [856, 259] on icon "button" at bounding box center [859, 257] width 20 height 20
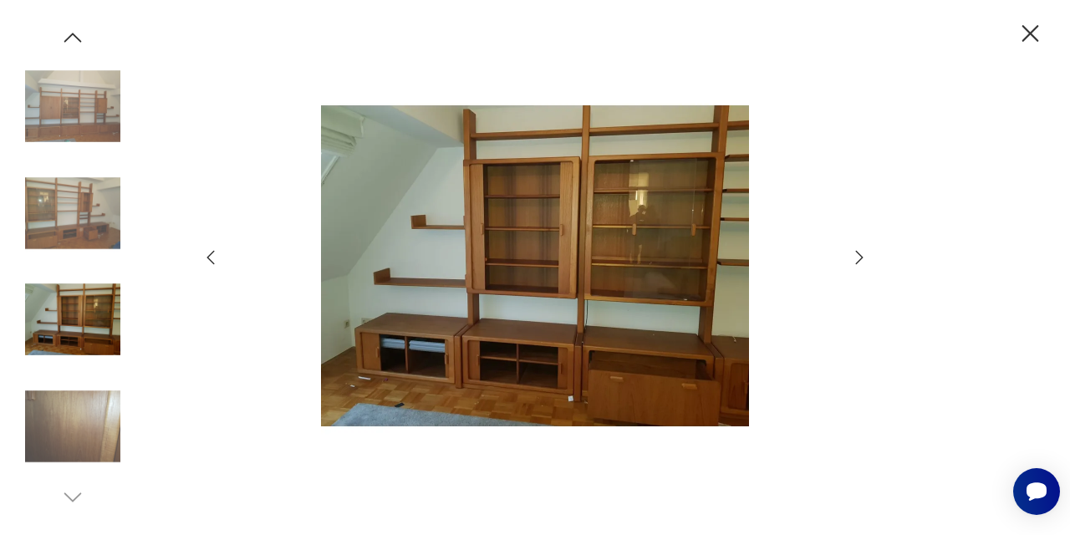
click at [1037, 32] on icon "button" at bounding box center [1030, 33] width 29 height 29
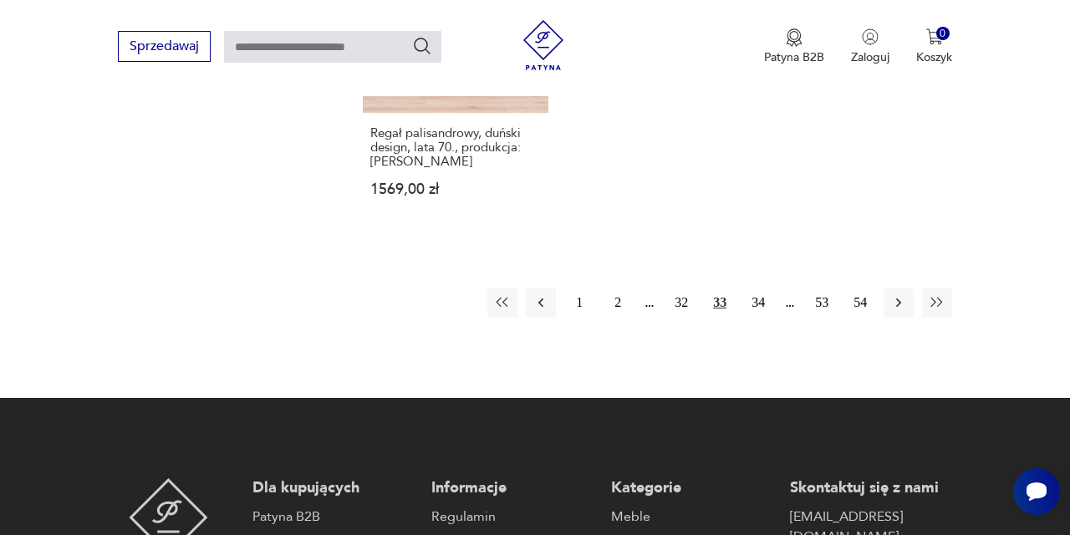
scroll to position [2516, 0]
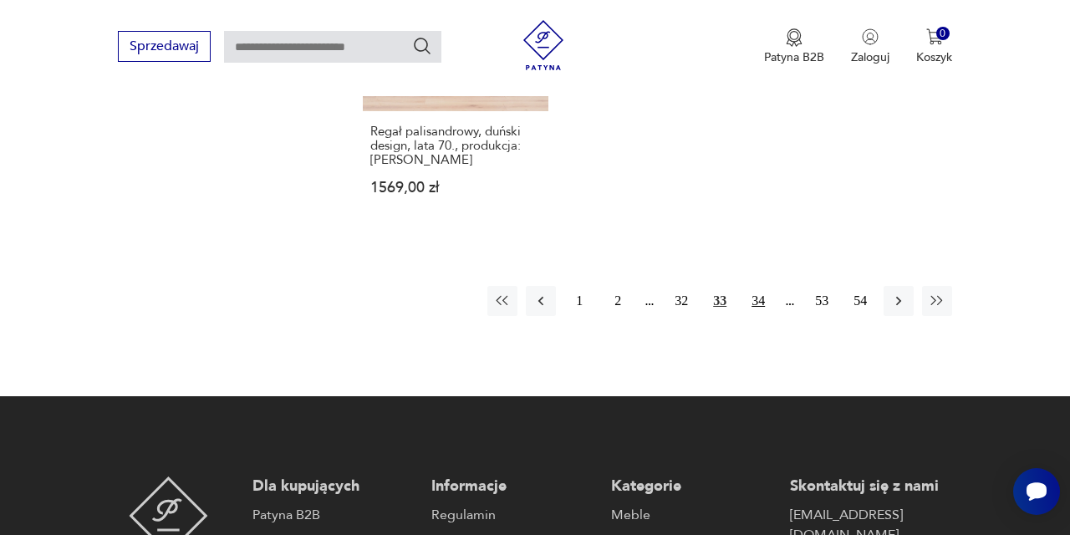
click at [763, 316] on button "34" at bounding box center [758, 301] width 30 height 30
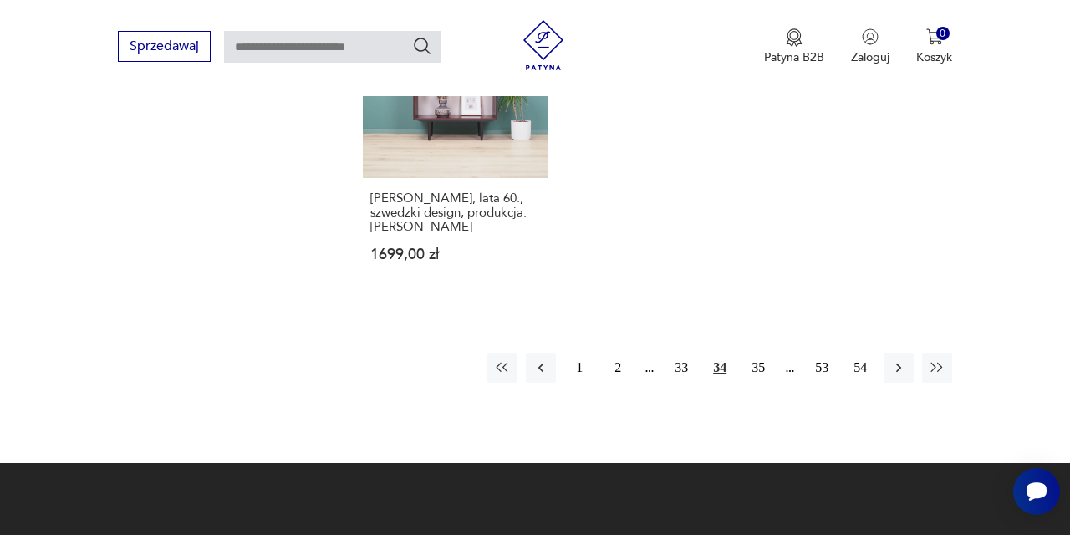
scroll to position [2456, 0]
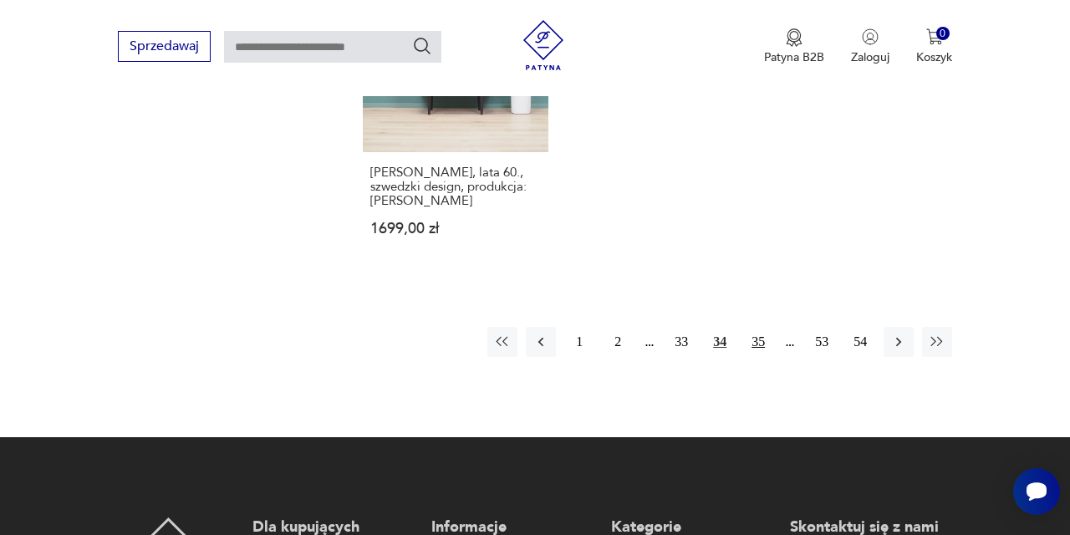
click at [758, 357] on button "35" at bounding box center [758, 342] width 30 height 30
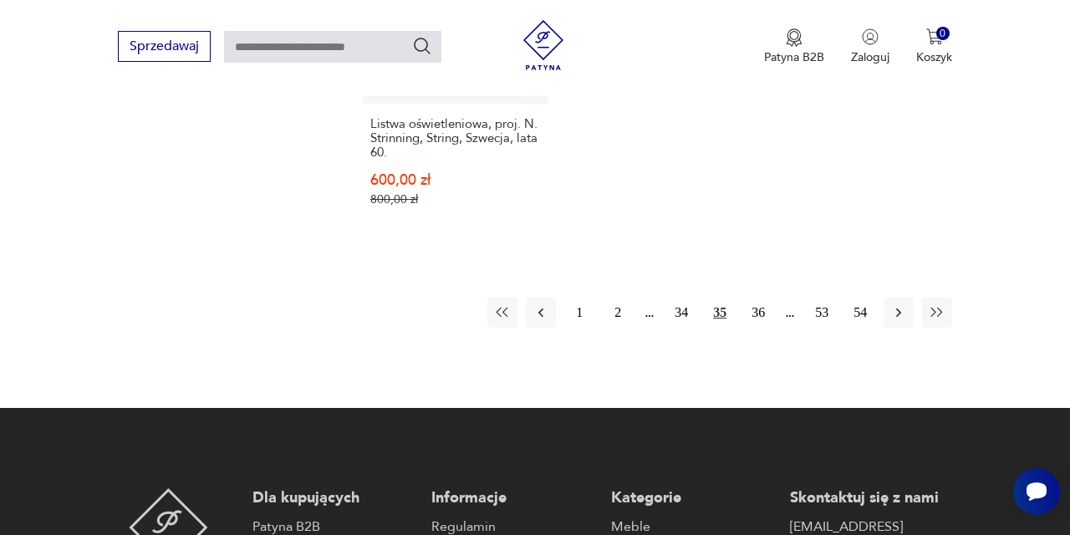
scroll to position [2521, 0]
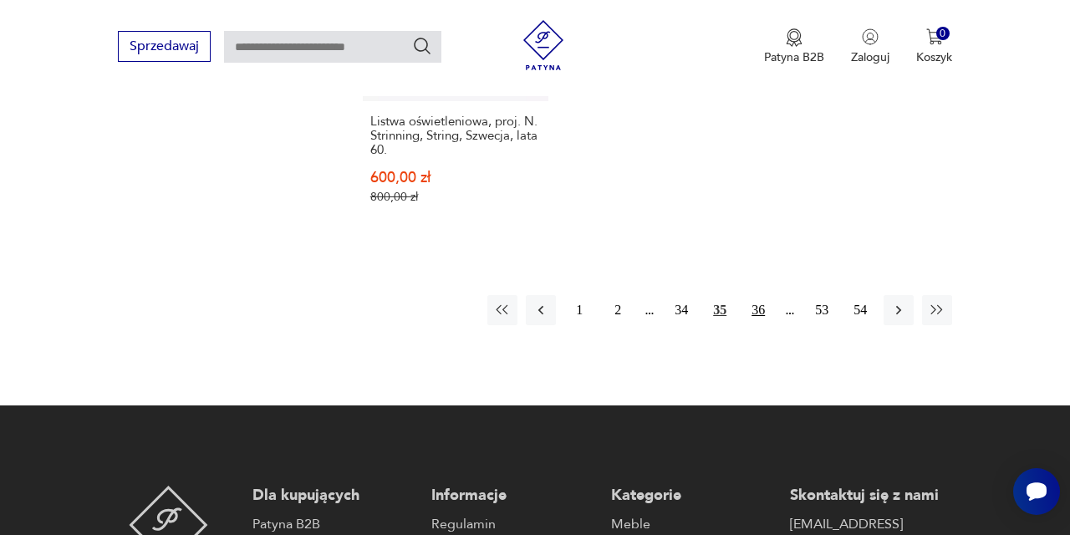
click at [761, 325] on button "36" at bounding box center [758, 310] width 30 height 30
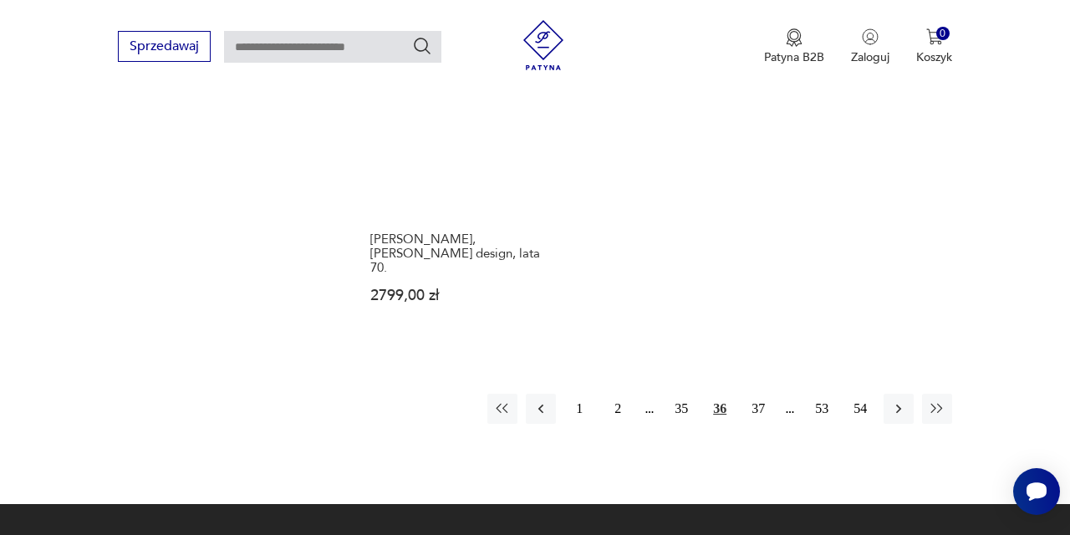
scroll to position [2411, 0]
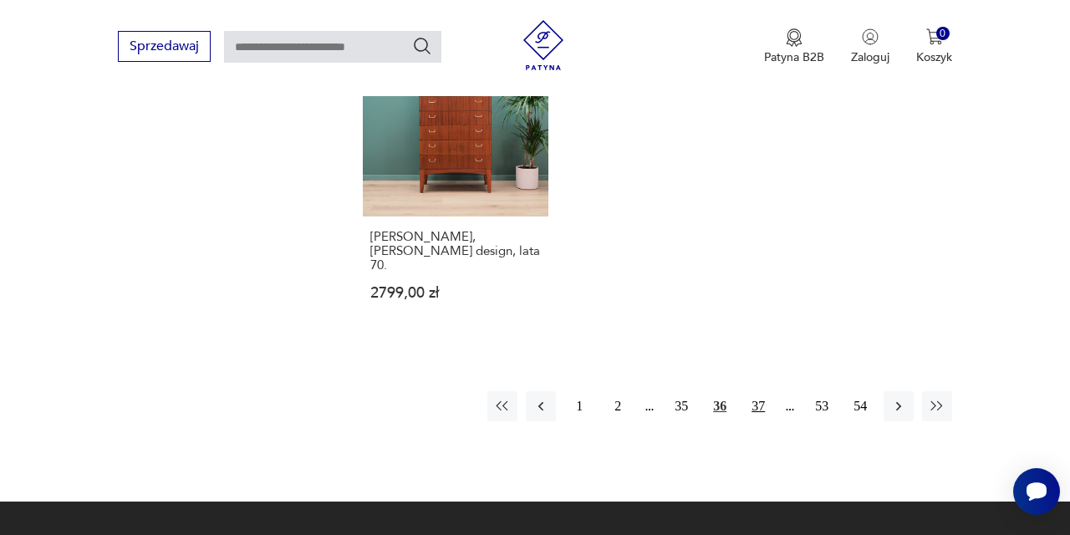
click at [757, 421] on button "37" at bounding box center [758, 406] width 30 height 30
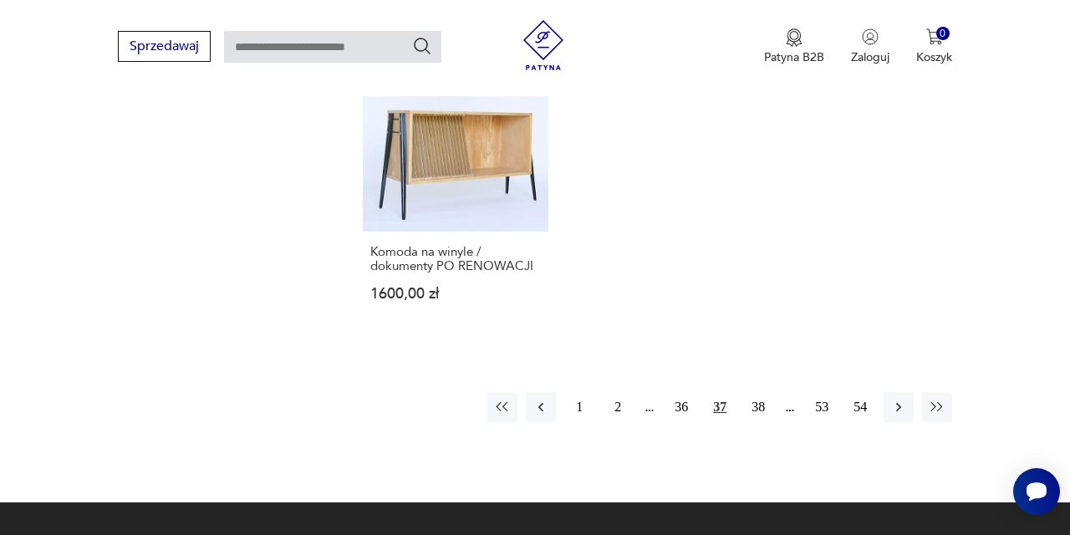
scroll to position [2385, 0]
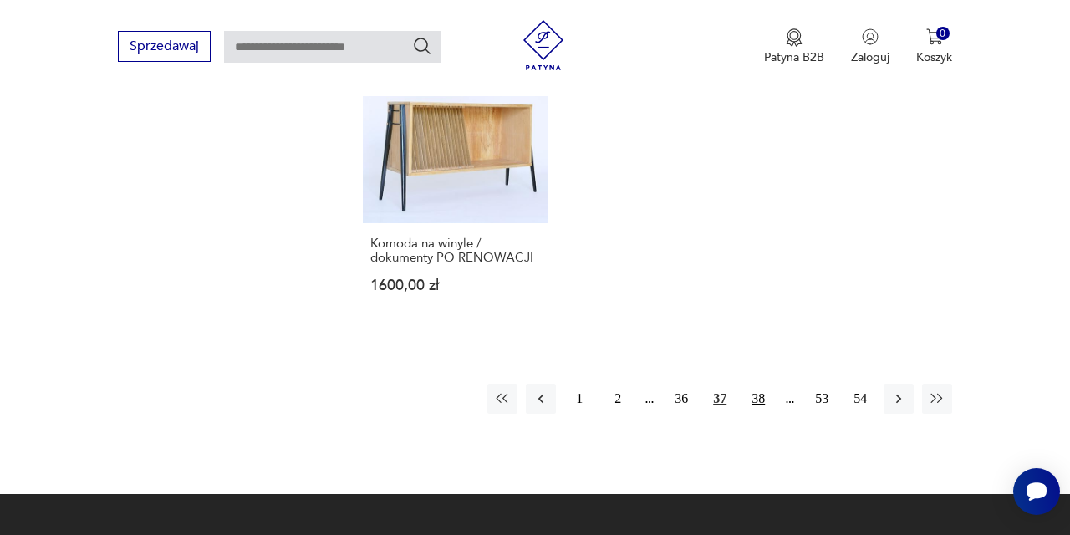
click at [762, 414] on button "38" at bounding box center [758, 399] width 30 height 30
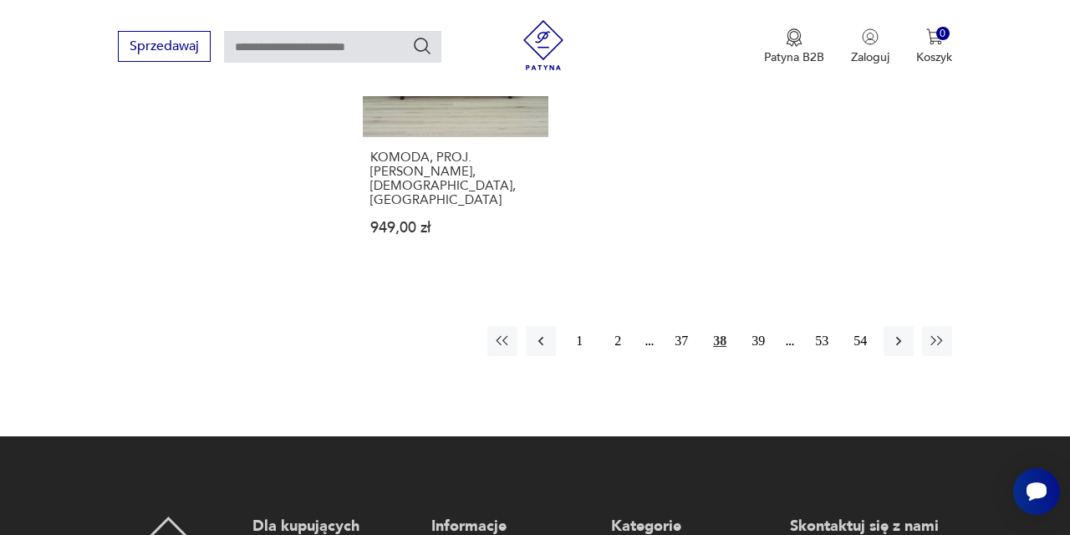
scroll to position [2470, 0]
